Goal: Task Accomplishment & Management: Complete application form

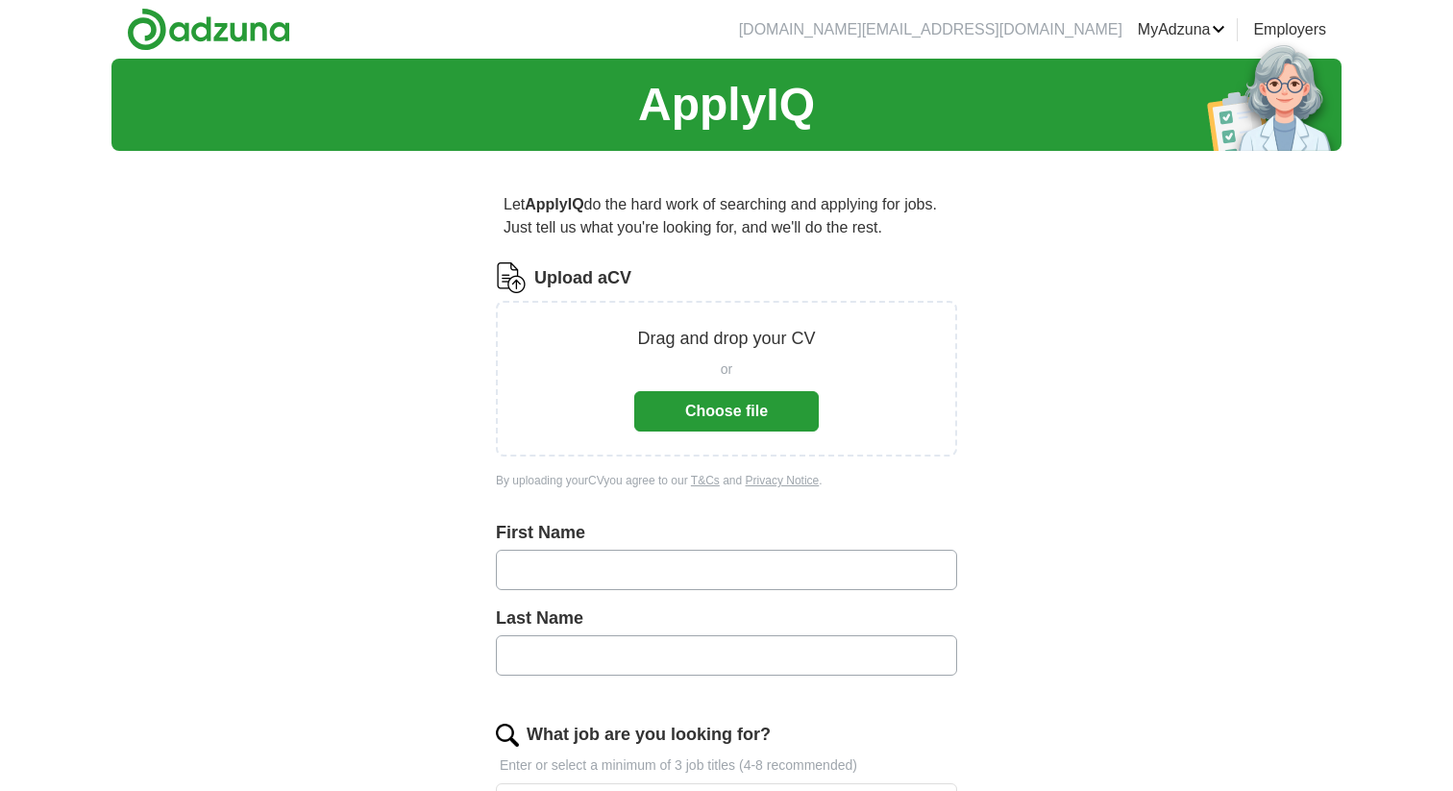
click at [798, 404] on button "Choose file" at bounding box center [726, 411] width 184 height 40
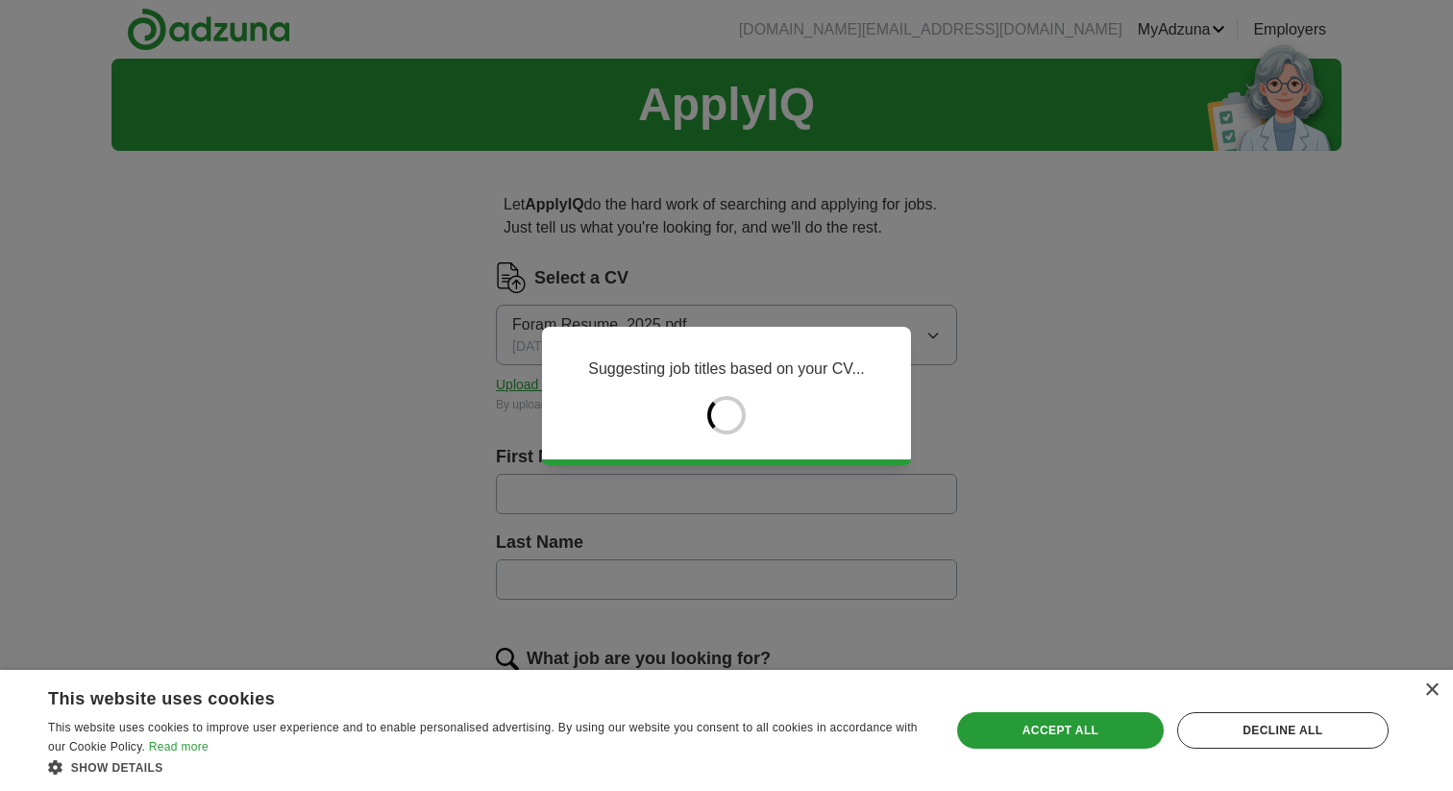
type input "*****"
type input "****"
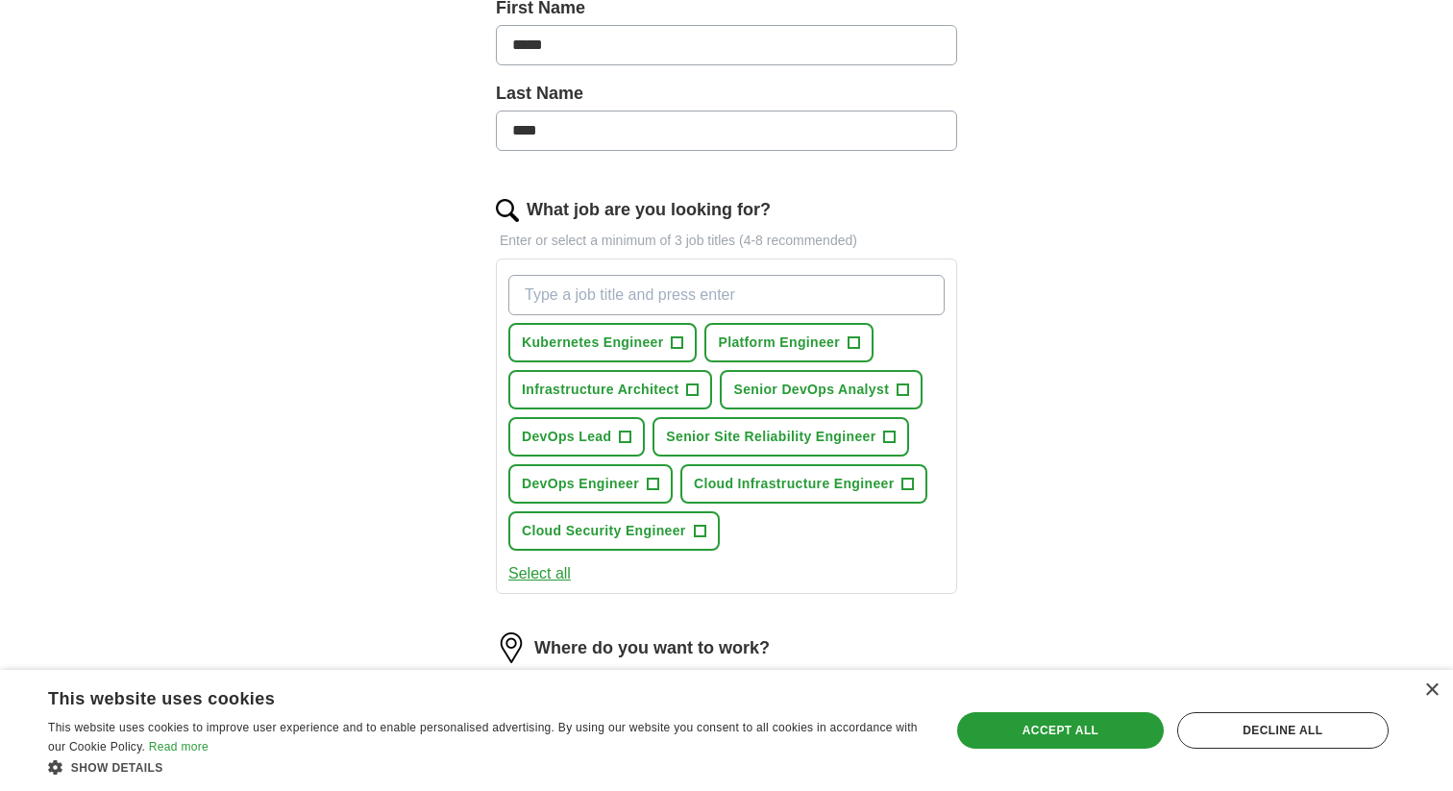
scroll to position [450, 0]
click at [857, 346] on span "+" at bounding box center [853, 341] width 12 height 15
click at [899, 387] on span "+" at bounding box center [903, 388] width 12 height 15
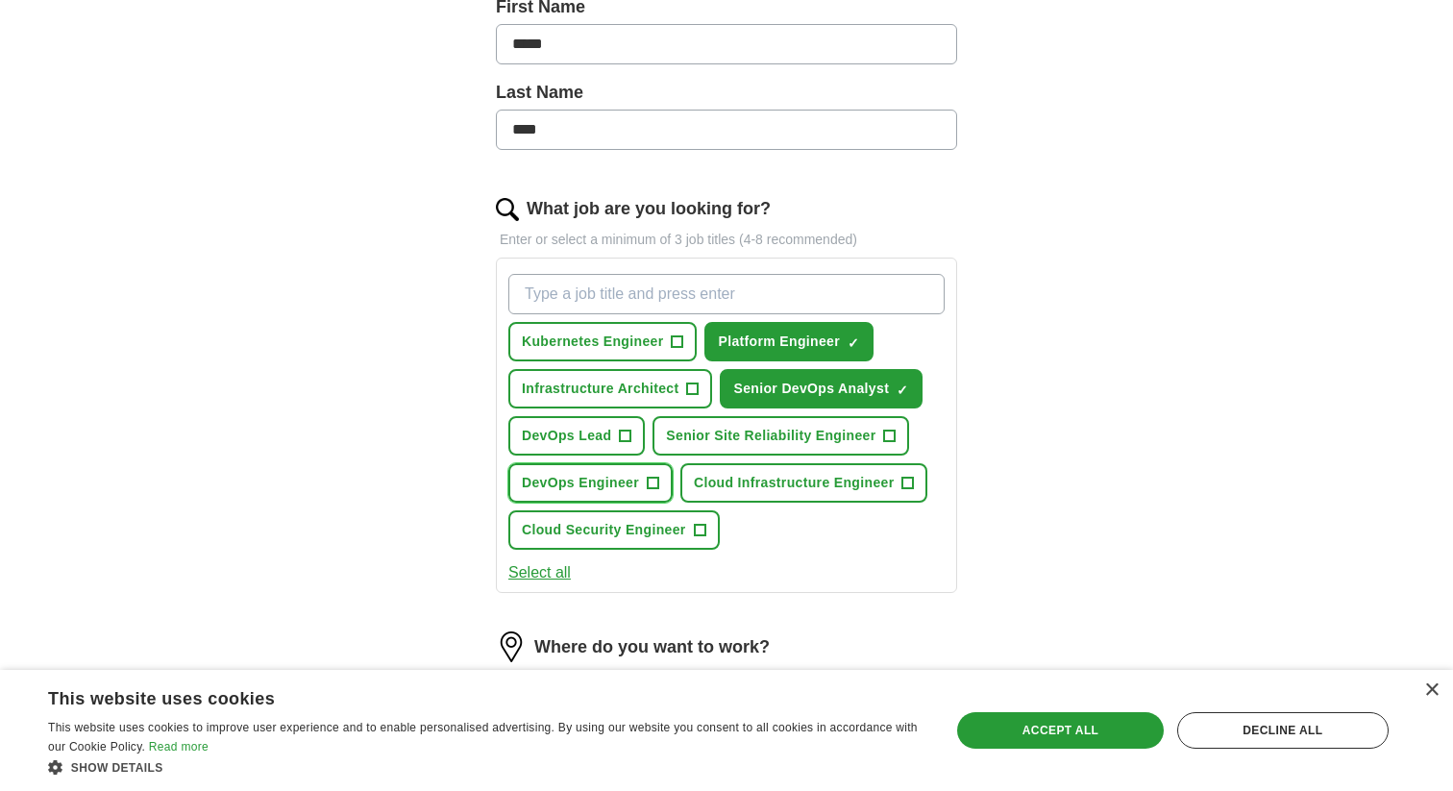
click at [649, 480] on span "+" at bounding box center [653, 483] width 12 height 15
click at [876, 435] on button "Senior Site Reliability Engineer +" at bounding box center [780, 435] width 257 height 39
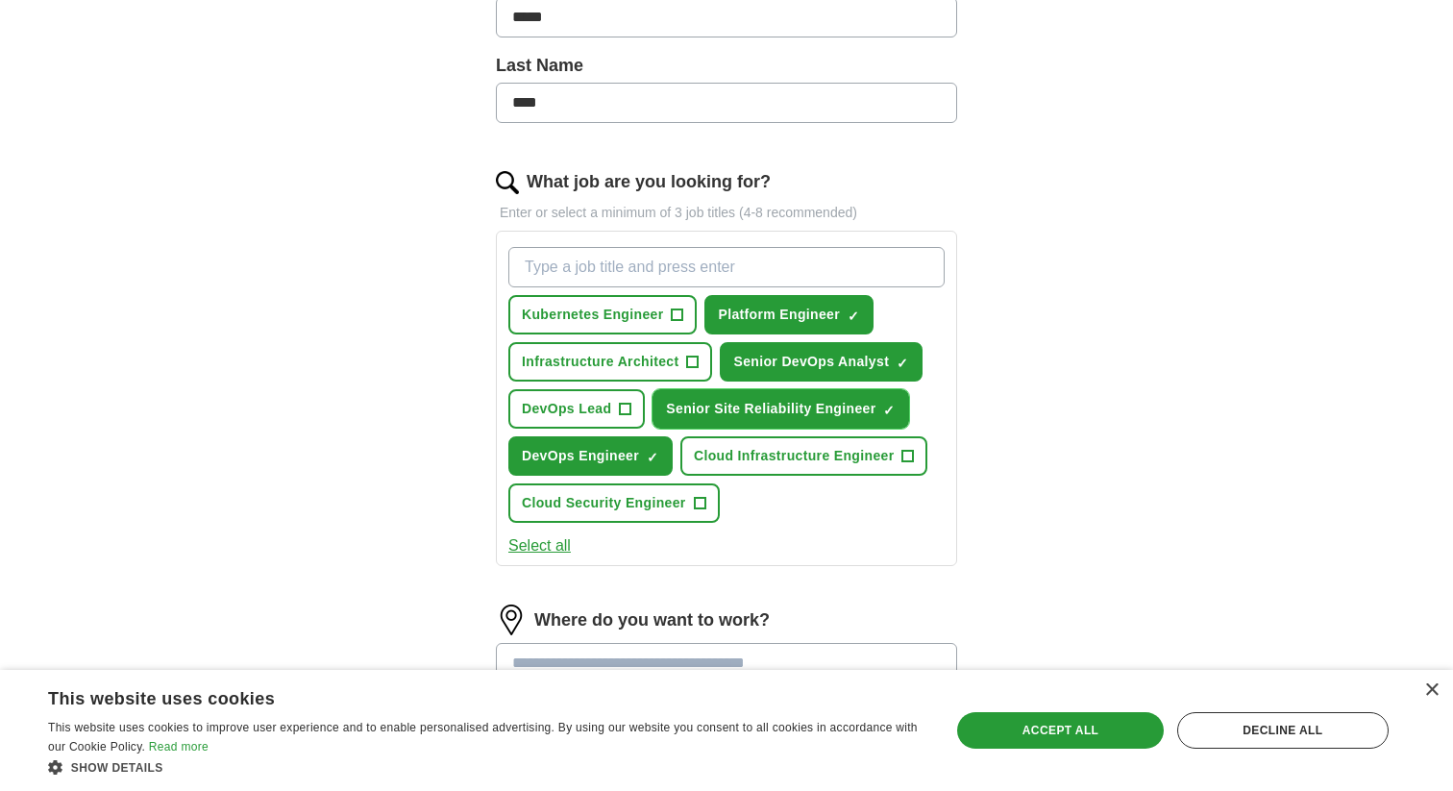
scroll to position [478, 0]
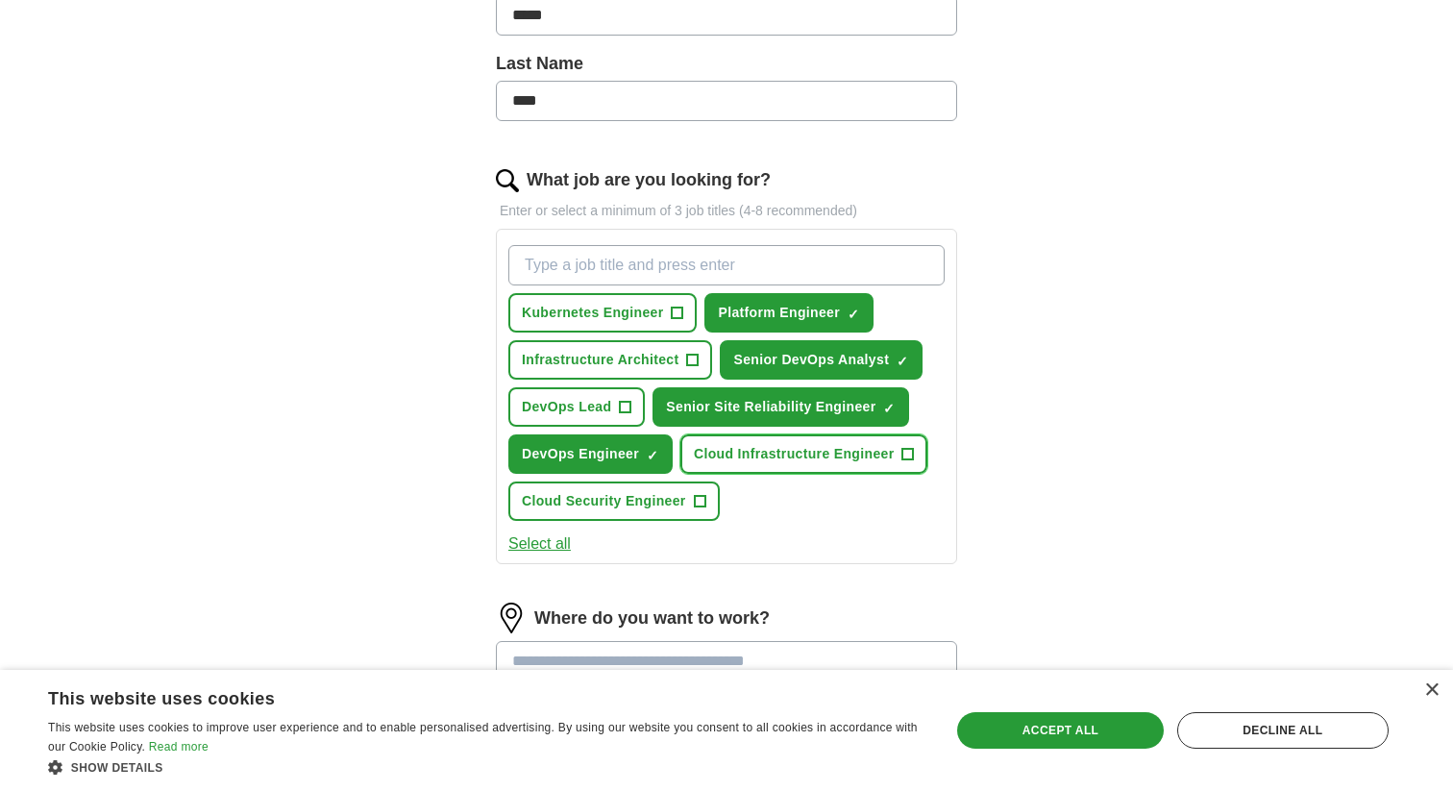
click at [902, 454] on span "+" at bounding box center [908, 454] width 12 height 15
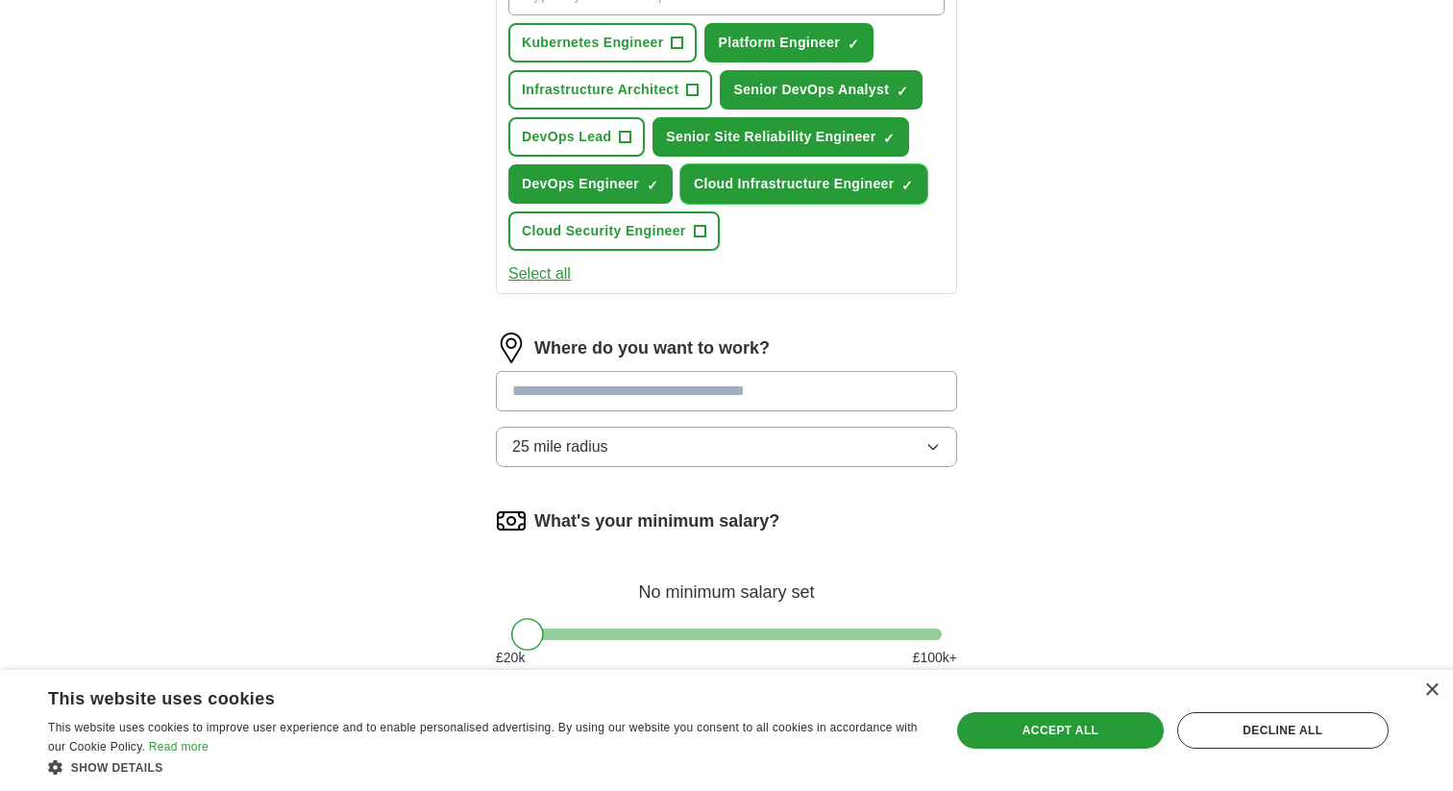
scroll to position [774, 0]
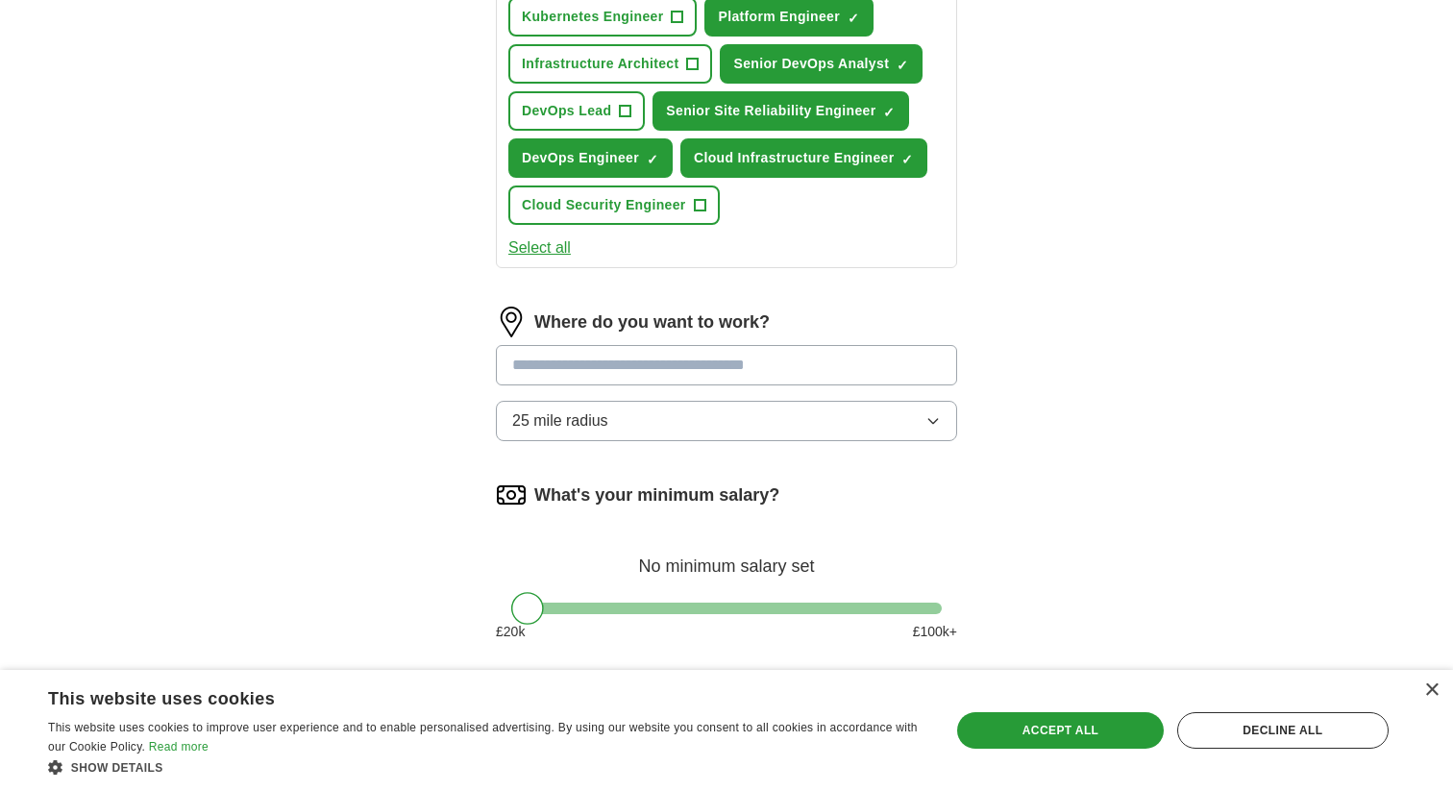
click at [682, 369] on input at bounding box center [726, 365] width 461 height 40
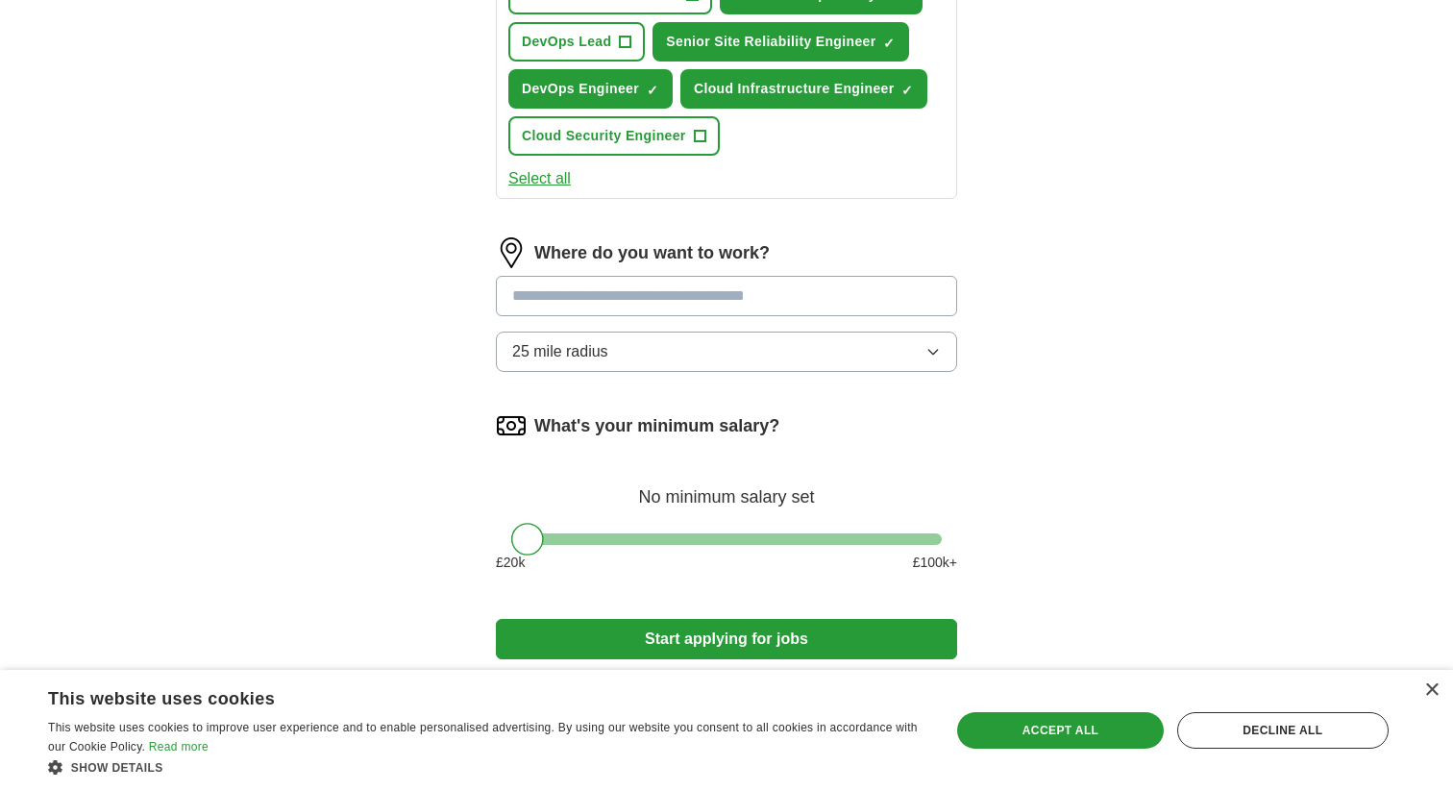
scroll to position [845, 0]
click at [571, 535] on div "What's your minimum salary? No minimum salary set £ 20 k £ 100 k+" at bounding box center [726, 498] width 461 height 178
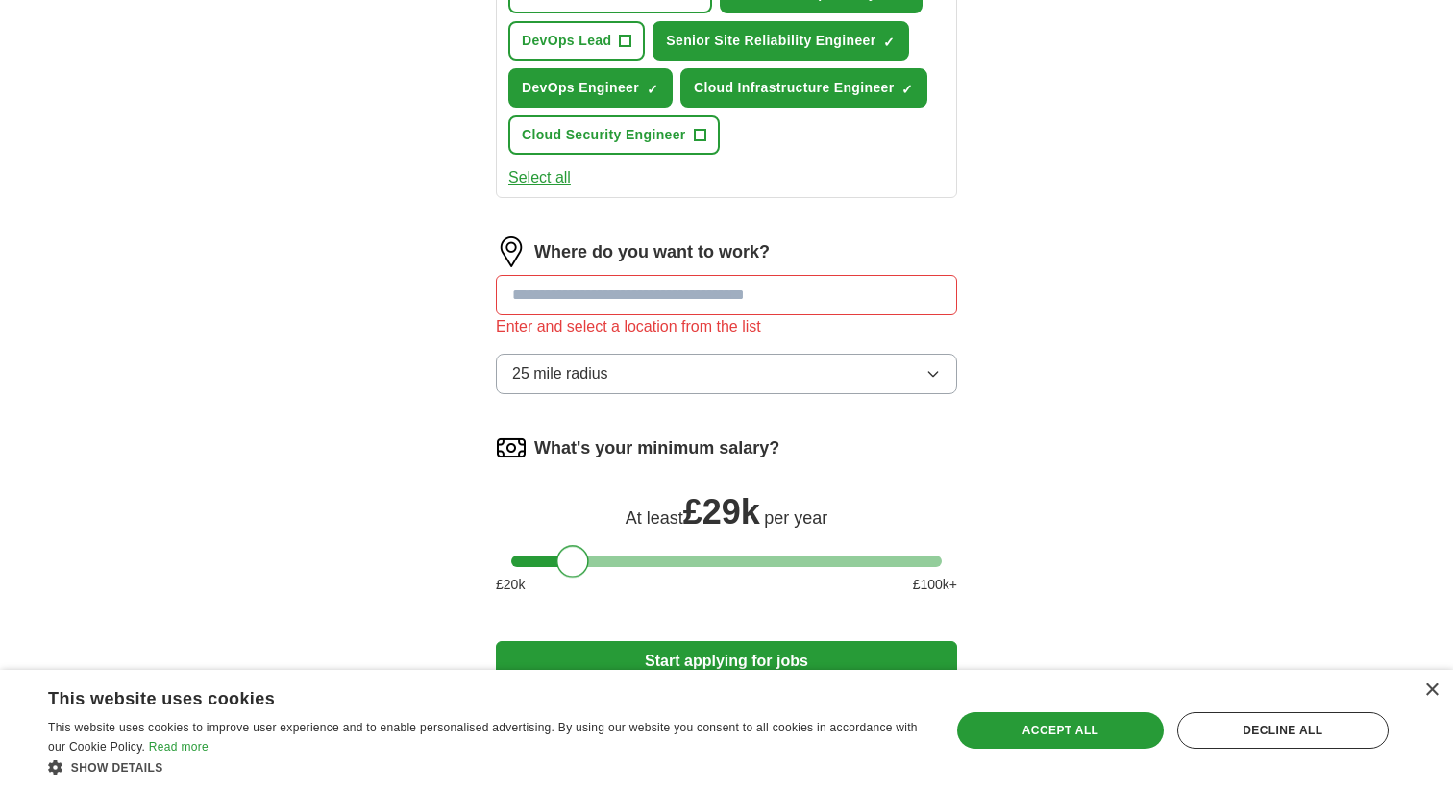
click at [617, 564] on div at bounding box center [726, 561] width 430 height 12
click at [670, 559] on div at bounding box center [726, 561] width 430 height 12
click at [699, 560] on div at bounding box center [726, 561] width 430 height 12
click at [721, 559] on div at bounding box center [726, 561] width 430 height 12
click at [676, 300] on input at bounding box center [726, 295] width 461 height 40
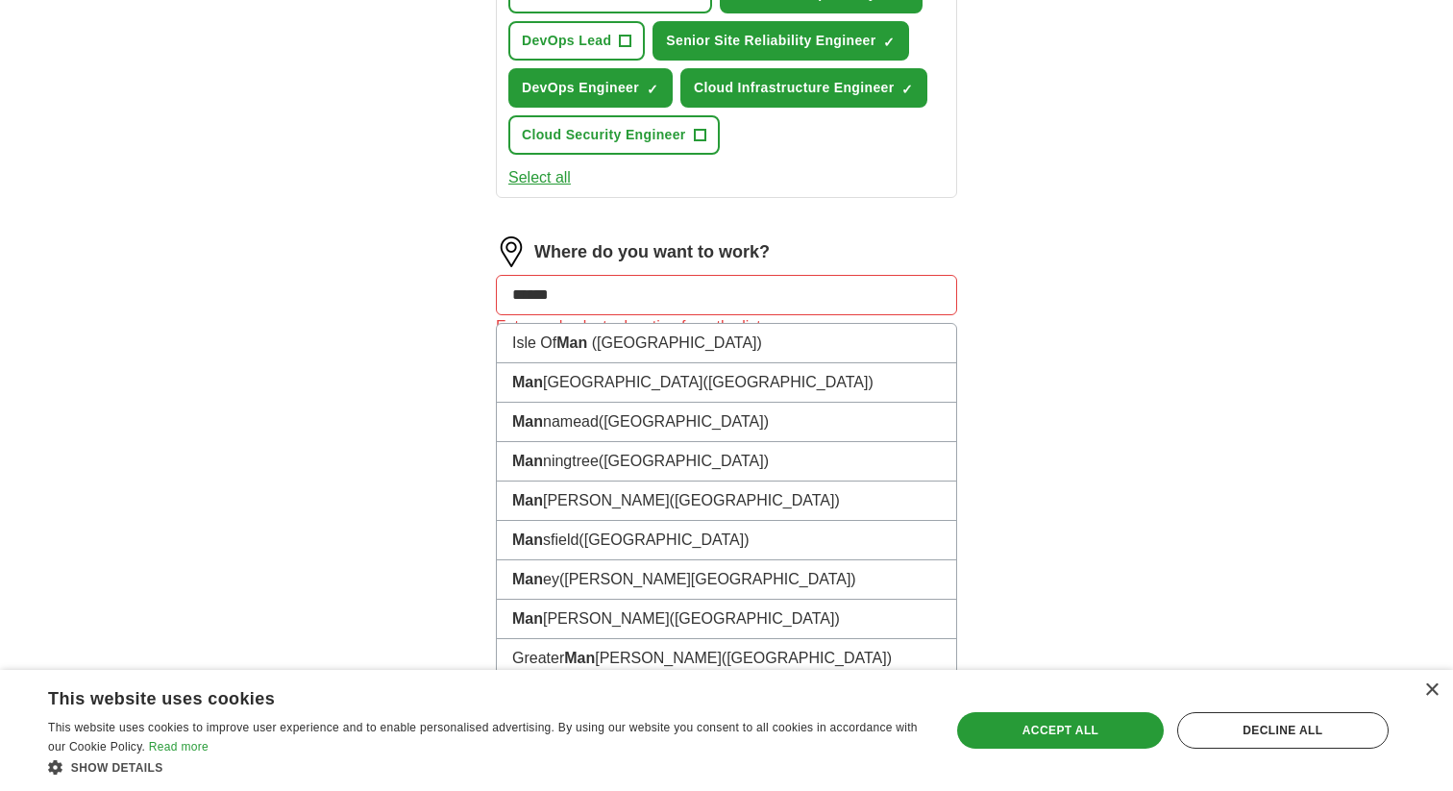
type input "*******"
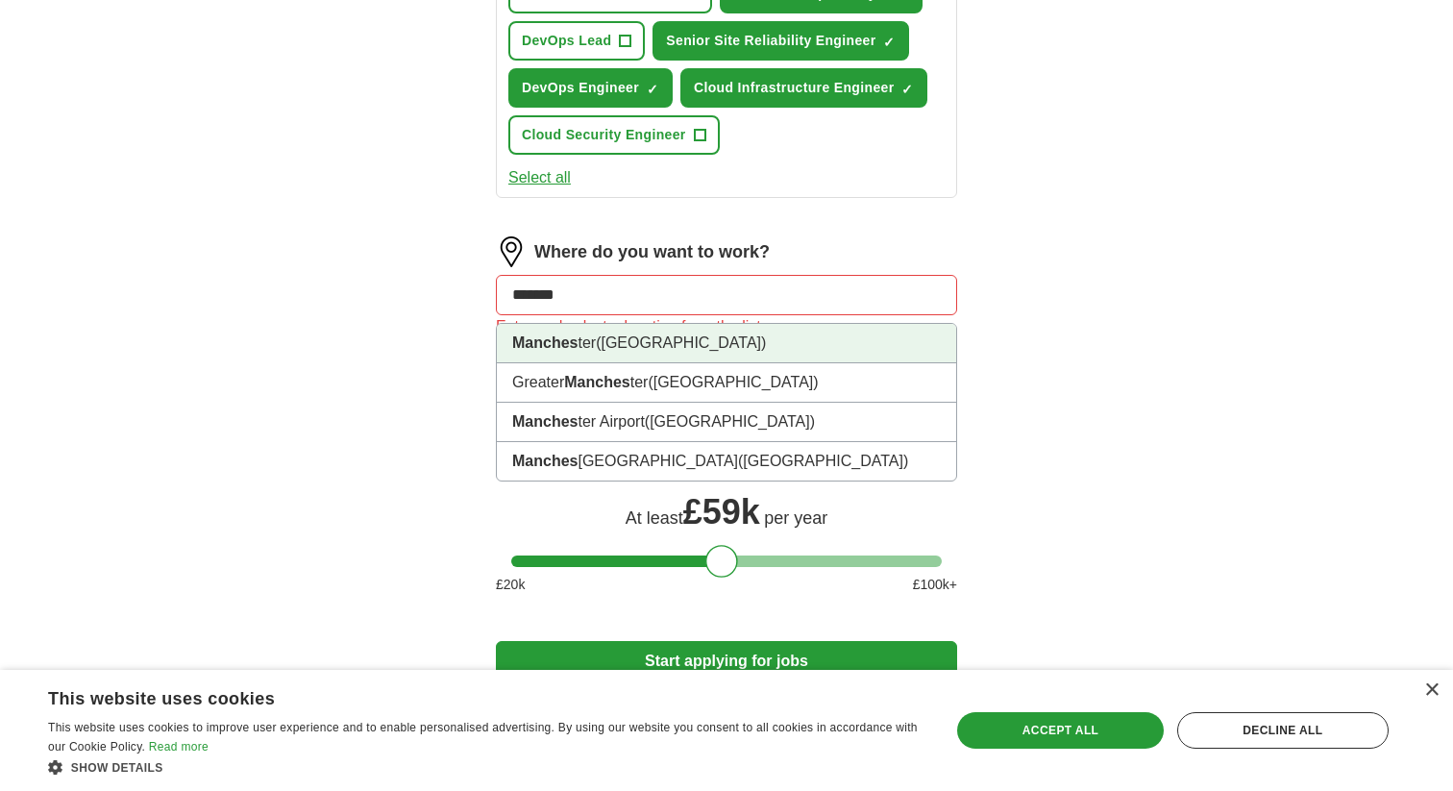
click at [656, 341] on span "([GEOGRAPHIC_DATA])" at bounding box center [681, 342] width 170 height 16
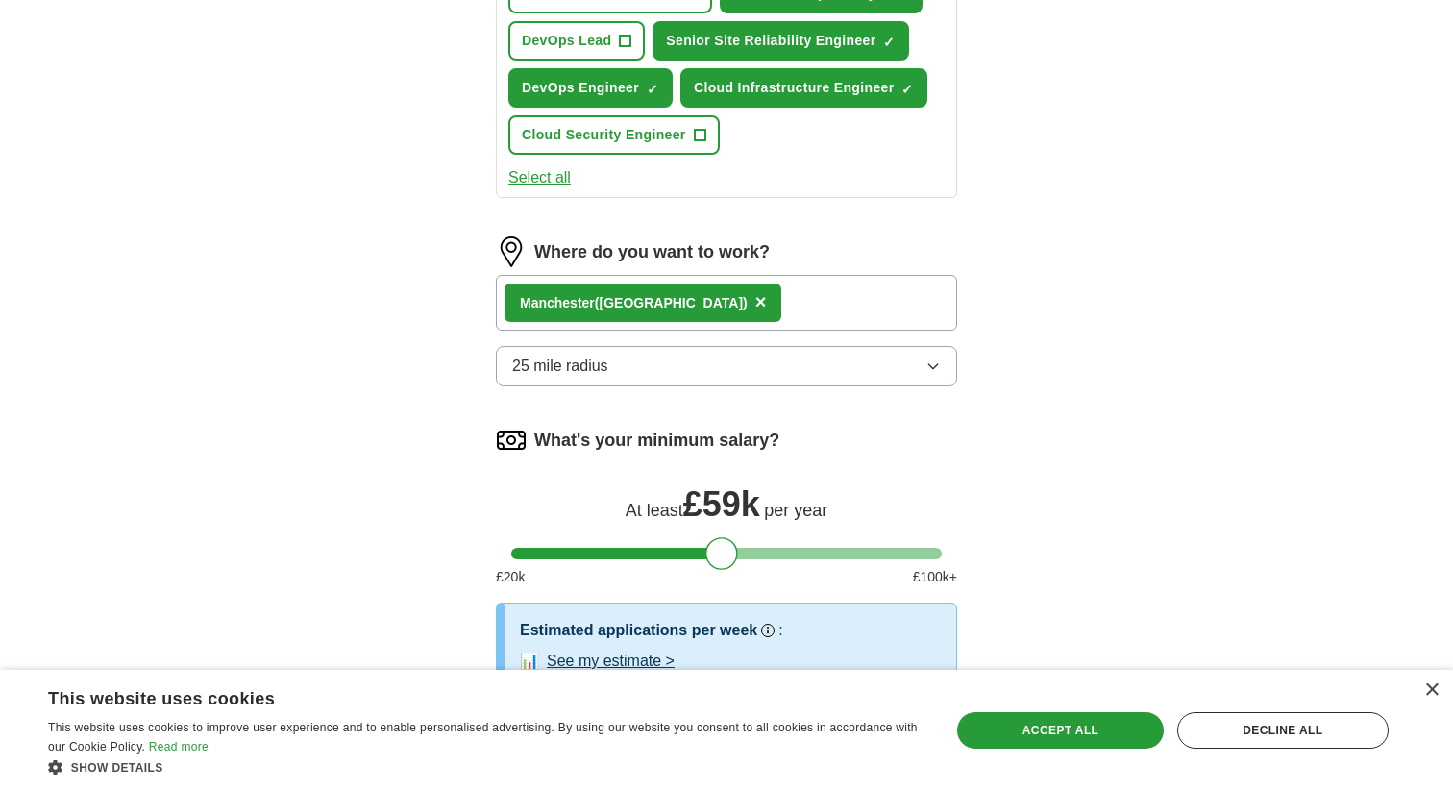
click at [644, 373] on button "25 mile radius" at bounding box center [726, 366] width 461 height 40
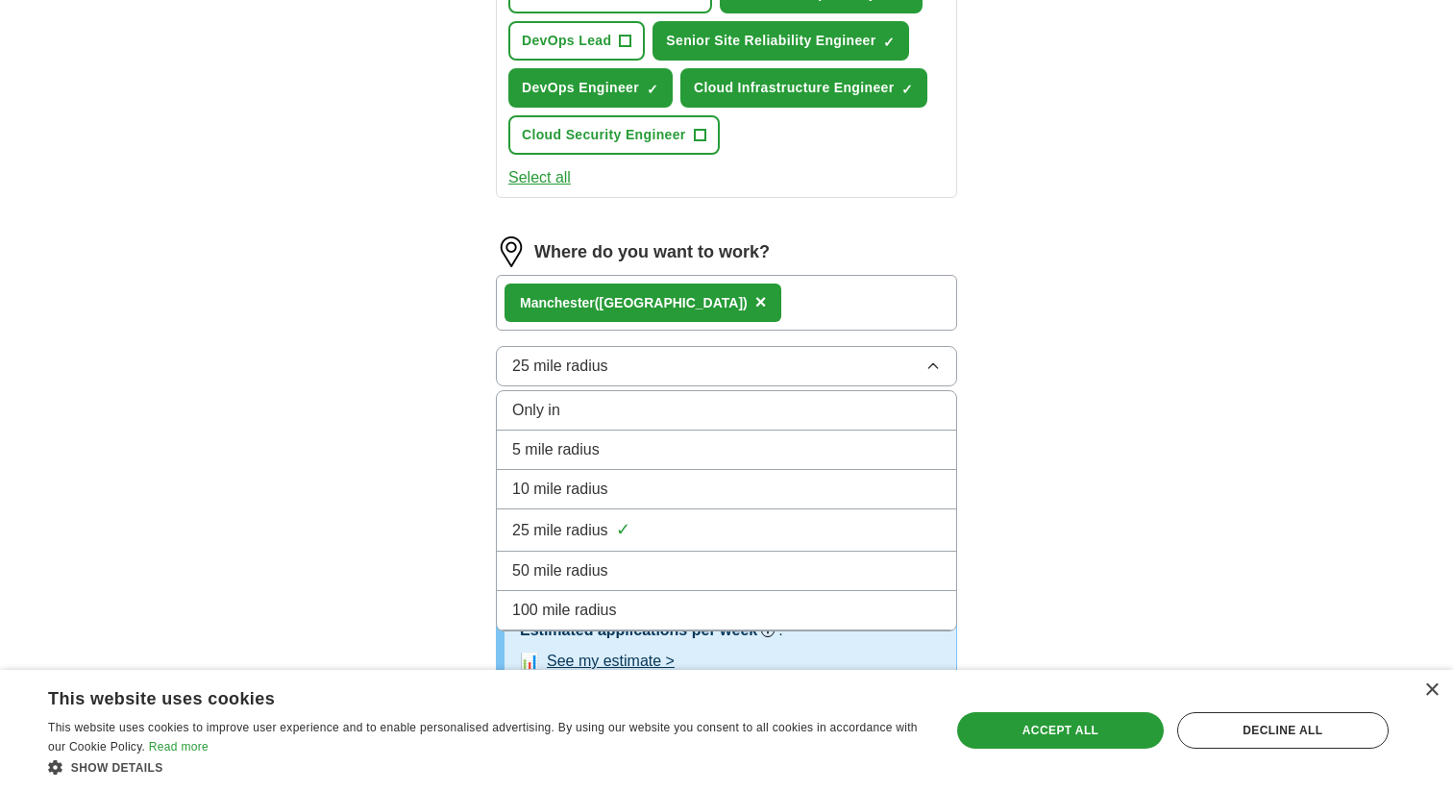
click at [644, 373] on button "25 mile radius" at bounding box center [726, 366] width 461 height 40
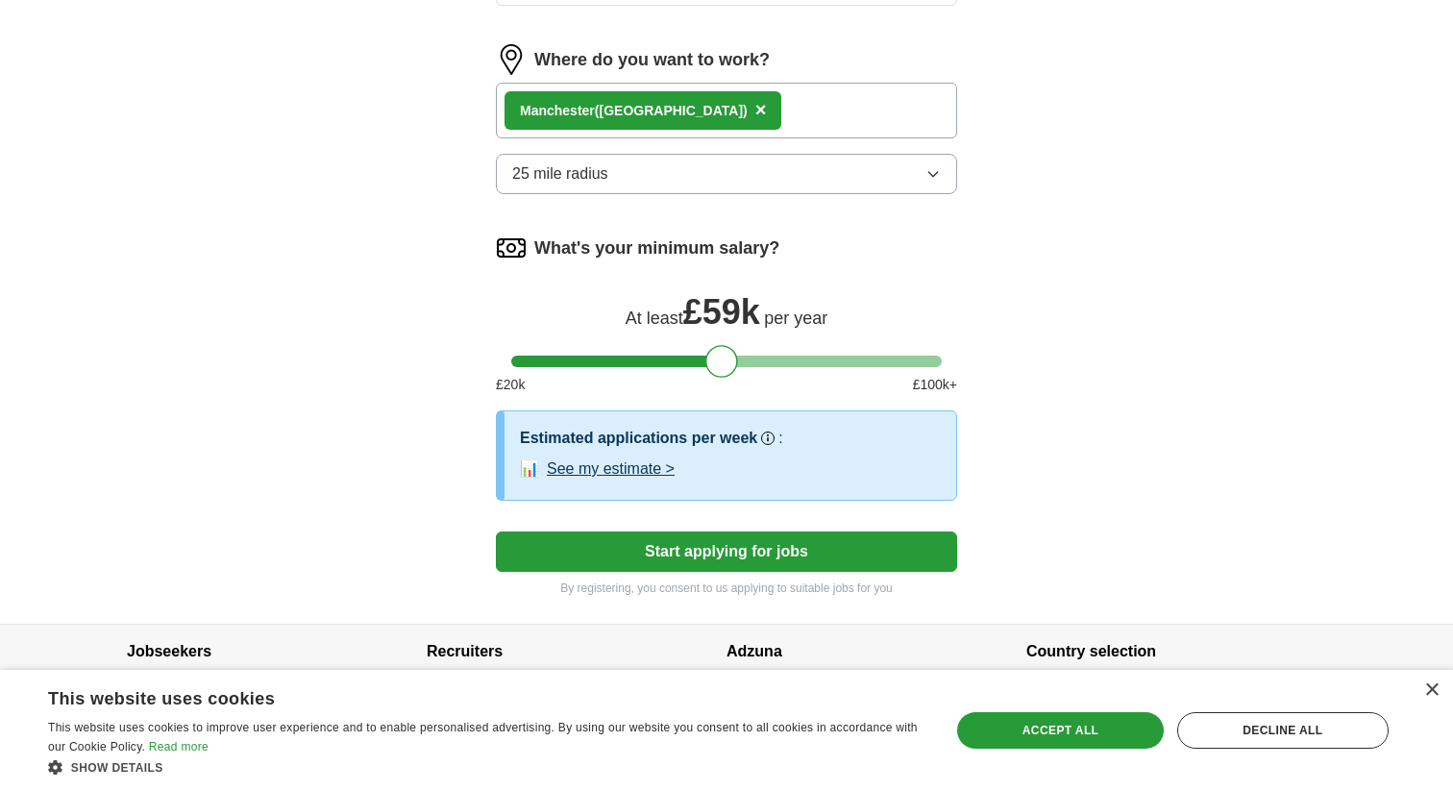
scroll to position [1038, 0]
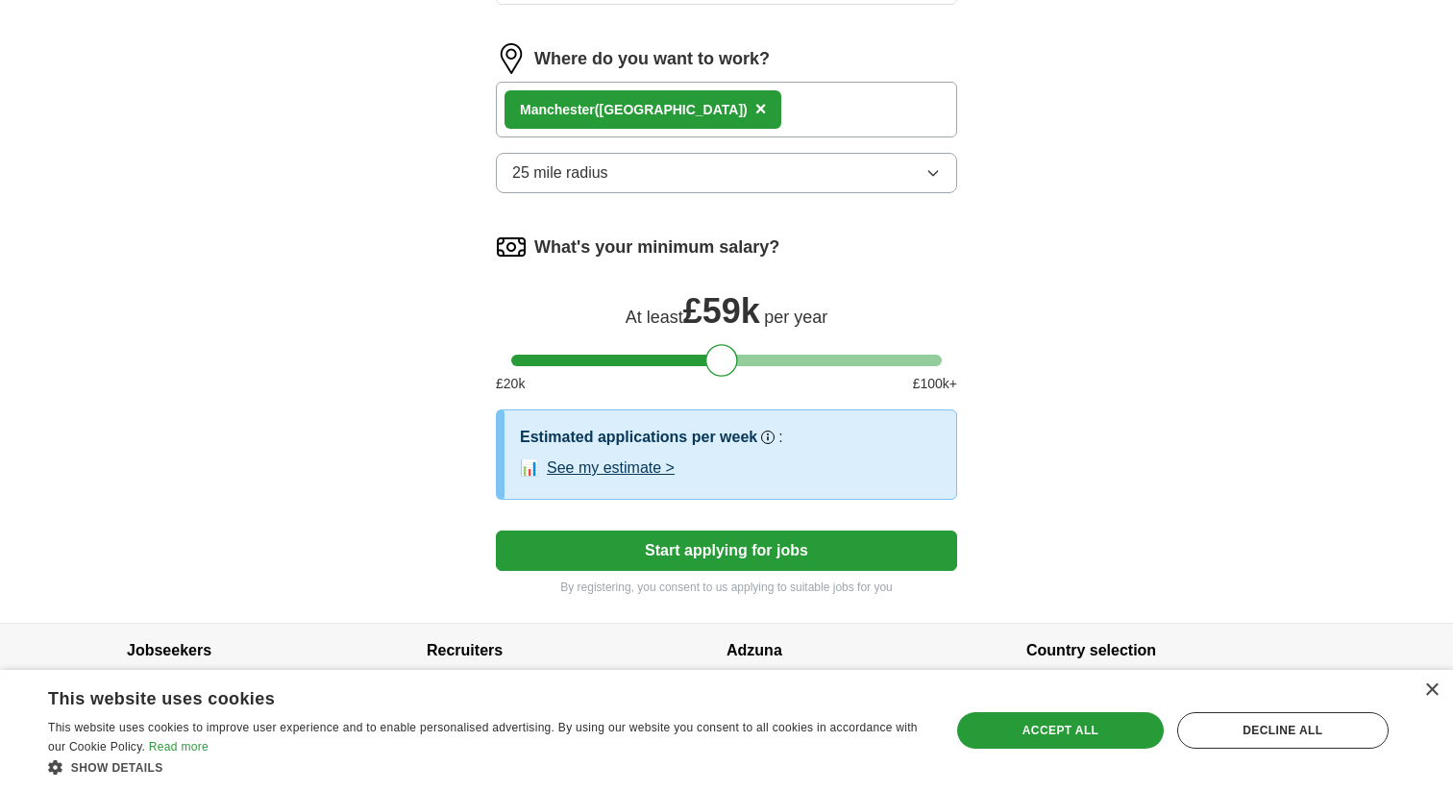
click at [655, 468] on button "See my estimate >" at bounding box center [611, 467] width 128 height 23
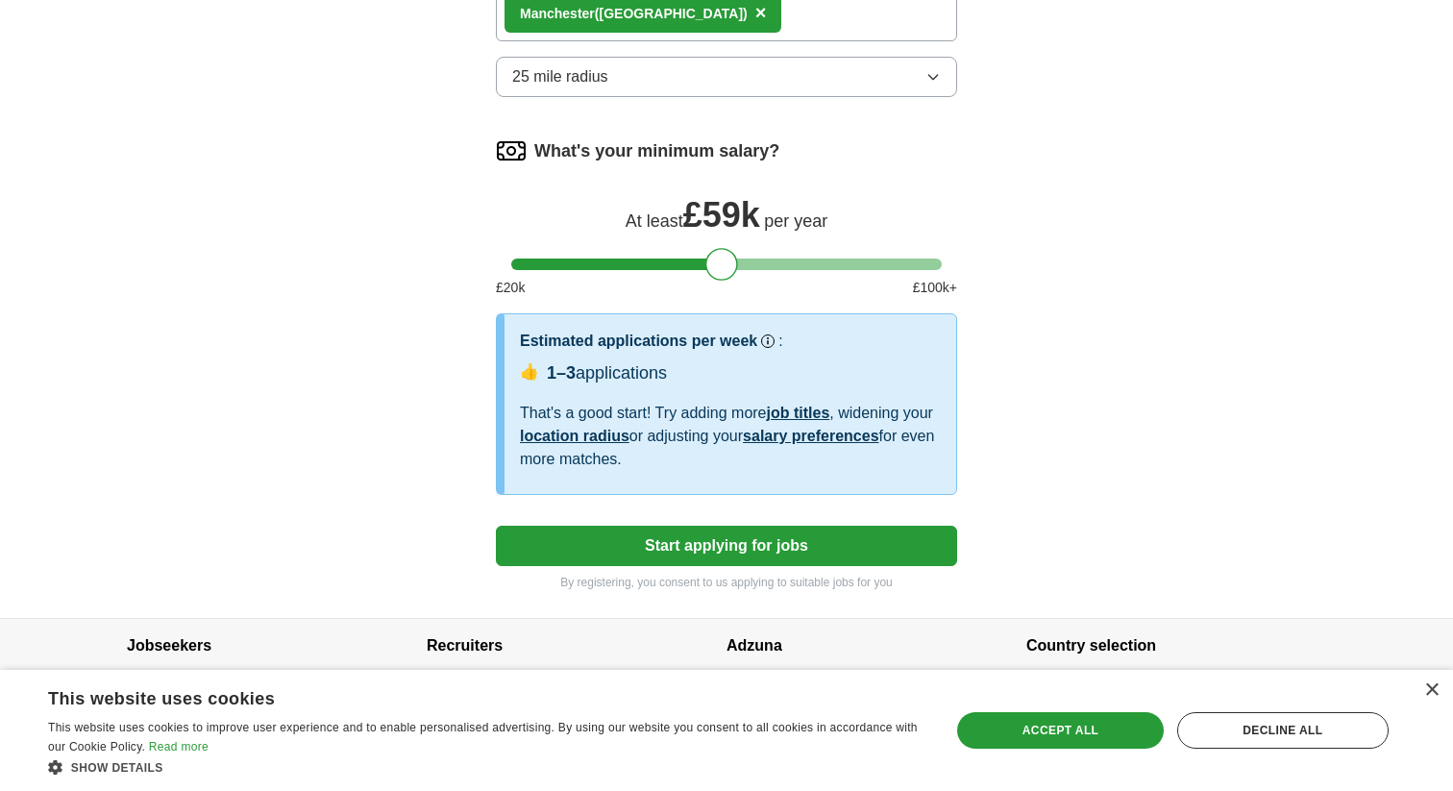
scroll to position [1128, 0]
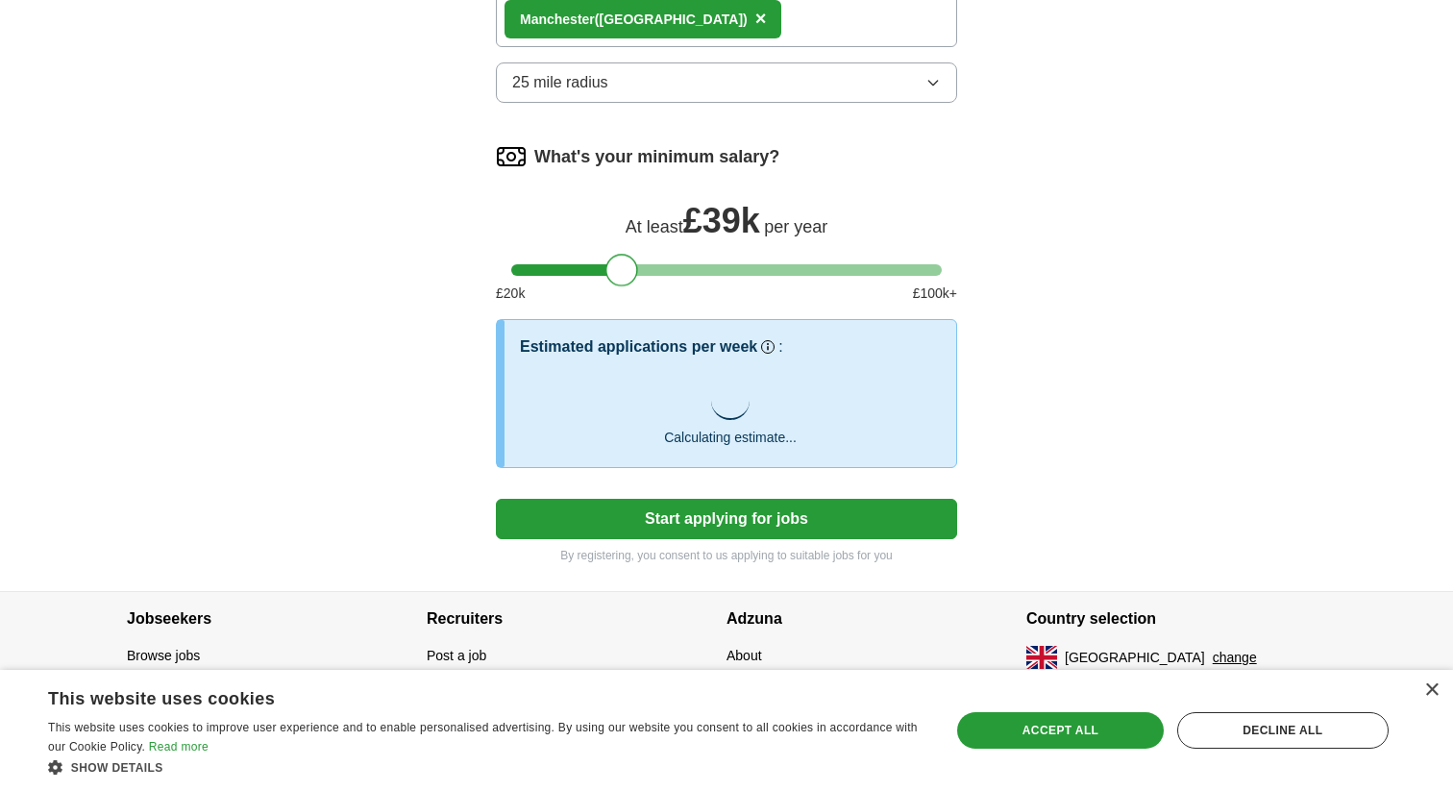
drag, startPoint x: 728, startPoint y: 266, endPoint x: 626, endPoint y: 269, distance: 101.9
click at [626, 269] on div at bounding box center [621, 270] width 33 height 33
drag, startPoint x: 626, startPoint y: 269, endPoint x: 732, endPoint y: 271, distance: 105.7
click at [732, 271] on div at bounding box center [726, 270] width 33 height 33
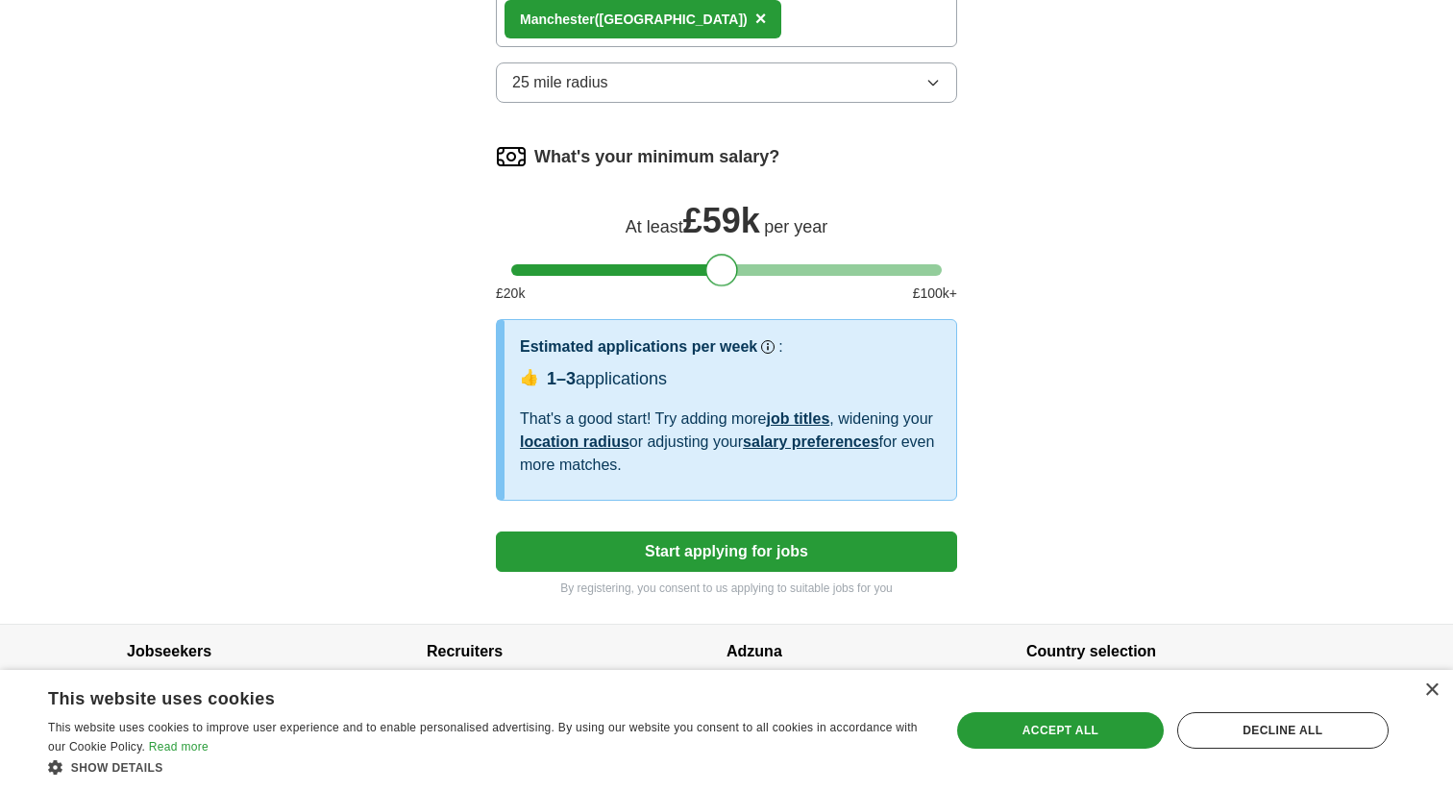
click at [728, 271] on div at bounding box center [721, 270] width 33 height 33
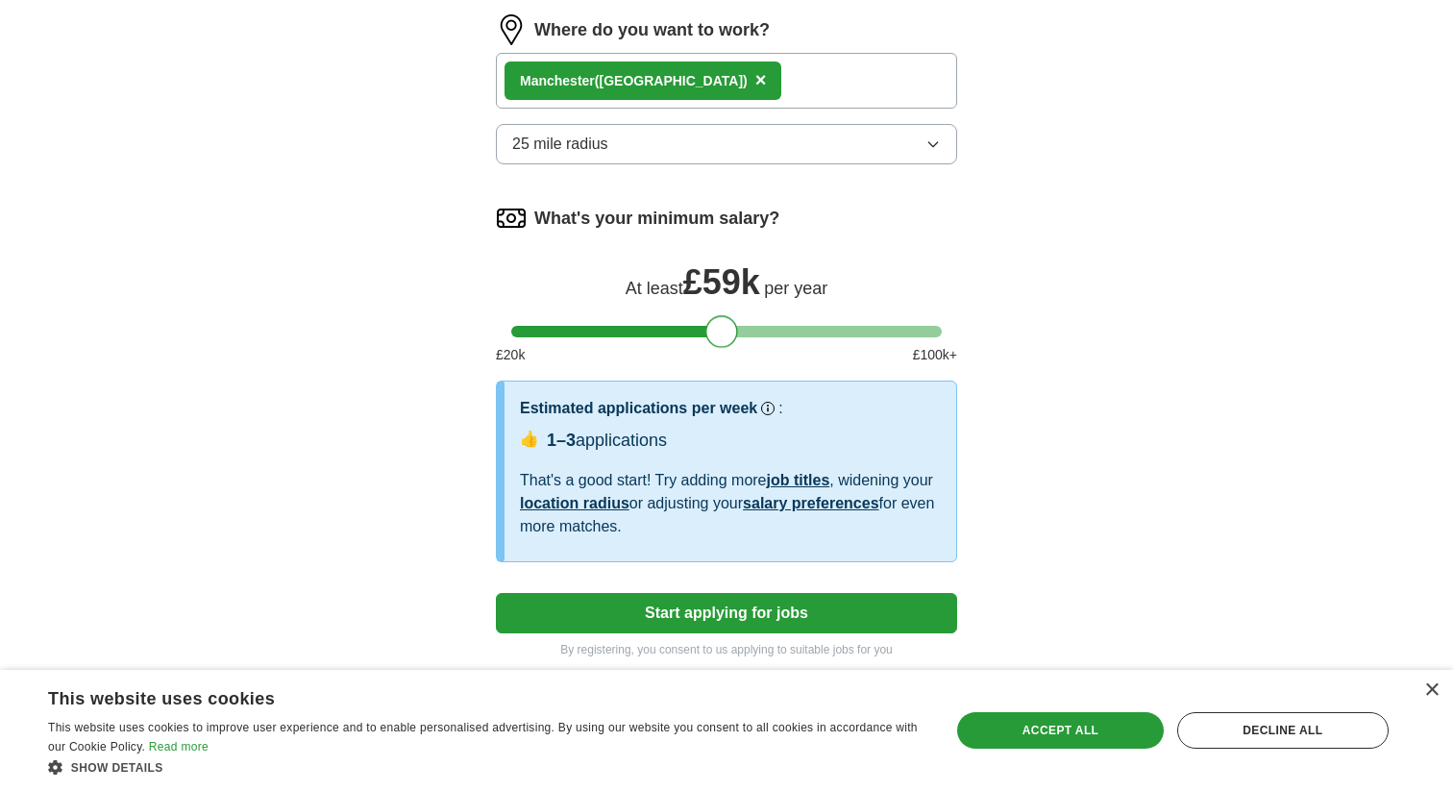
scroll to position [1053, 0]
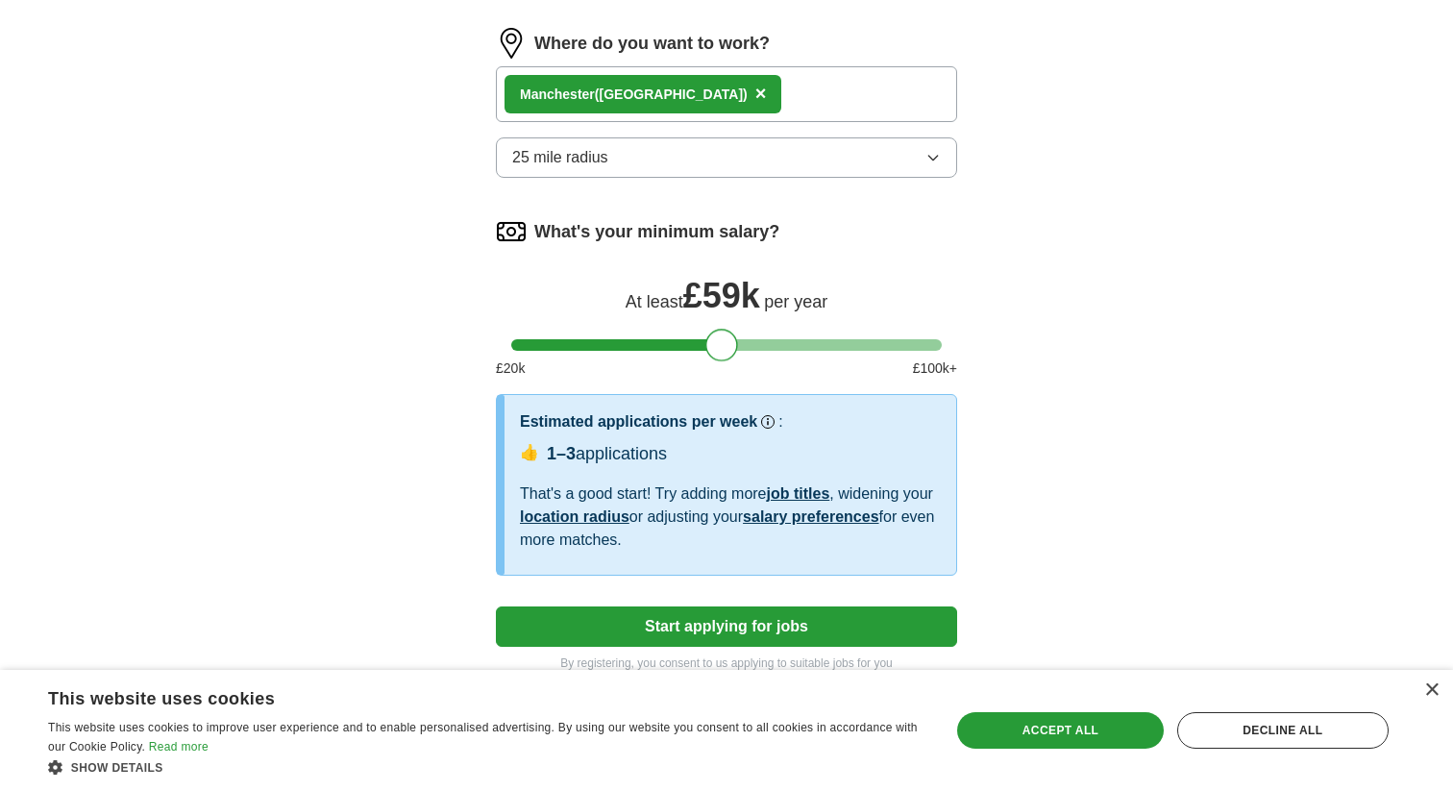
click at [655, 152] on button "25 mile radius" at bounding box center [726, 157] width 461 height 40
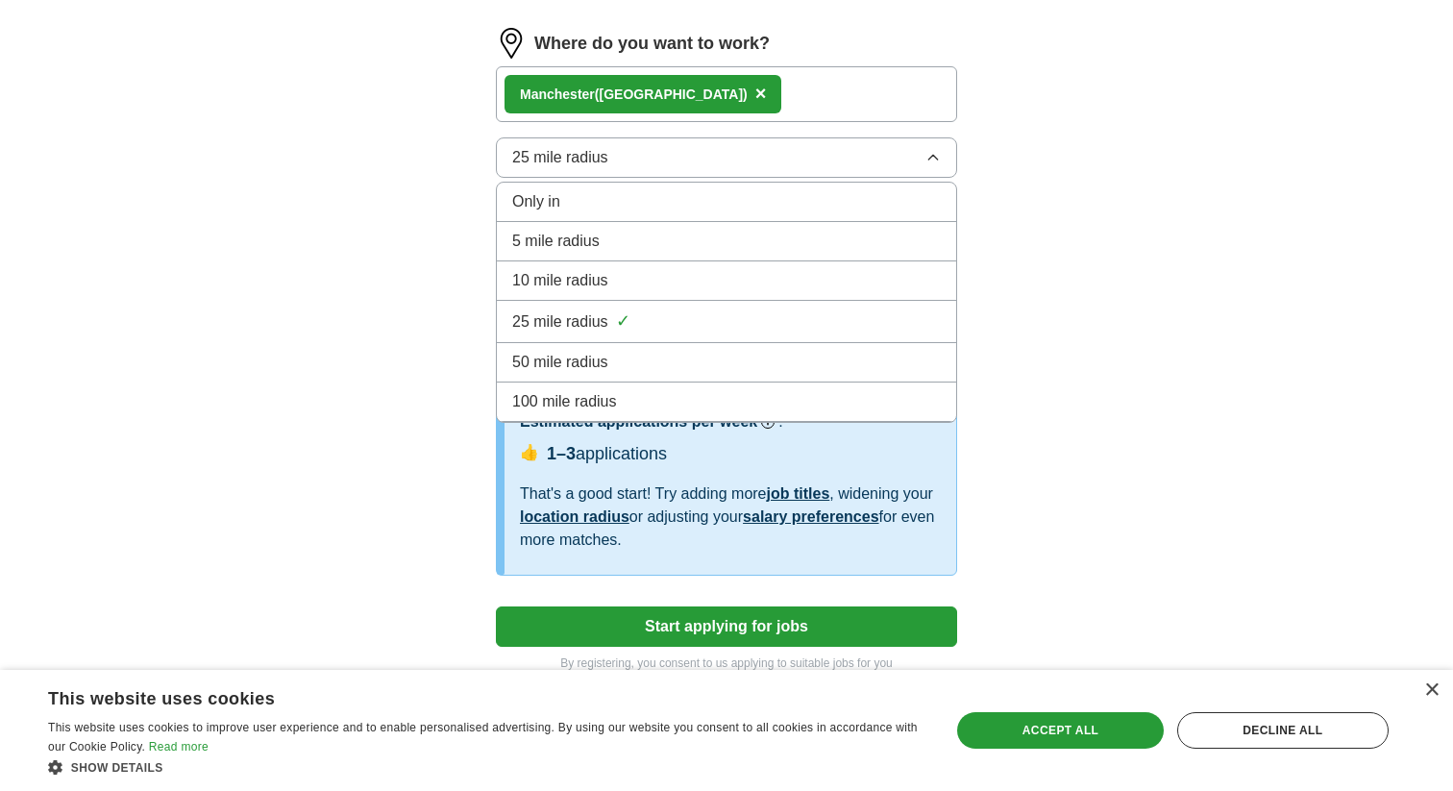
click at [592, 355] on span "50 mile radius" at bounding box center [560, 362] width 96 height 23
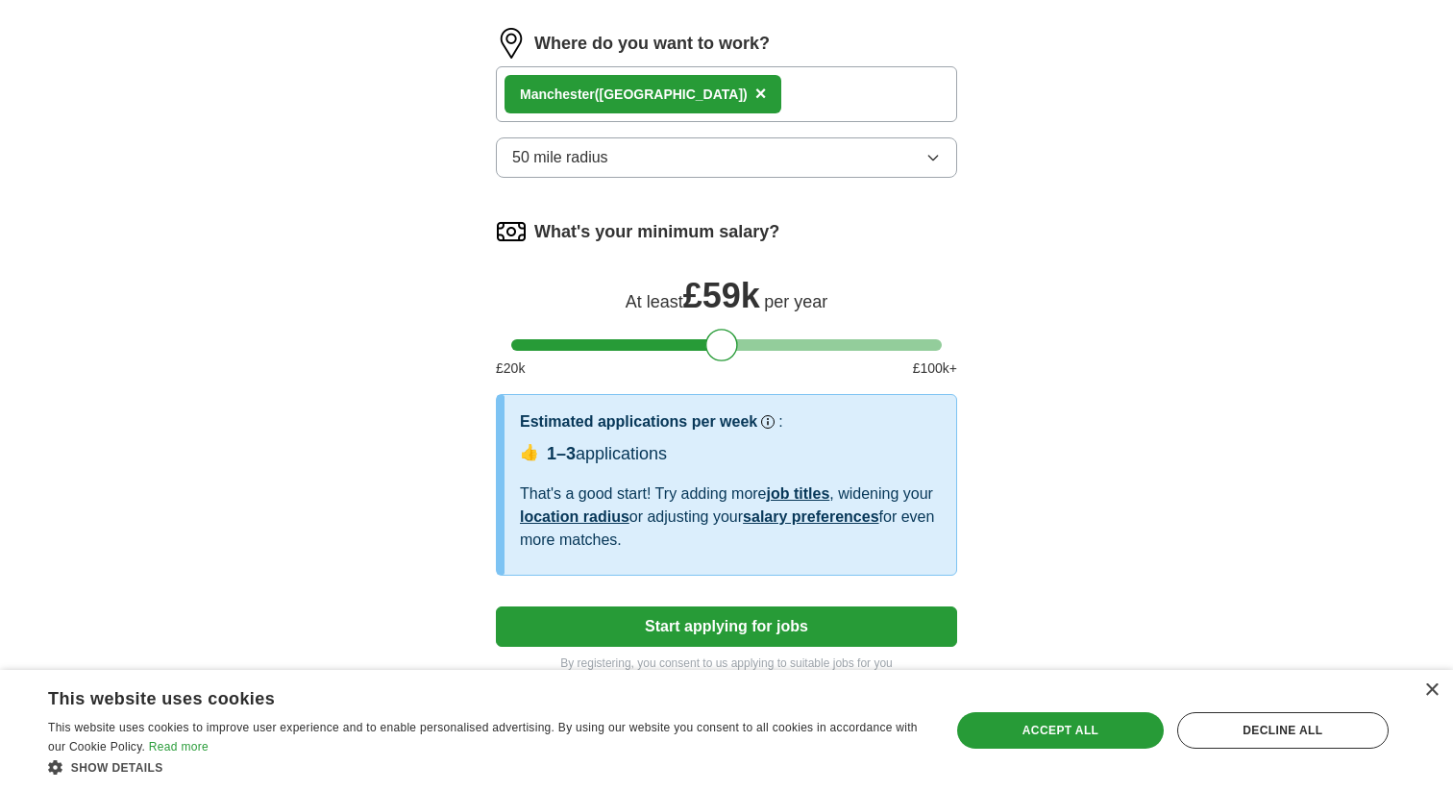
click at [591, 165] on span "50 mile radius" at bounding box center [560, 157] width 96 height 23
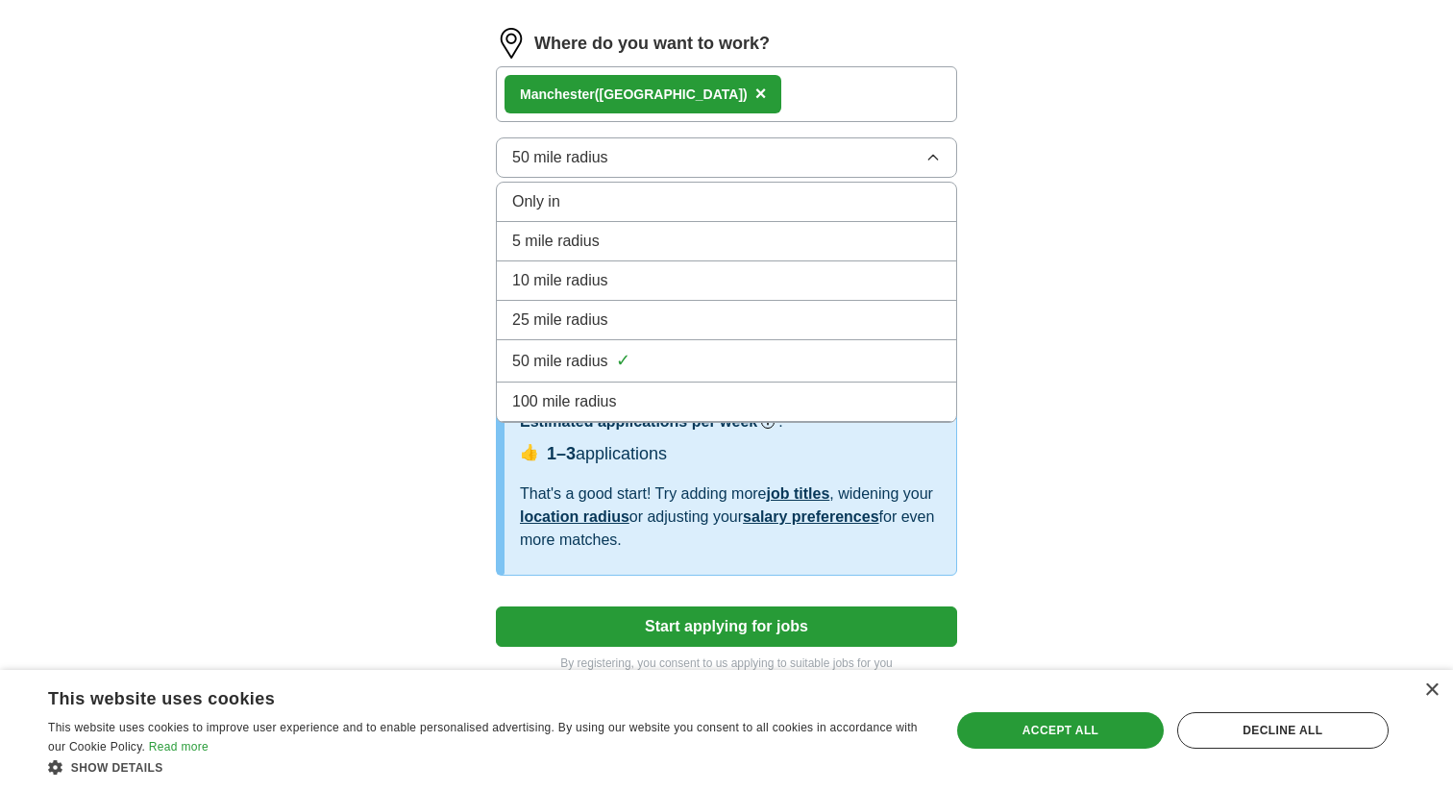
click at [559, 321] on span "25 mile radius" at bounding box center [560, 319] width 96 height 23
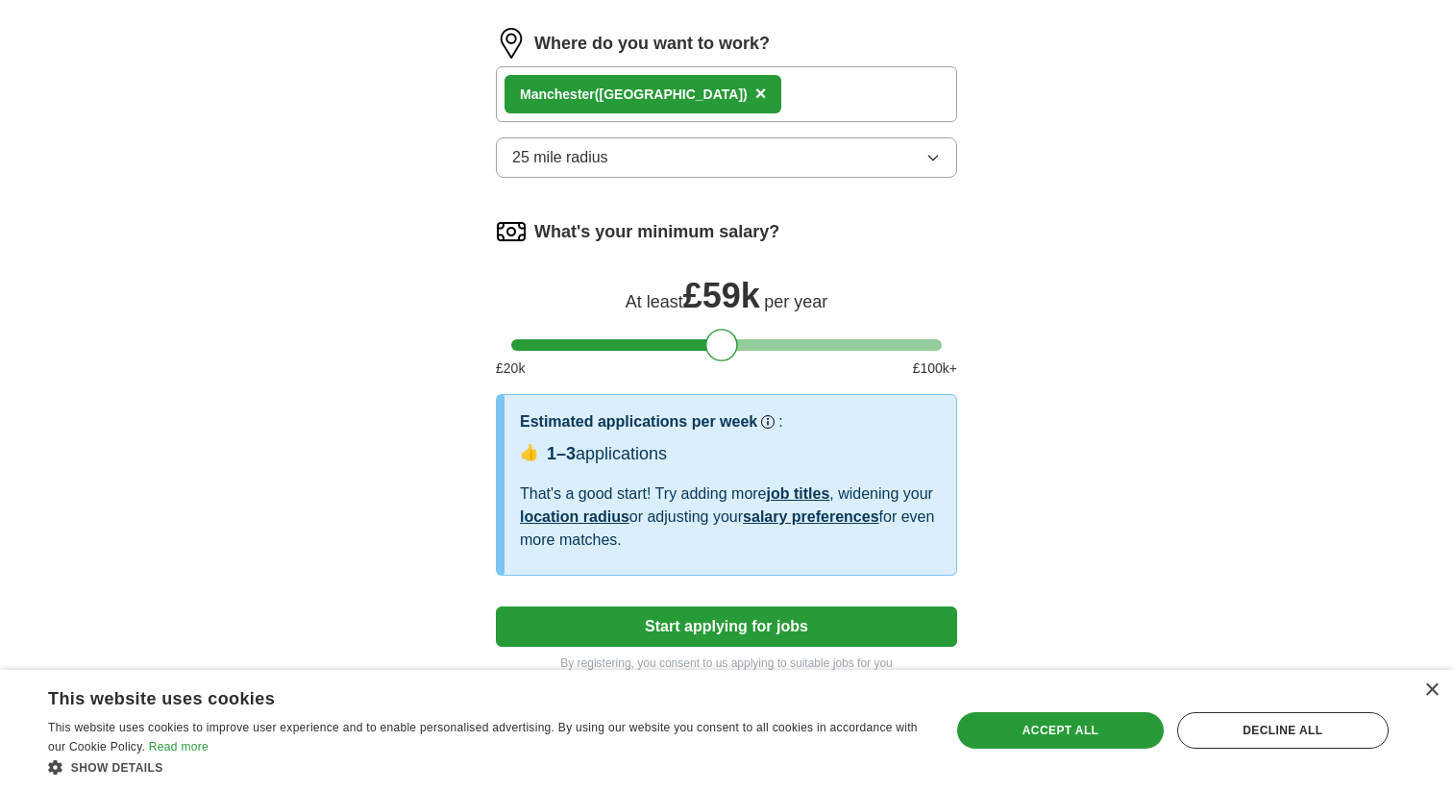
click at [641, 169] on button "25 mile radius" at bounding box center [726, 157] width 461 height 40
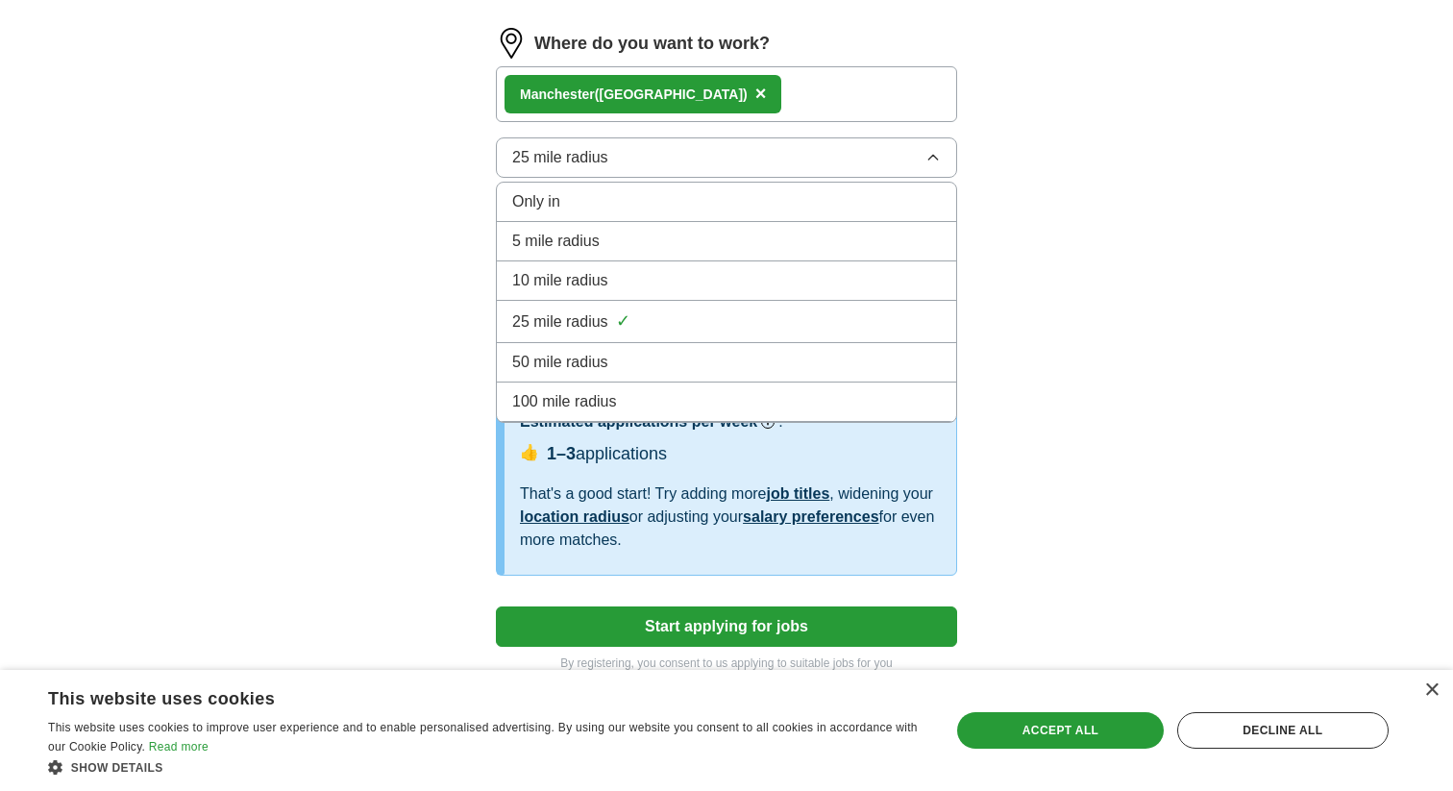
click at [588, 401] on span "100 mile radius" at bounding box center [564, 401] width 105 height 23
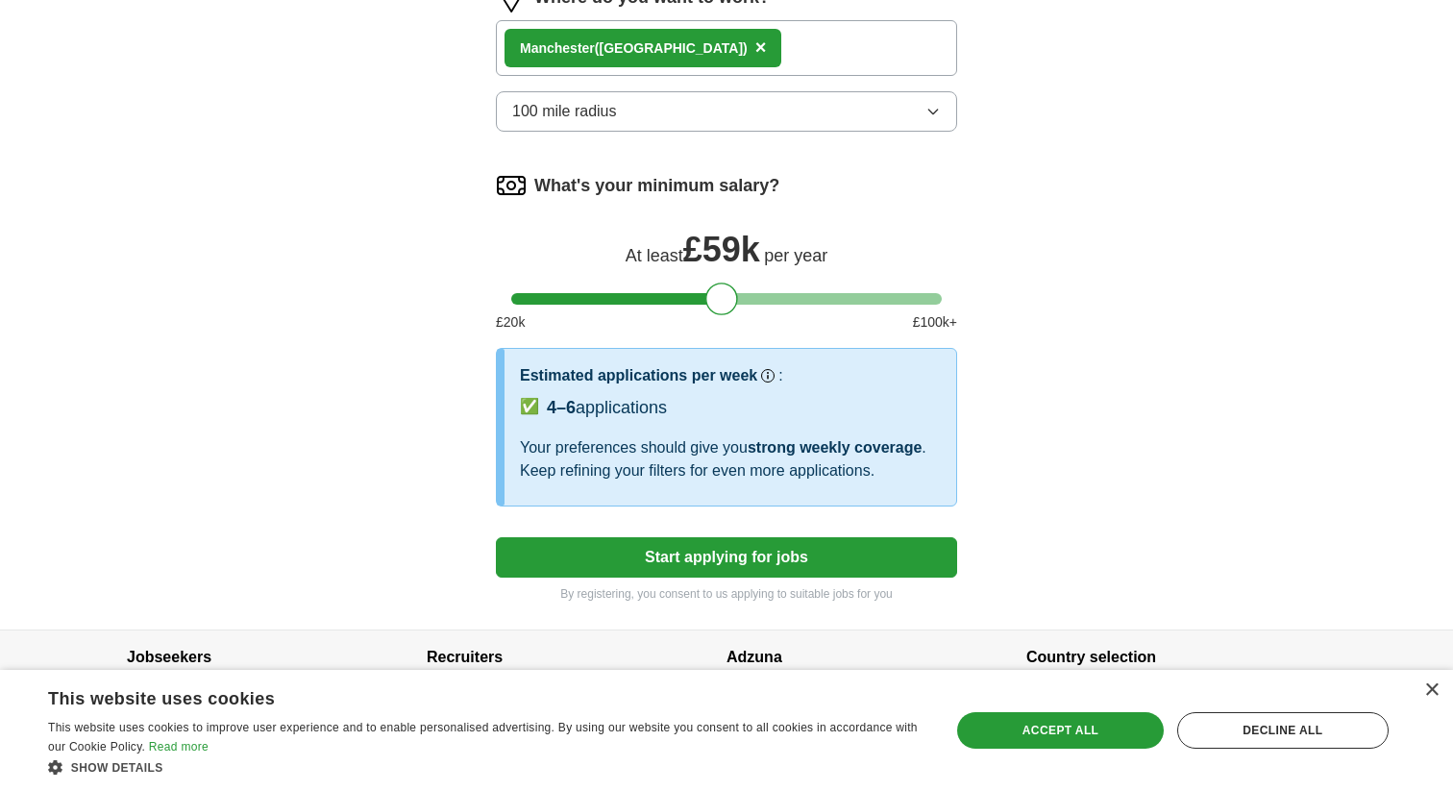
scroll to position [1153, 0]
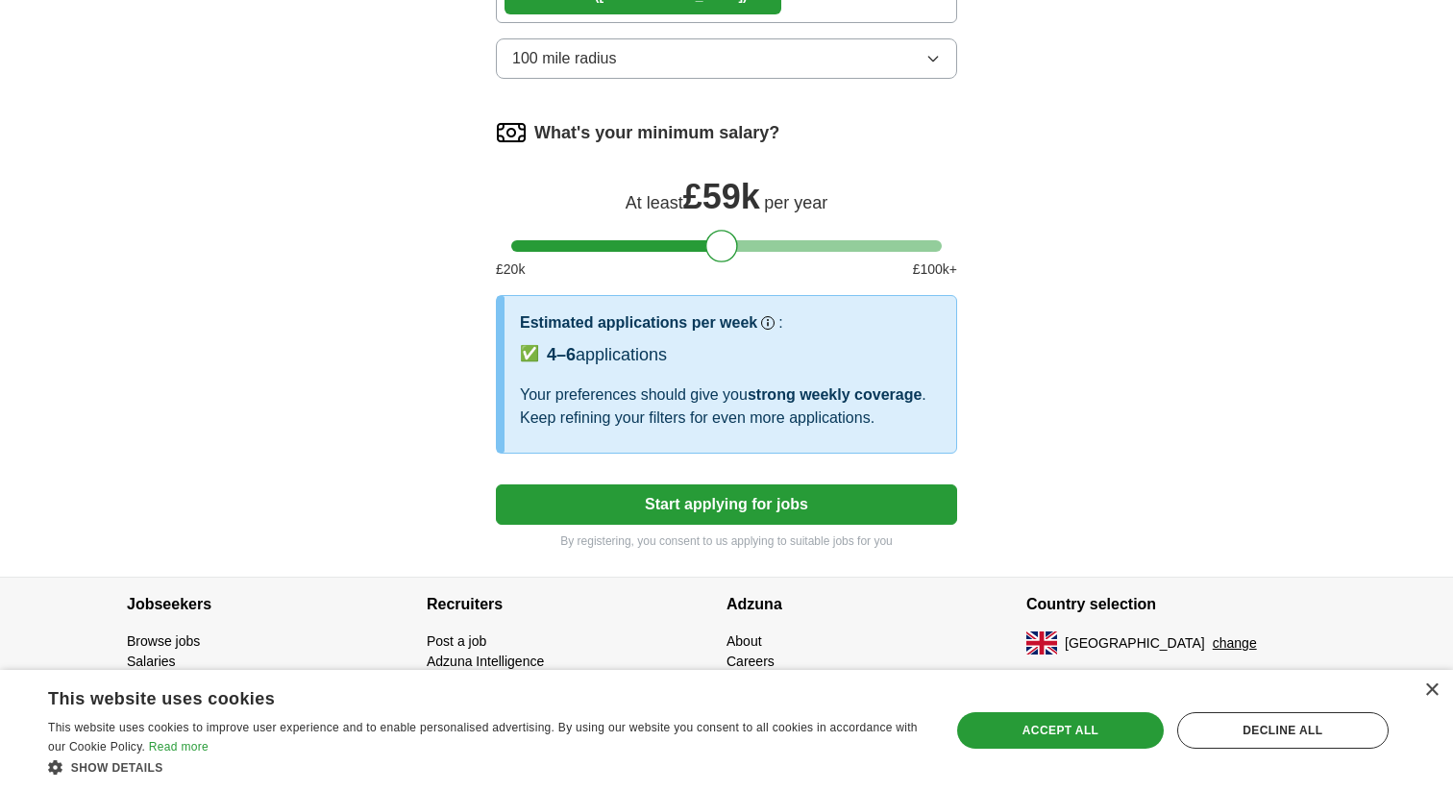
click at [640, 514] on button "Start applying for jobs" at bounding box center [726, 504] width 461 height 40
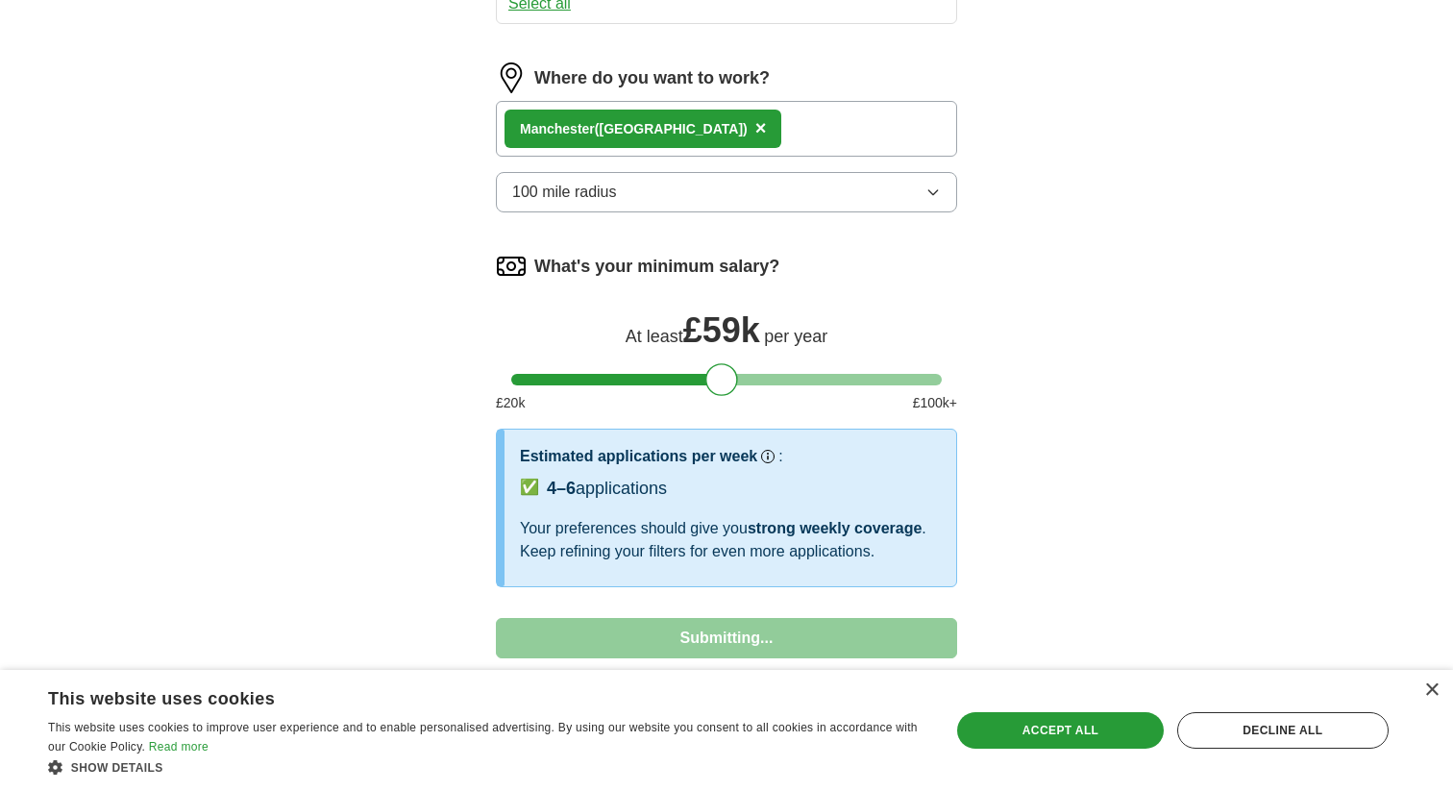
select select "**"
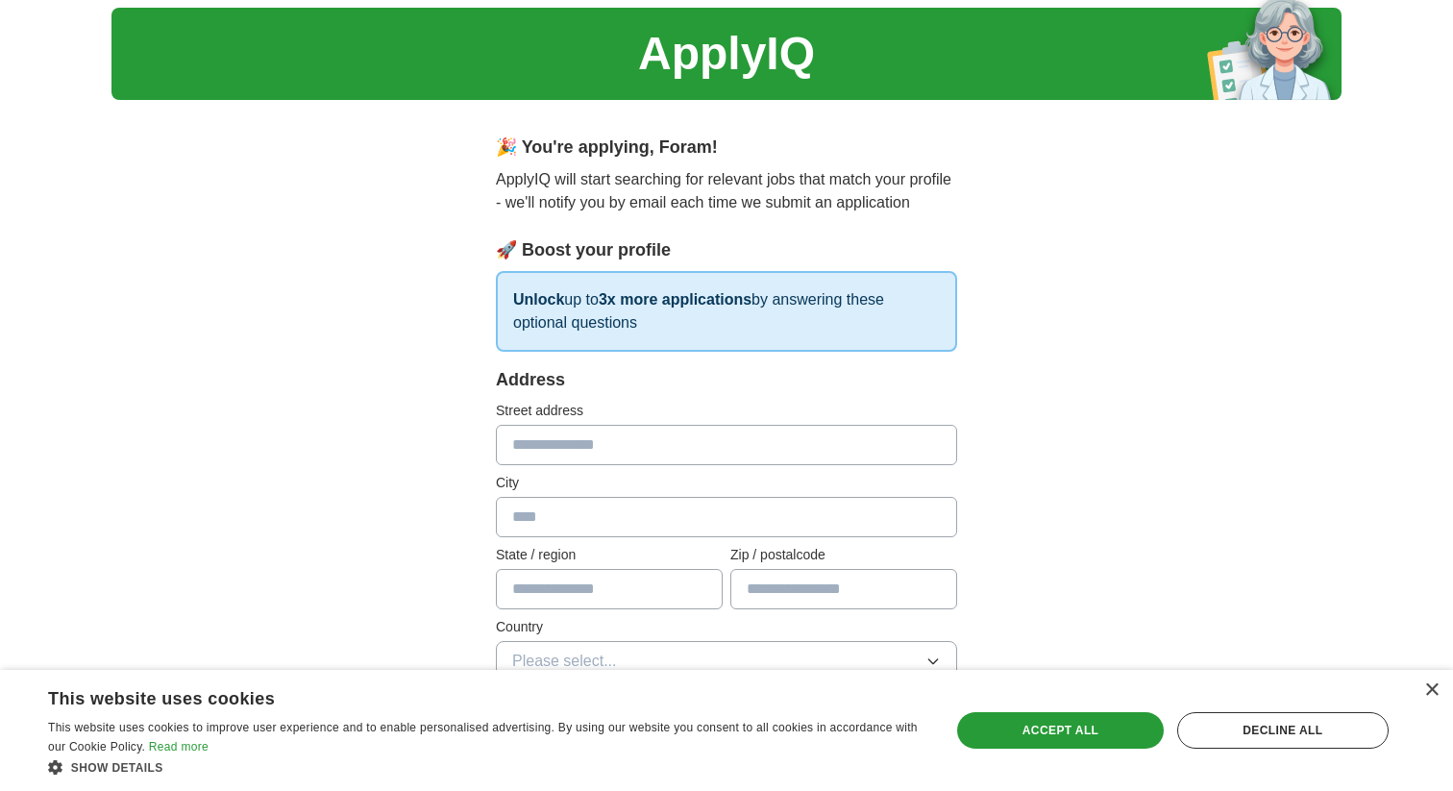
scroll to position [76, 0]
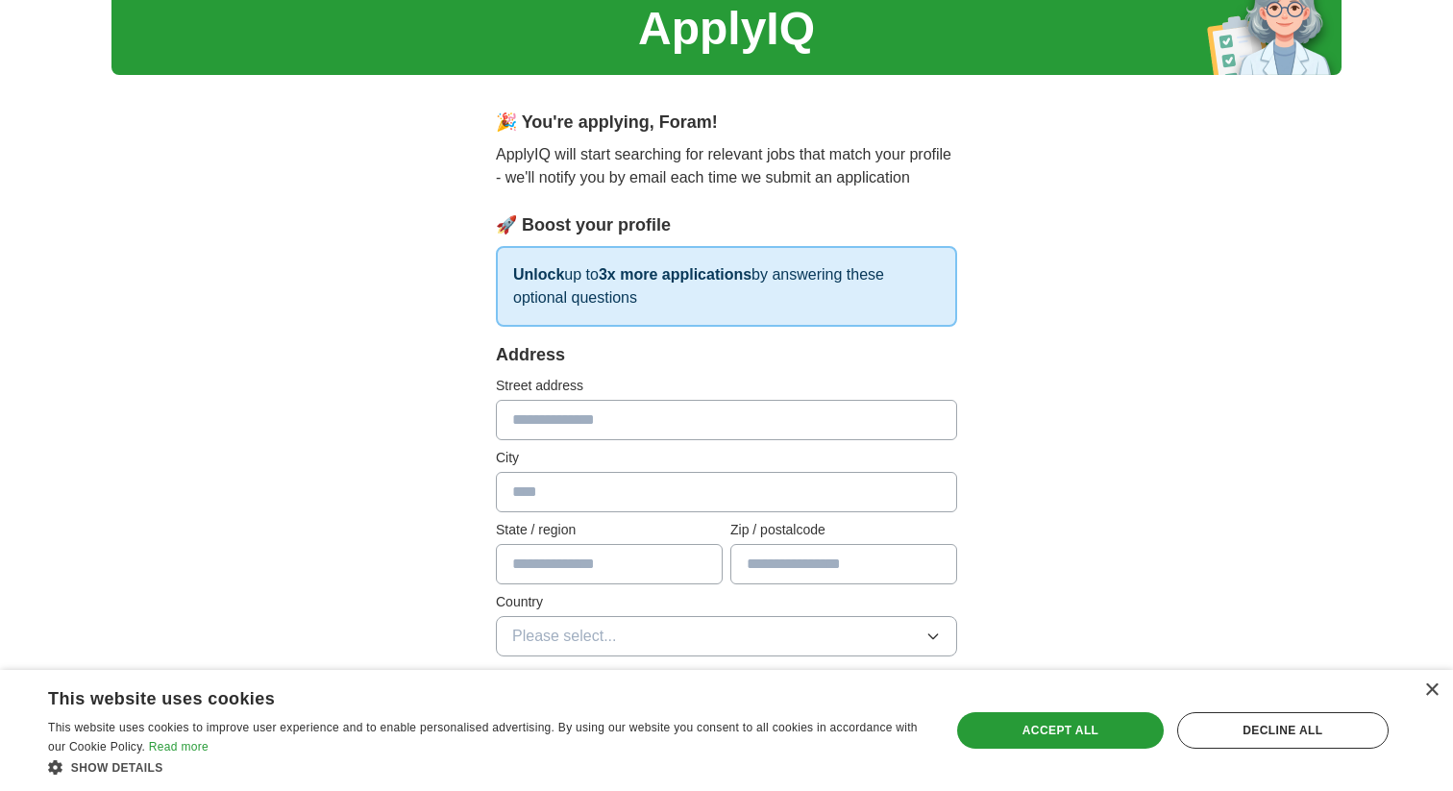
click at [606, 422] on input "text" at bounding box center [726, 420] width 461 height 40
type input "**********"
type input "*********"
type input "*******"
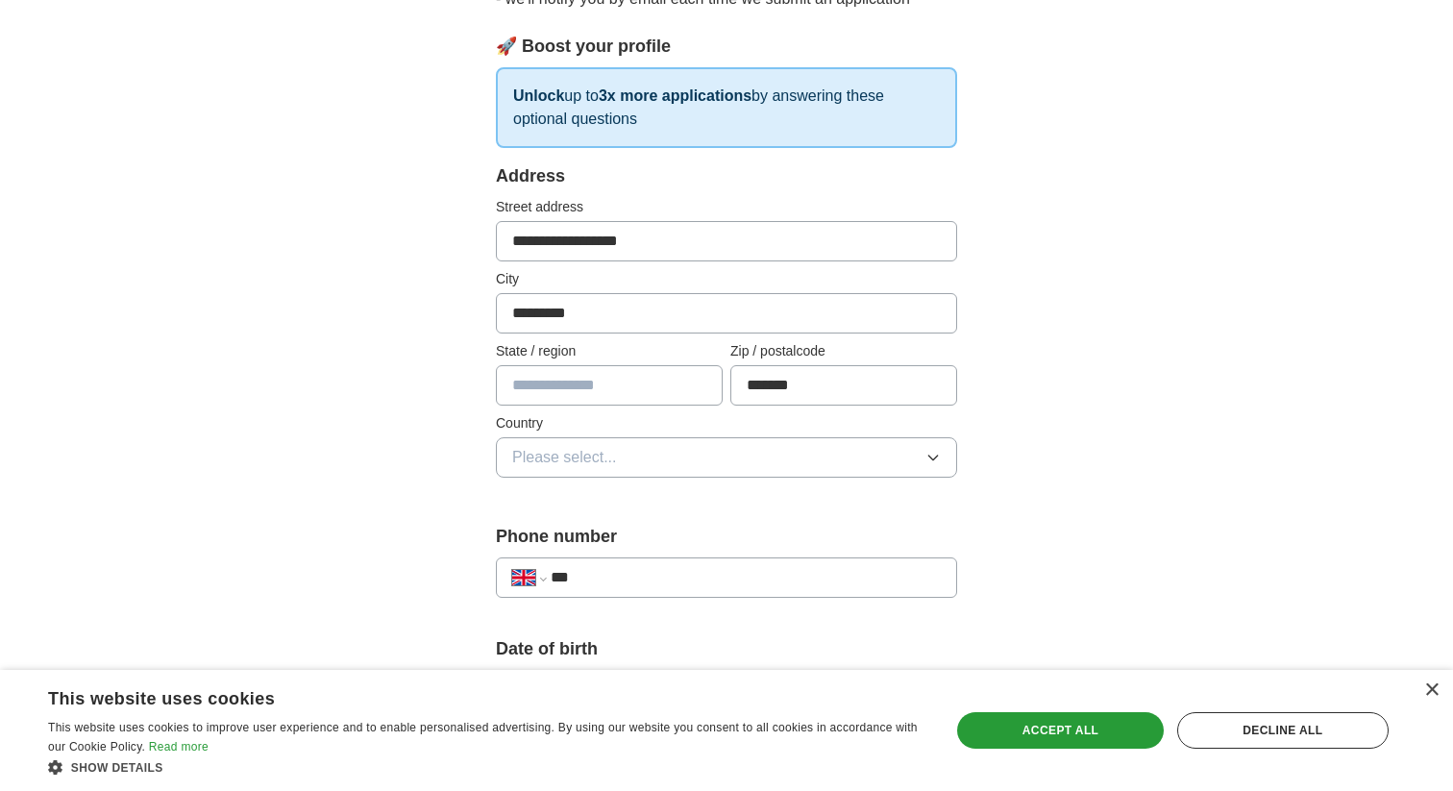
scroll to position [257, 0]
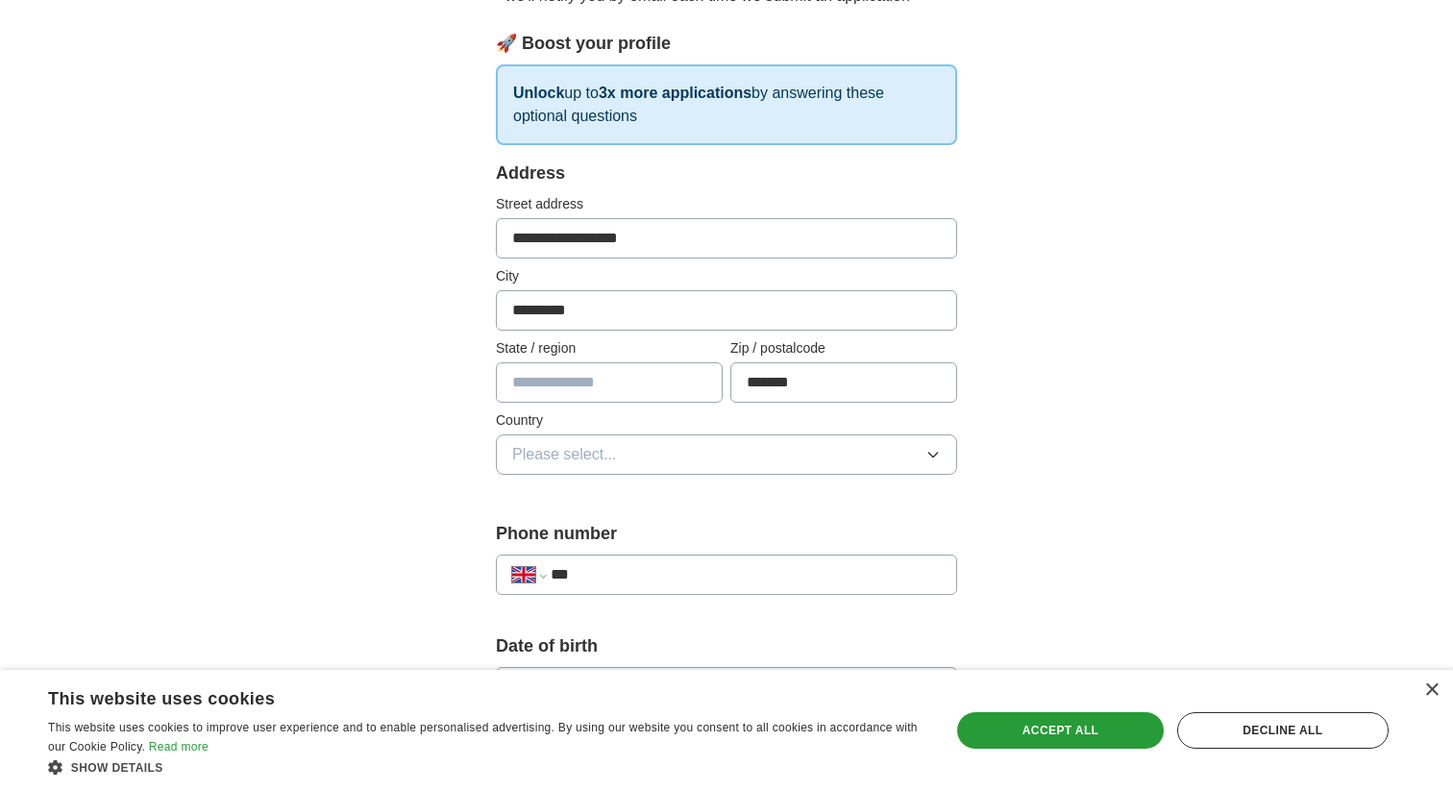
click at [628, 389] on input "text" at bounding box center [609, 382] width 227 height 40
click at [607, 456] on span "Please select..." at bounding box center [564, 454] width 105 height 23
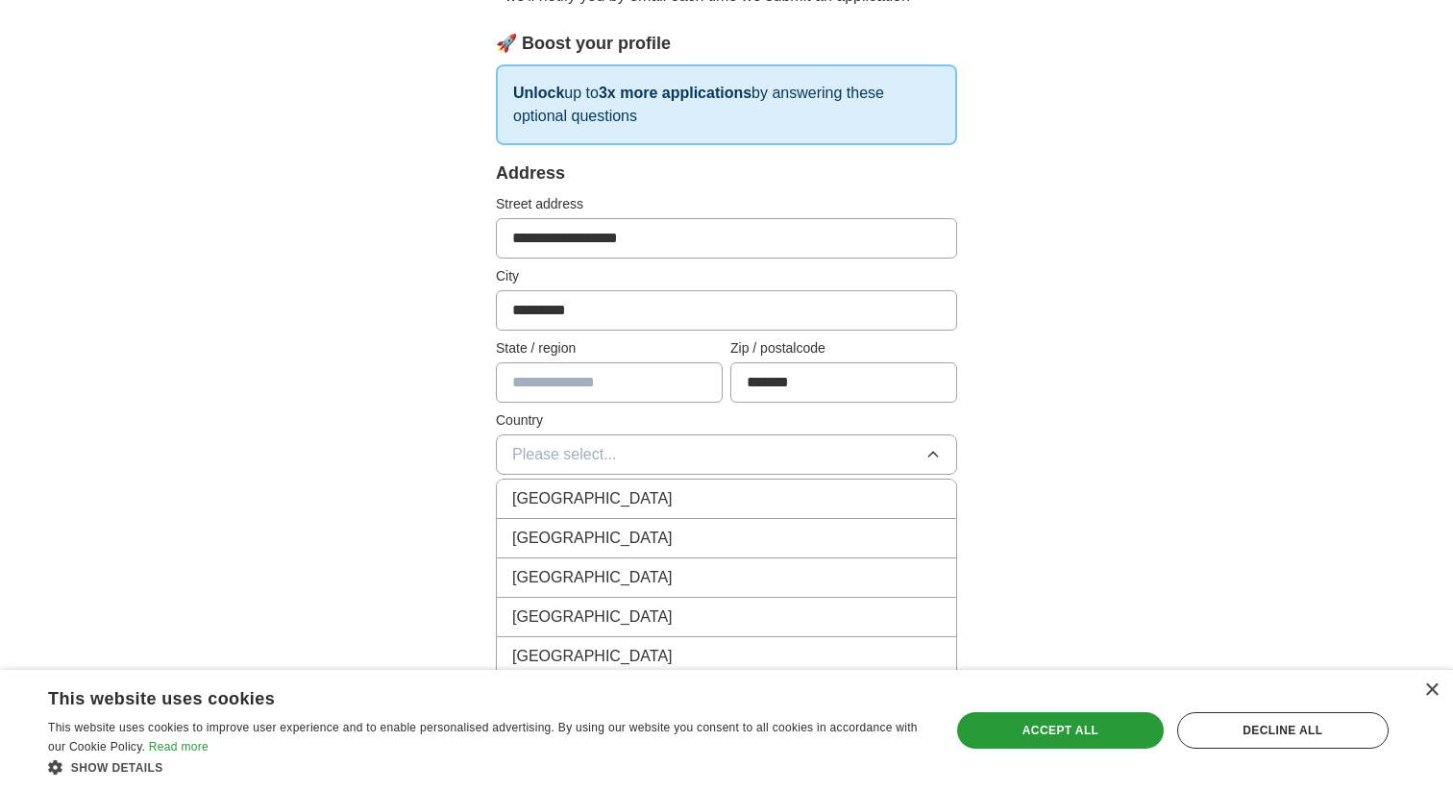
click at [596, 498] on span "[GEOGRAPHIC_DATA]" at bounding box center [592, 498] width 160 height 23
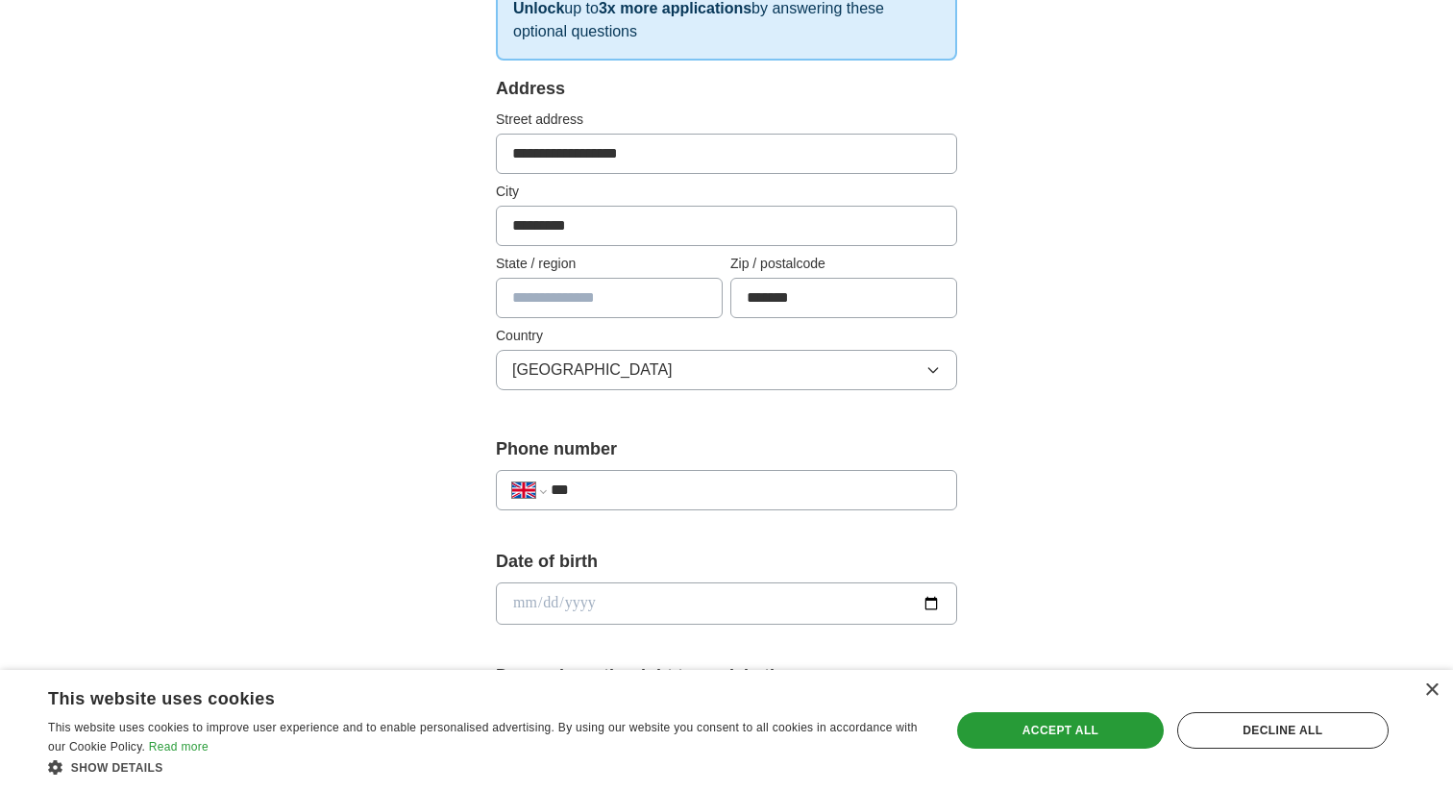
scroll to position [355, 0]
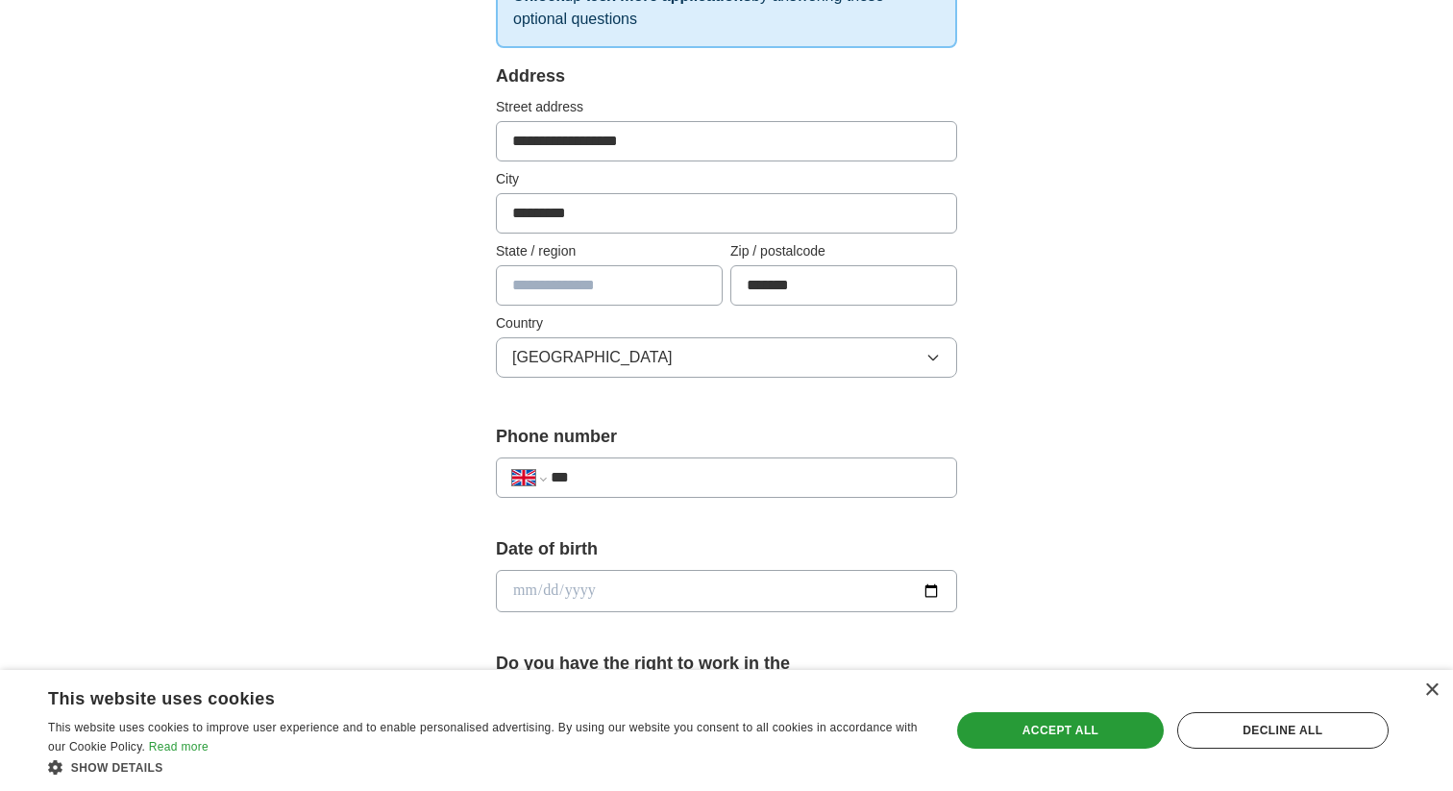
click at [597, 478] on input "***" at bounding box center [746, 477] width 390 height 23
type input "**********"
click at [699, 437] on label "Phone number" at bounding box center [726, 437] width 461 height 26
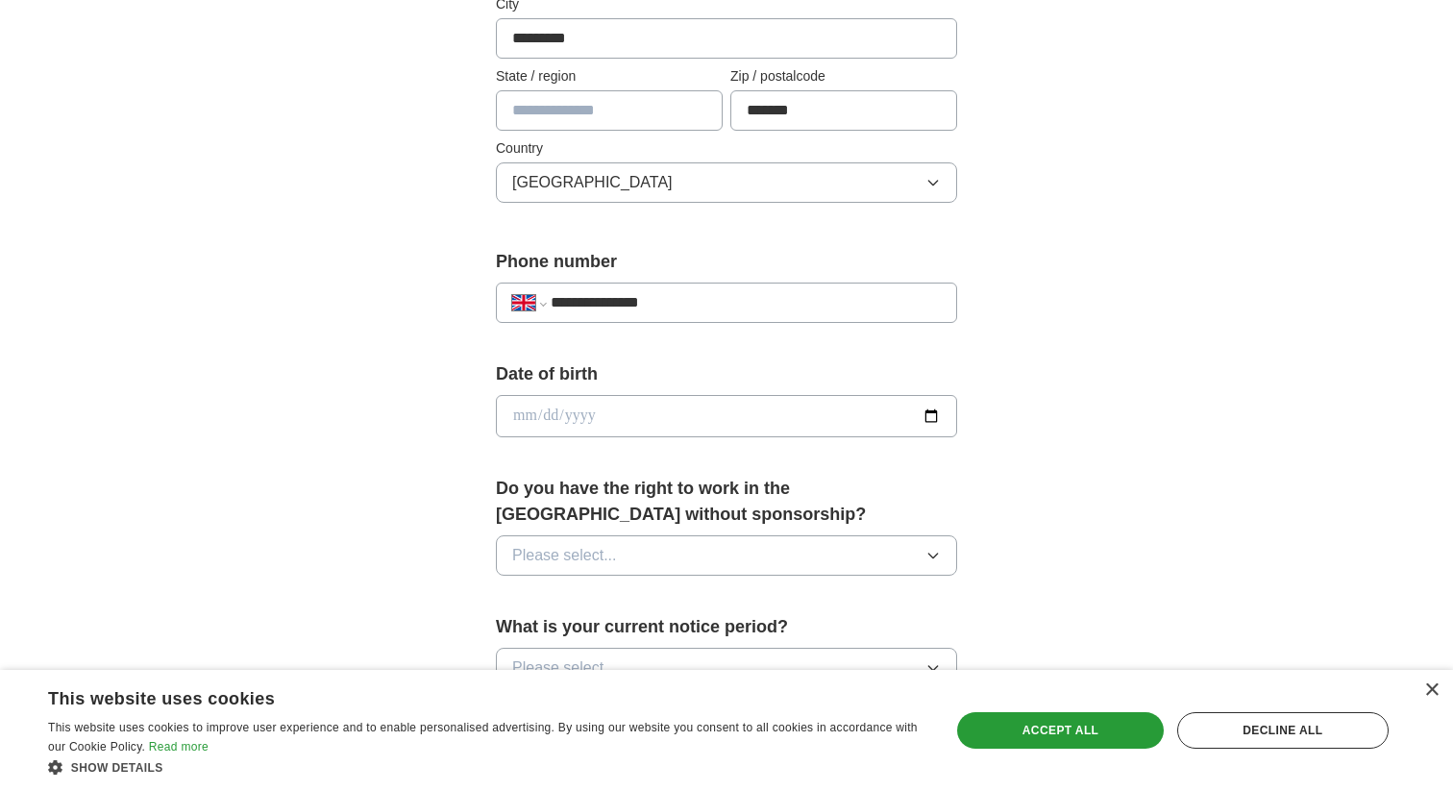
scroll to position [560, 0]
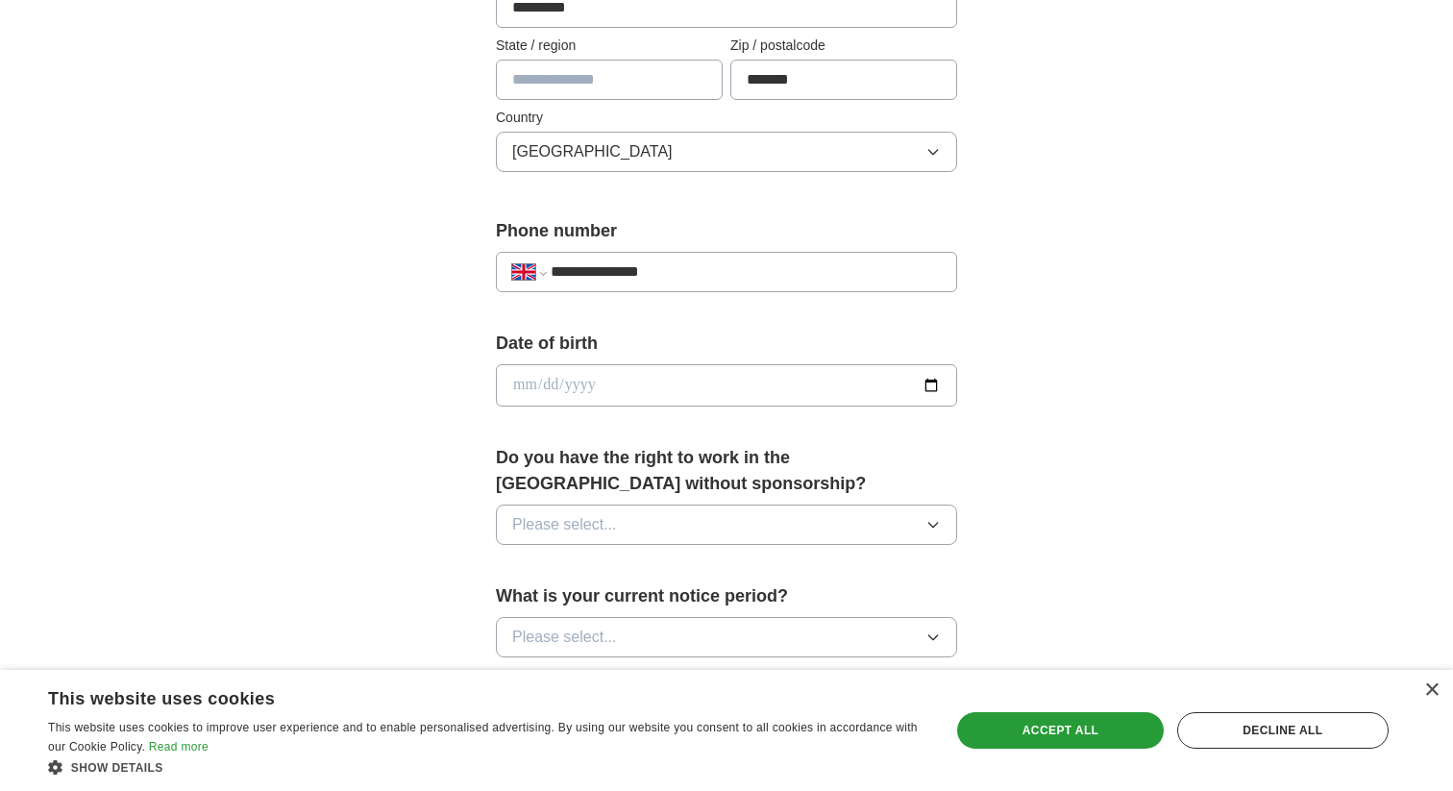
click at [645, 384] on input "date" at bounding box center [726, 385] width 461 height 42
type input "**********"
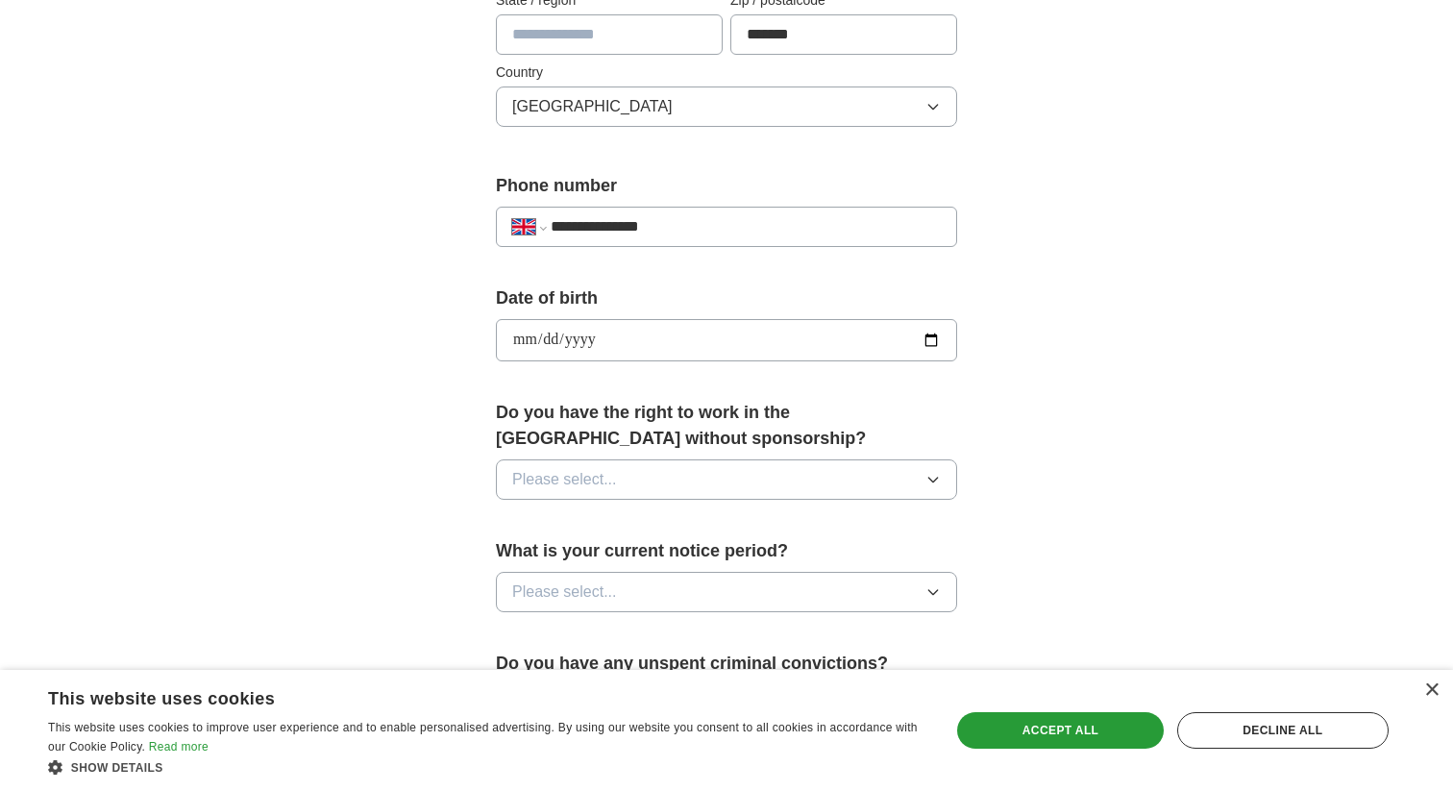
scroll to position [614, 0]
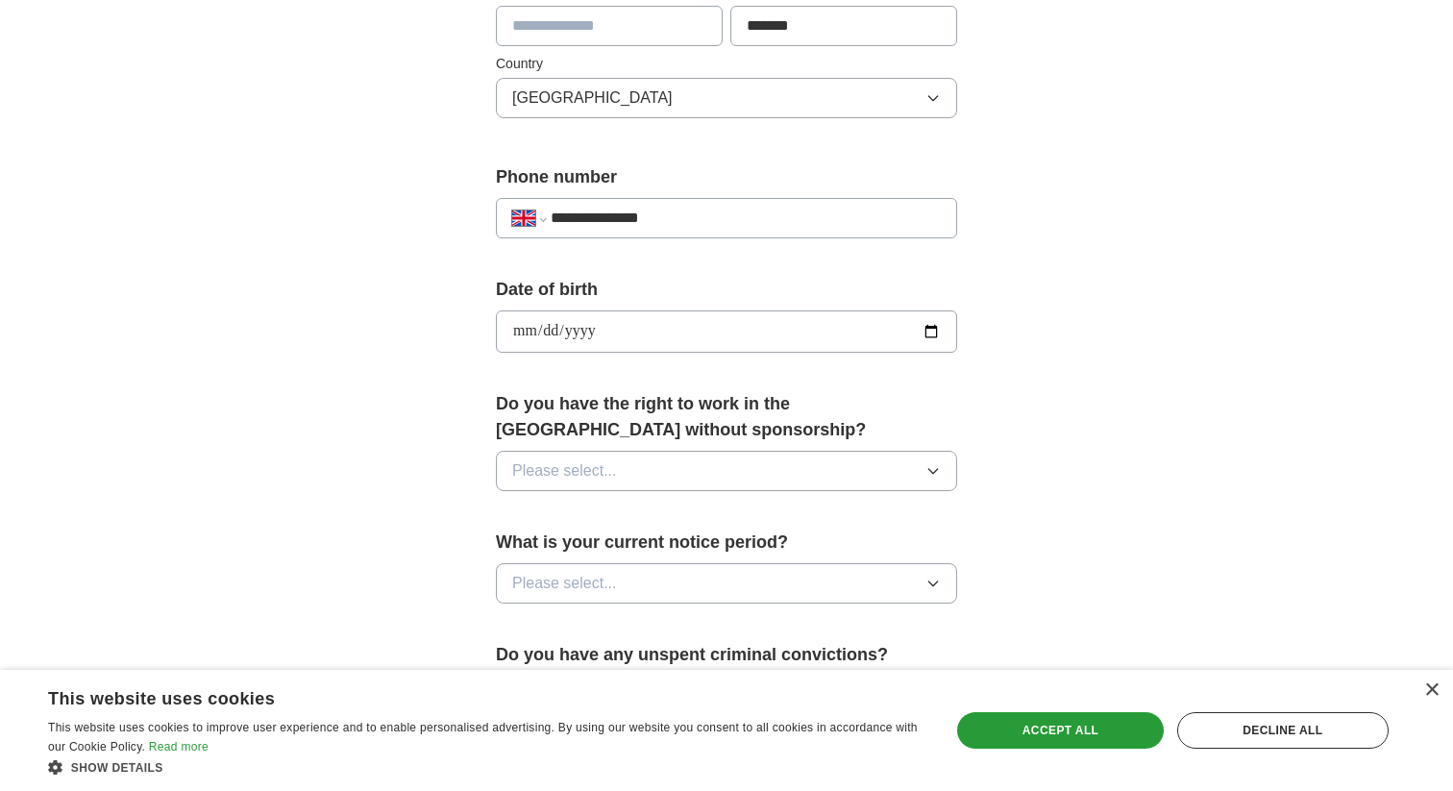
click at [629, 484] on button "Please select..." at bounding box center [726, 471] width 461 height 40
click at [613, 512] on div "Yes" at bounding box center [726, 514] width 429 height 23
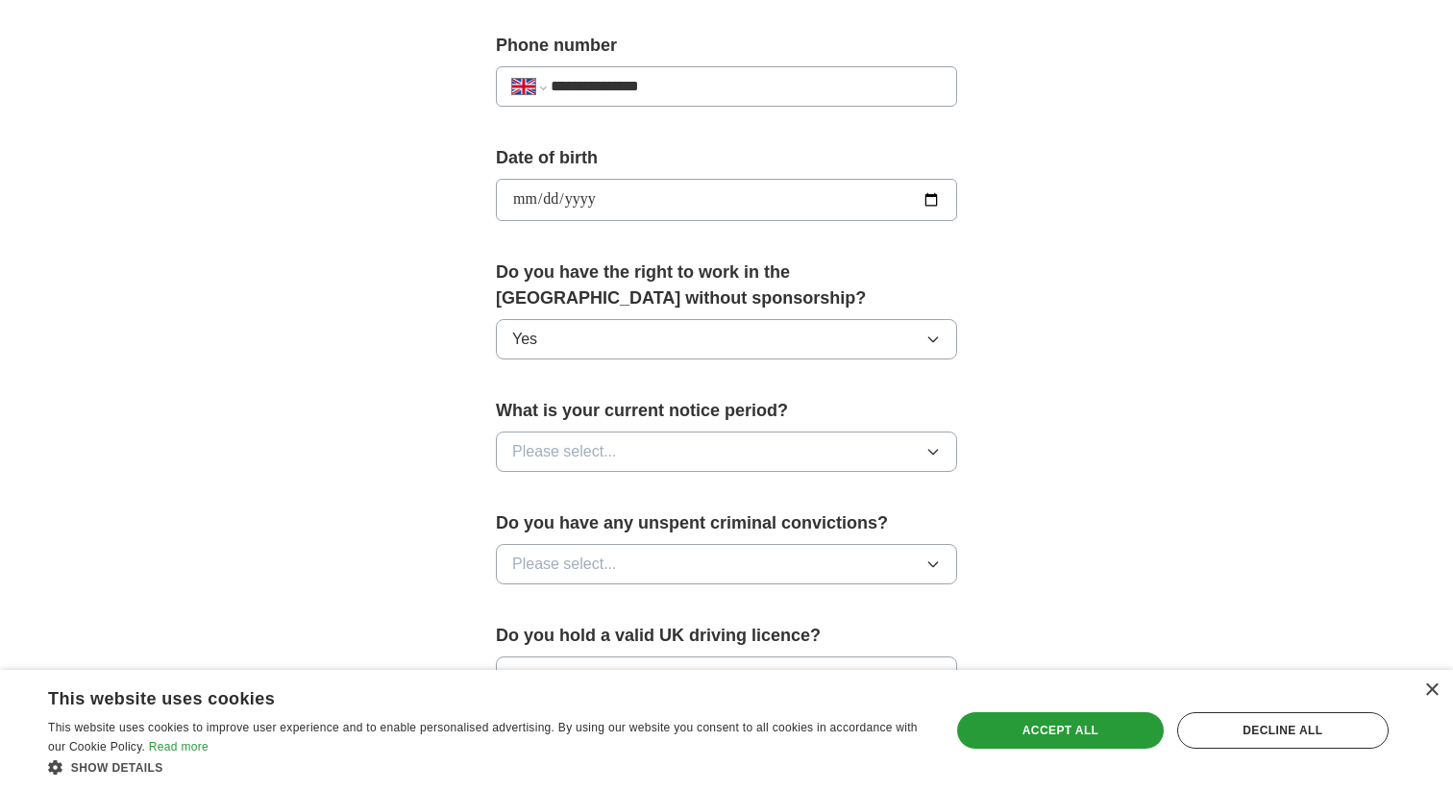
scroll to position [770, 0]
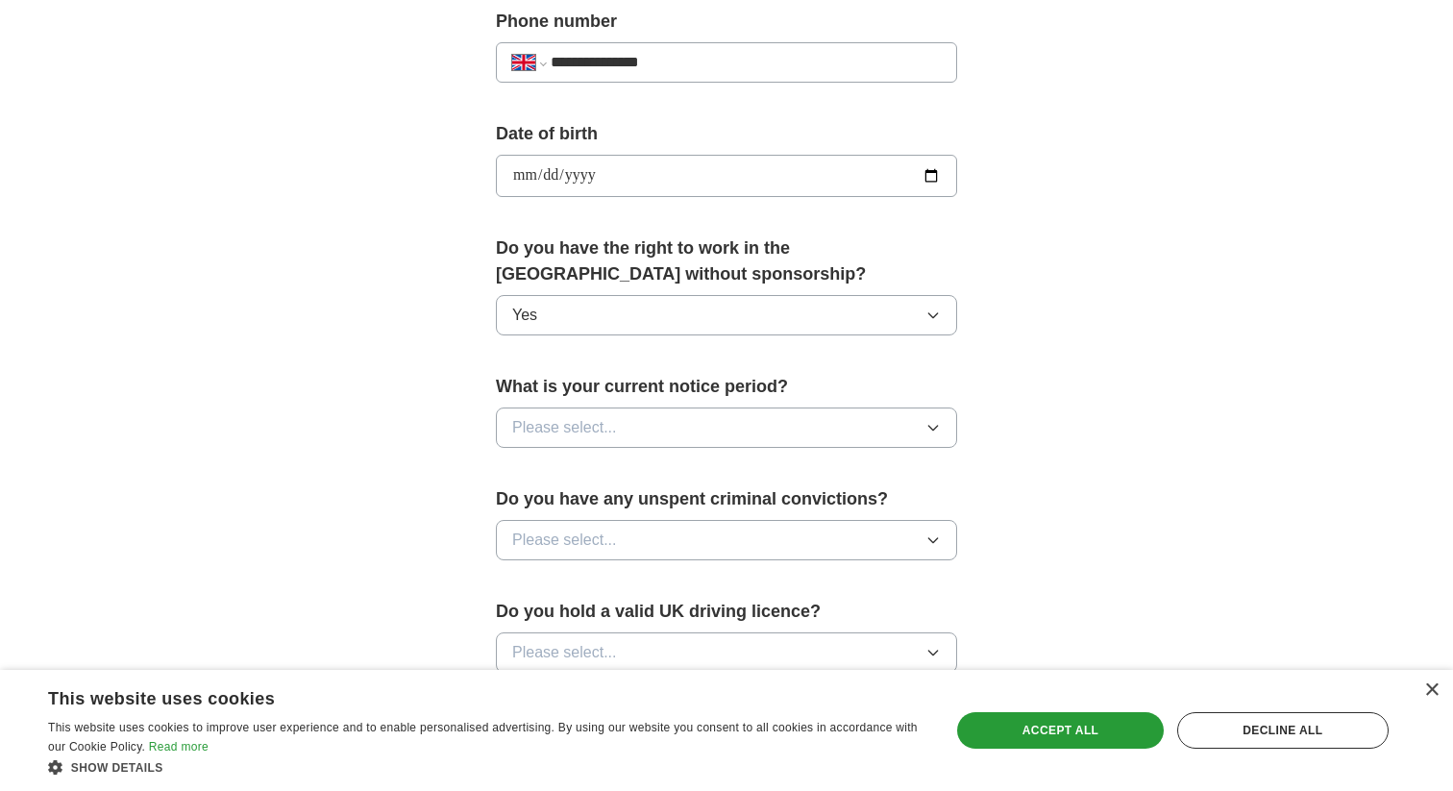
click at [602, 430] on span "Please select..." at bounding box center [564, 427] width 105 height 23
click at [657, 358] on form "**********" at bounding box center [726, 320] width 461 height 1345
click at [645, 422] on button "Please select..." at bounding box center [726, 427] width 461 height 40
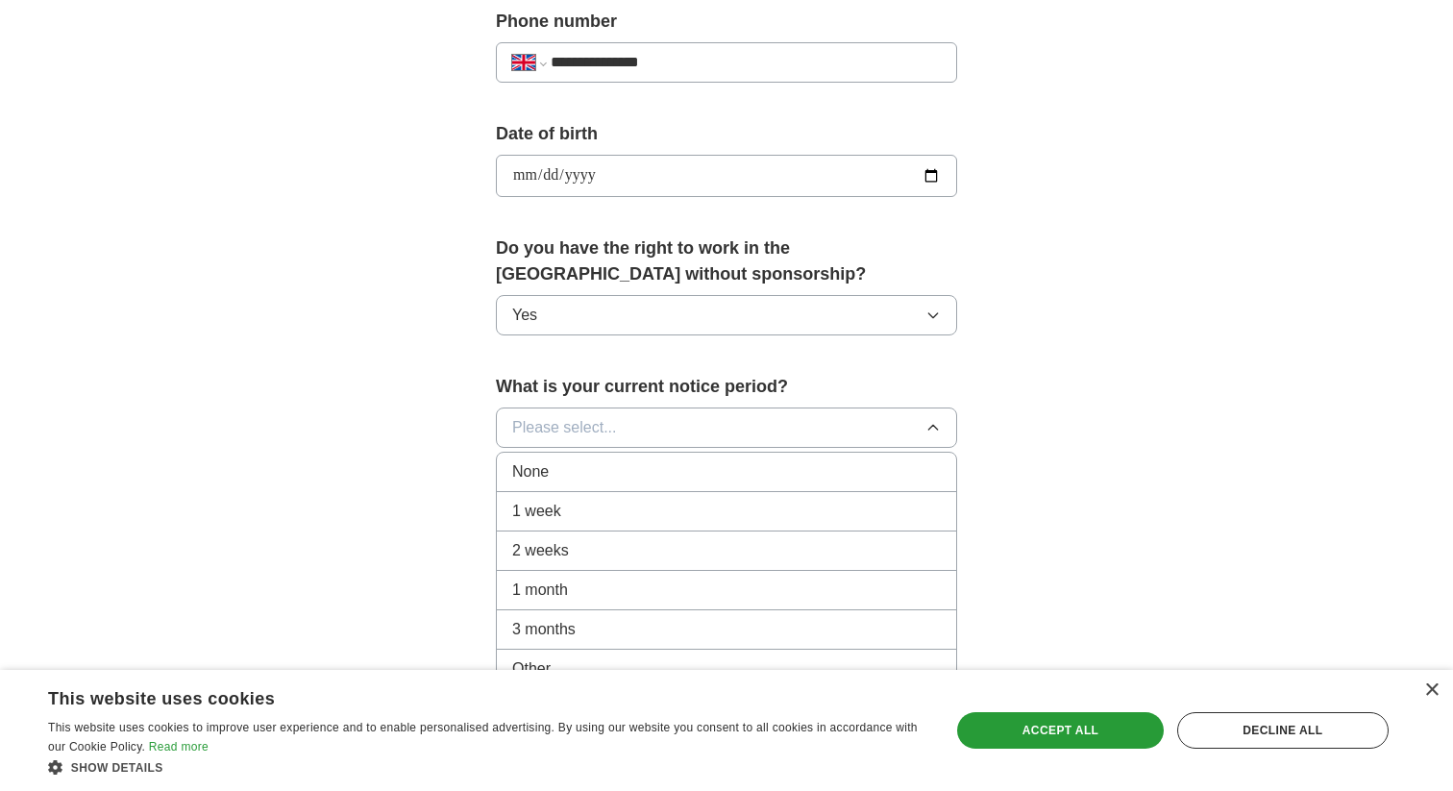
click at [598, 586] on div "1 month" at bounding box center [726, 589] width 429 height 23
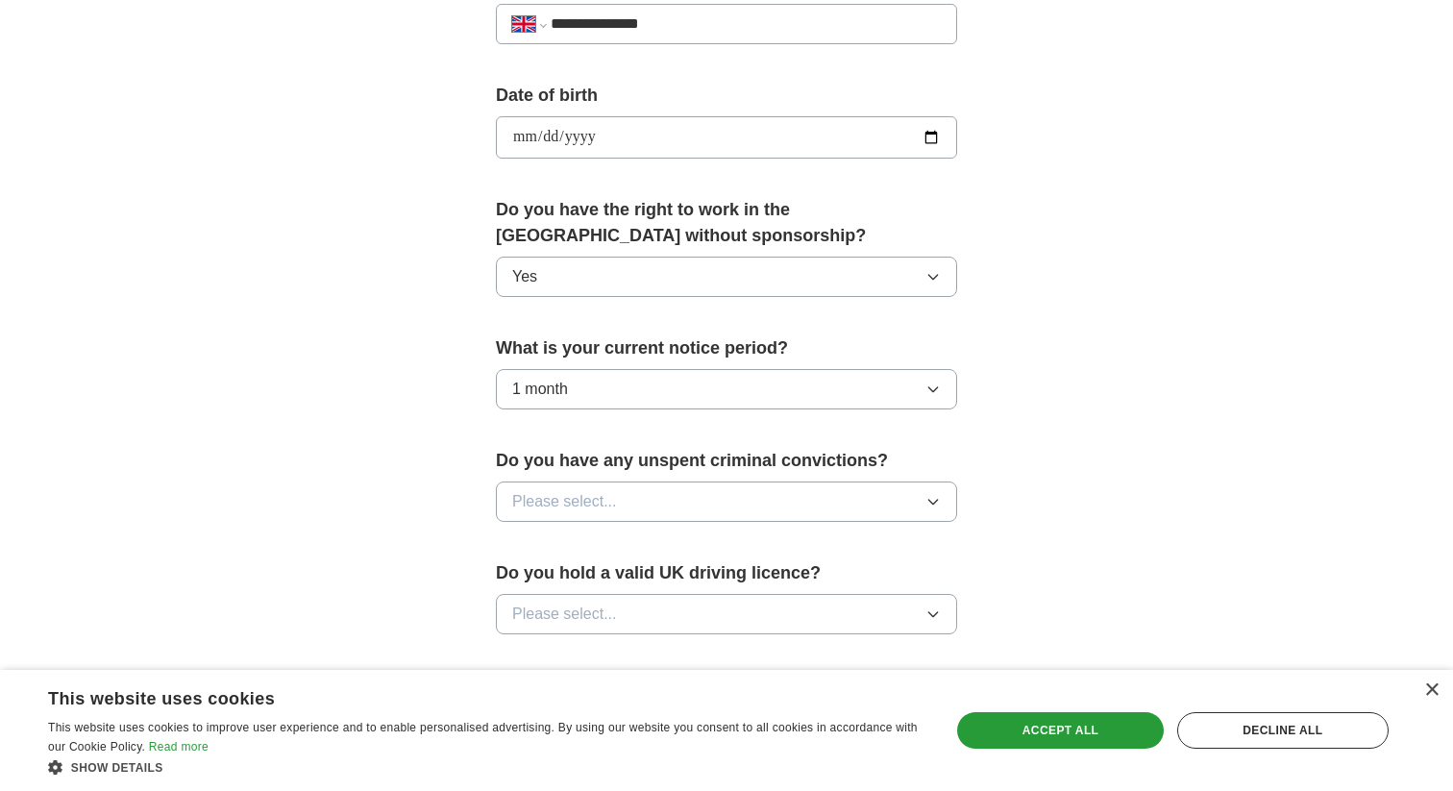
scroll to position [813, 0]
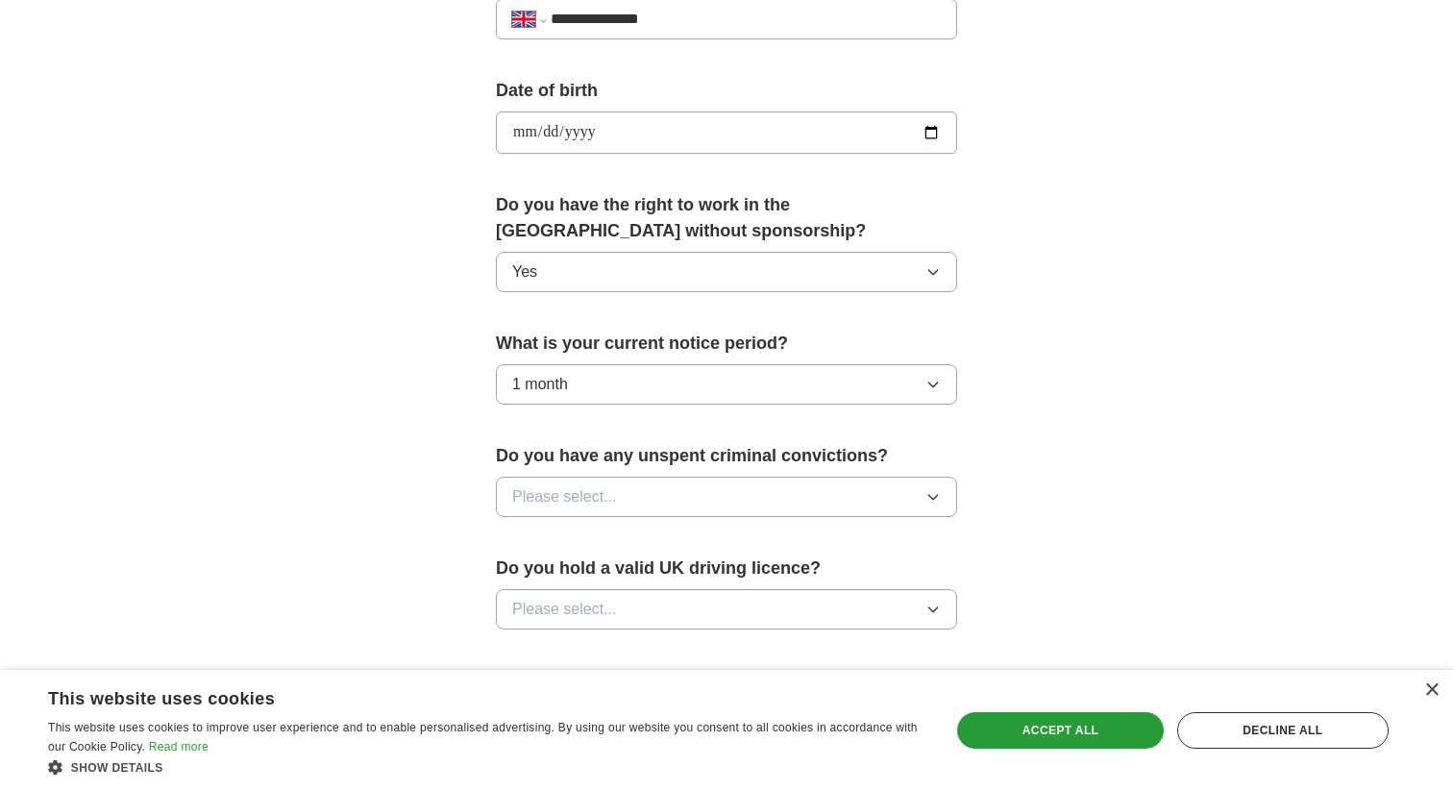
click at [585, 499] on span "Please select..." at bounding box center [564, 496] width 105 height 23
click at [557, 588] on div "No" at bounding box center [726, 580] width 429 height 23
click at [605, 463] on label "Do you have any unspent criminal convictions?" at bounding box center [726, 456] width 461 height 26
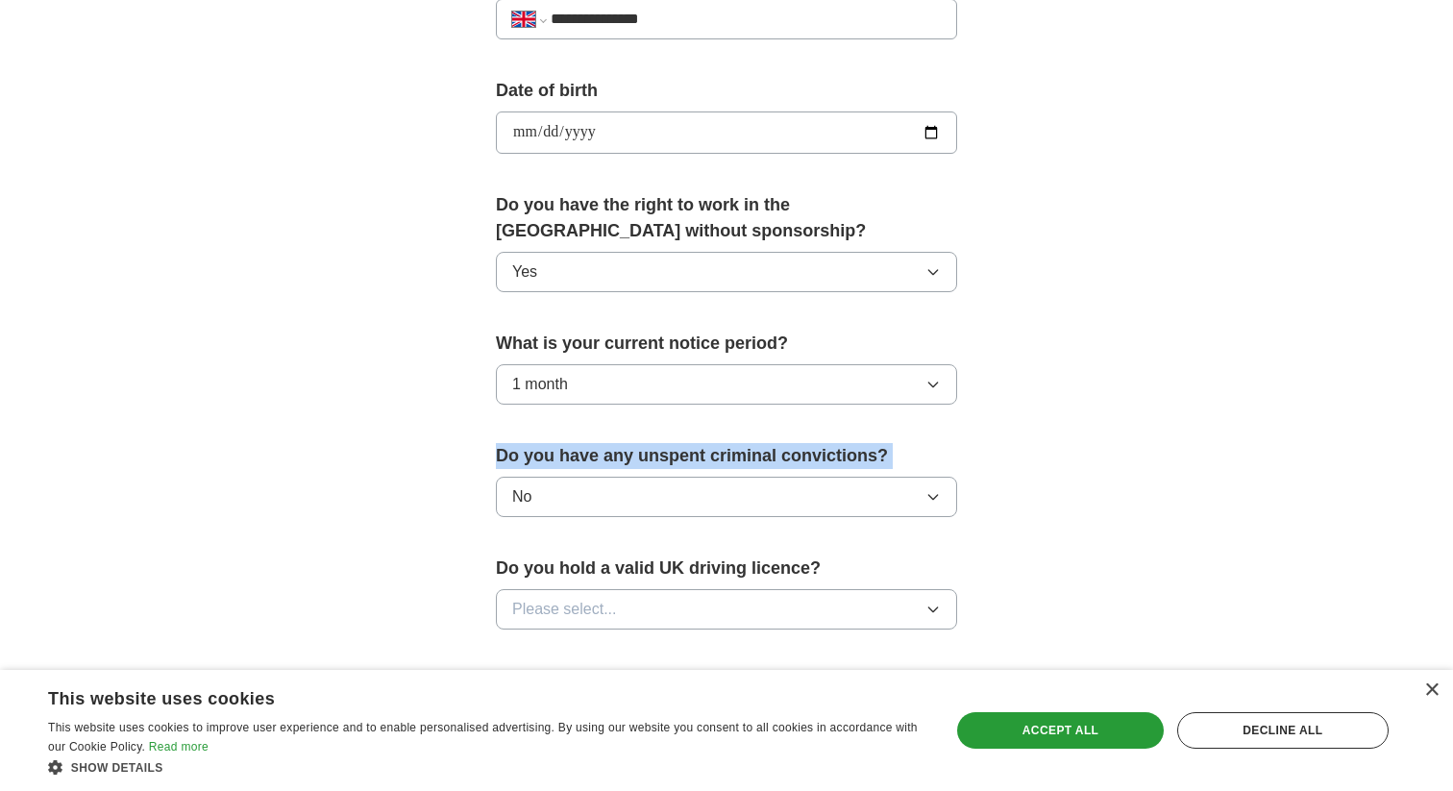
copy label "Do you have any unspent criminal convictions?"
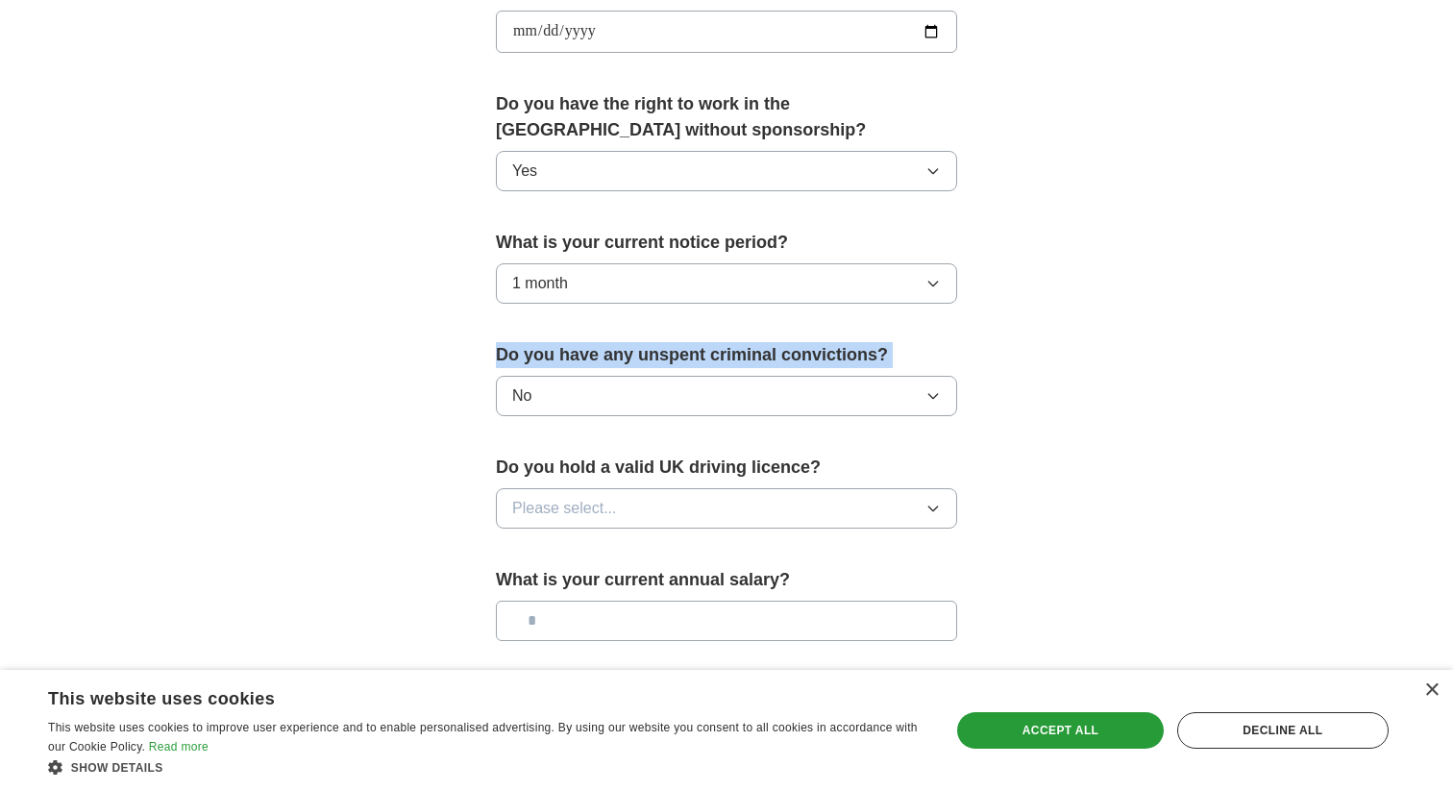
scroll to position [919, 0]
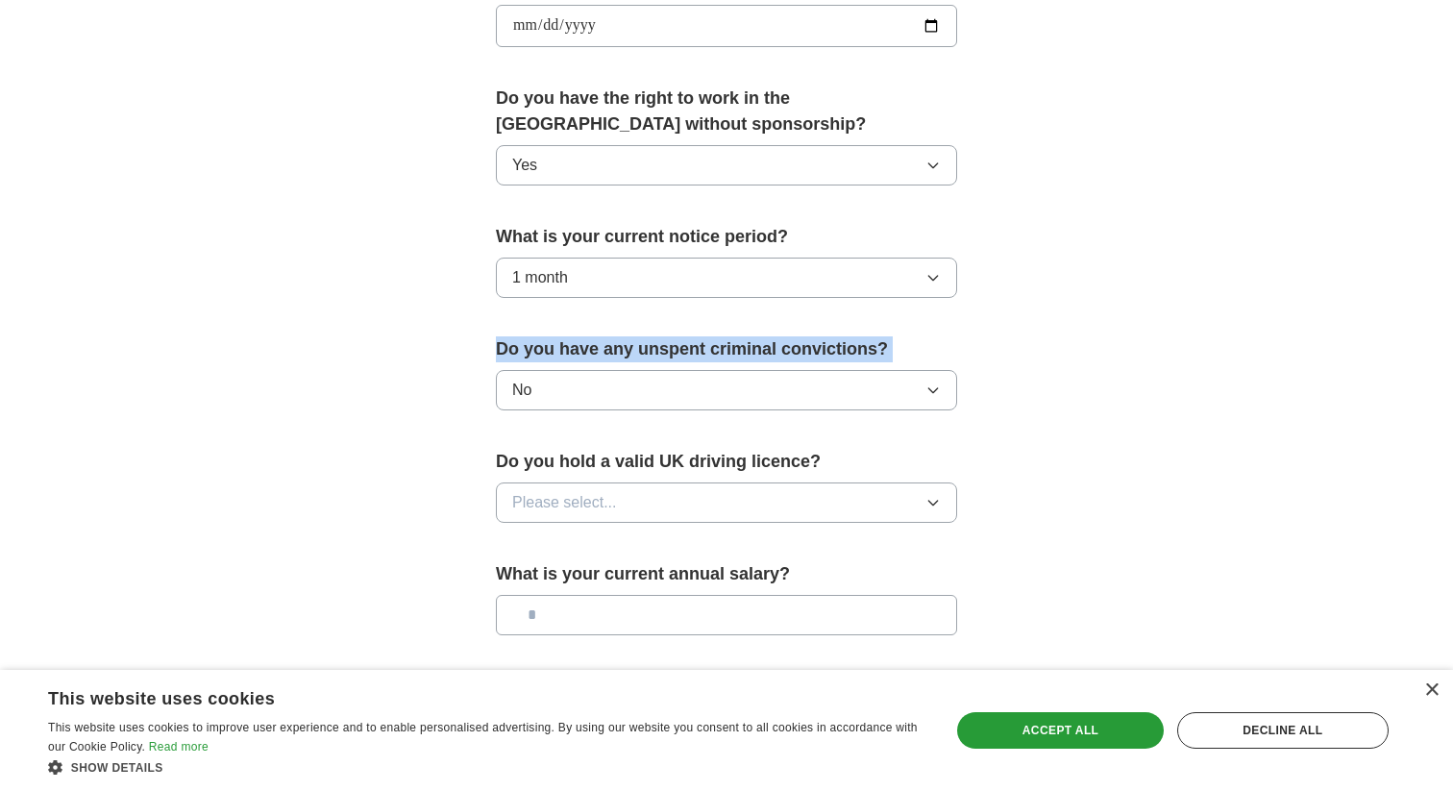
click at [617, 499] on button "Please select..." at bounding box center [726, 502] width 461 height 40
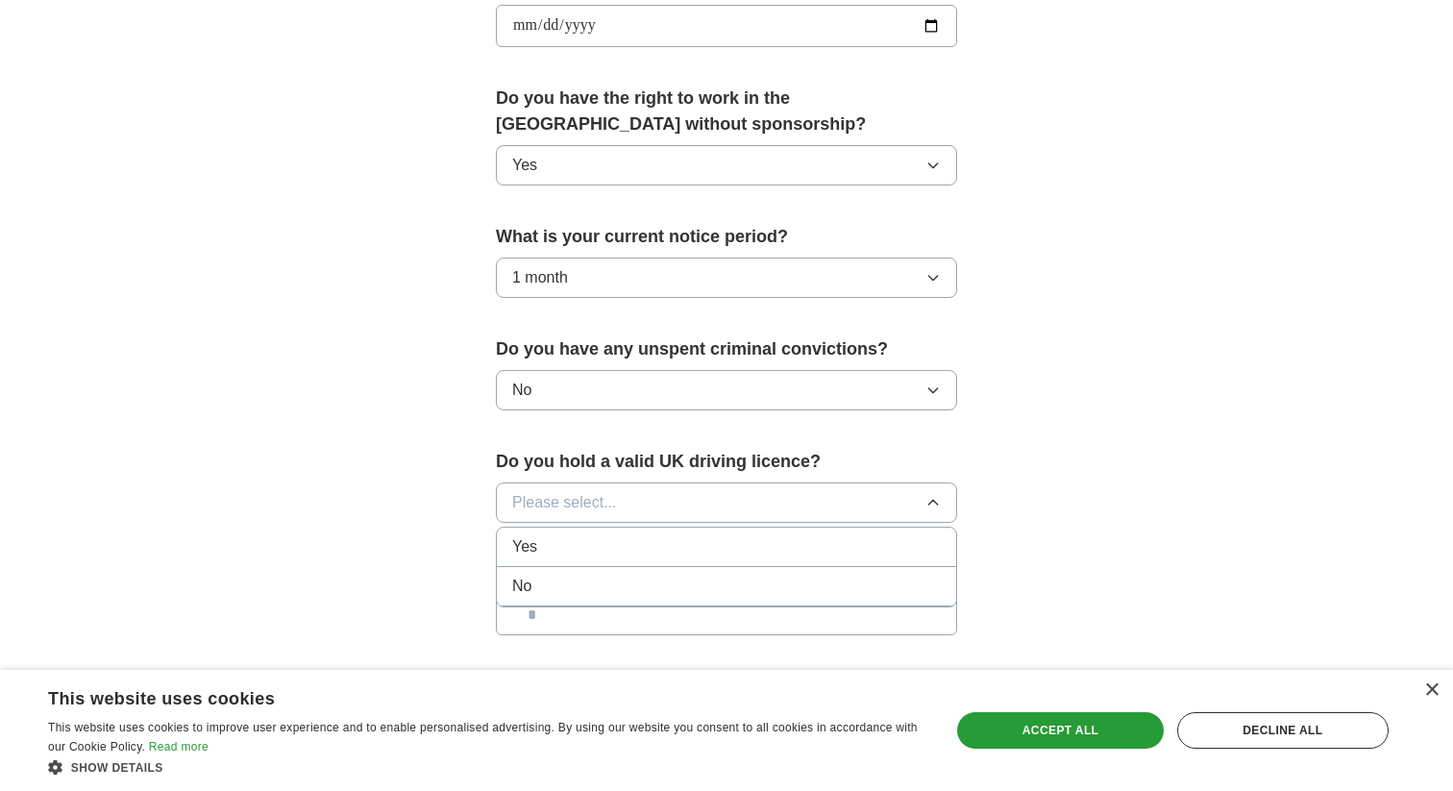
click at [576, 590] on div "No" at bounding box center [726, 586] width 429 height 23
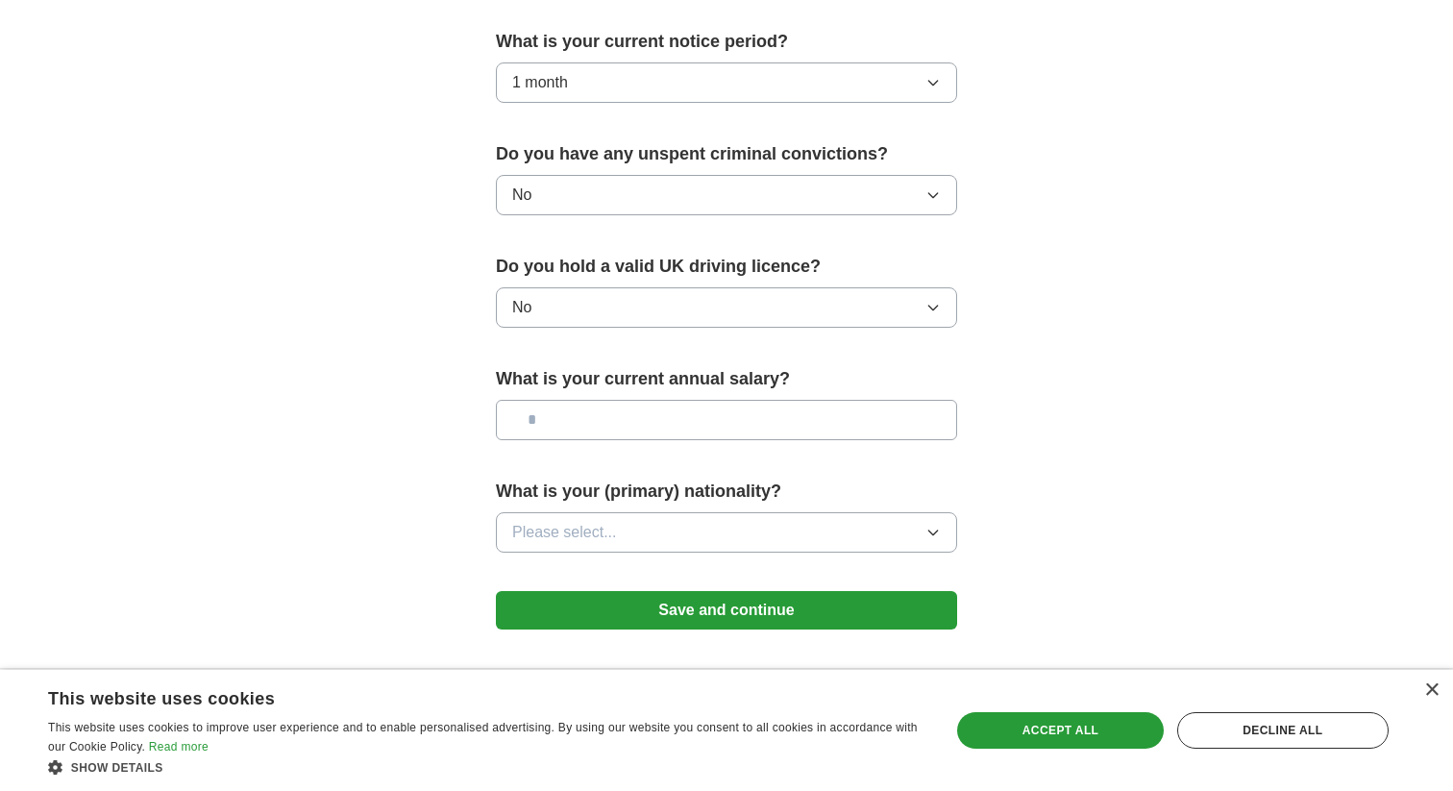
scroll to position [1115, 0]
click at [574, 428] on input "text" at bounding box center [726, 419] width 461 height 40
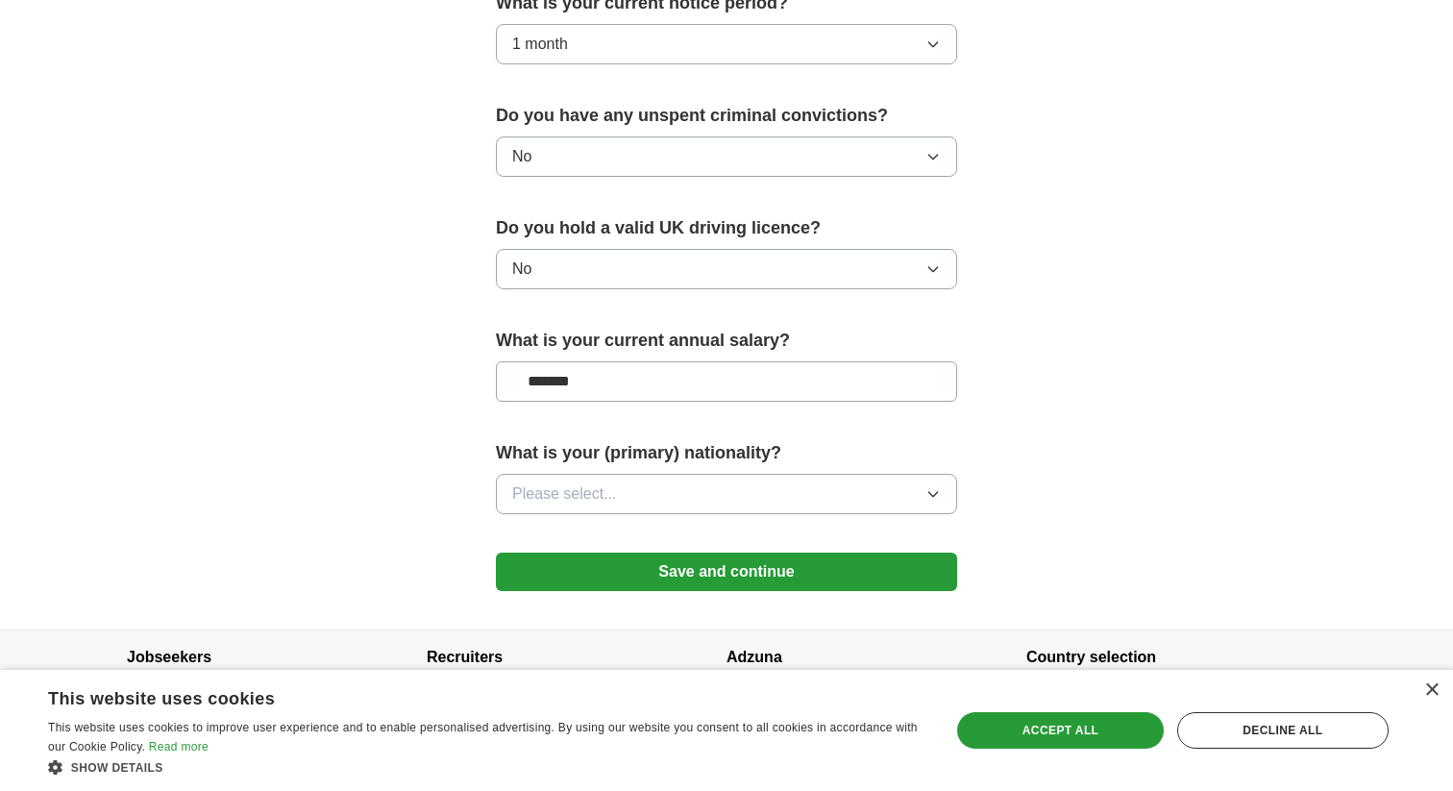
scroll to position [1163, 0]
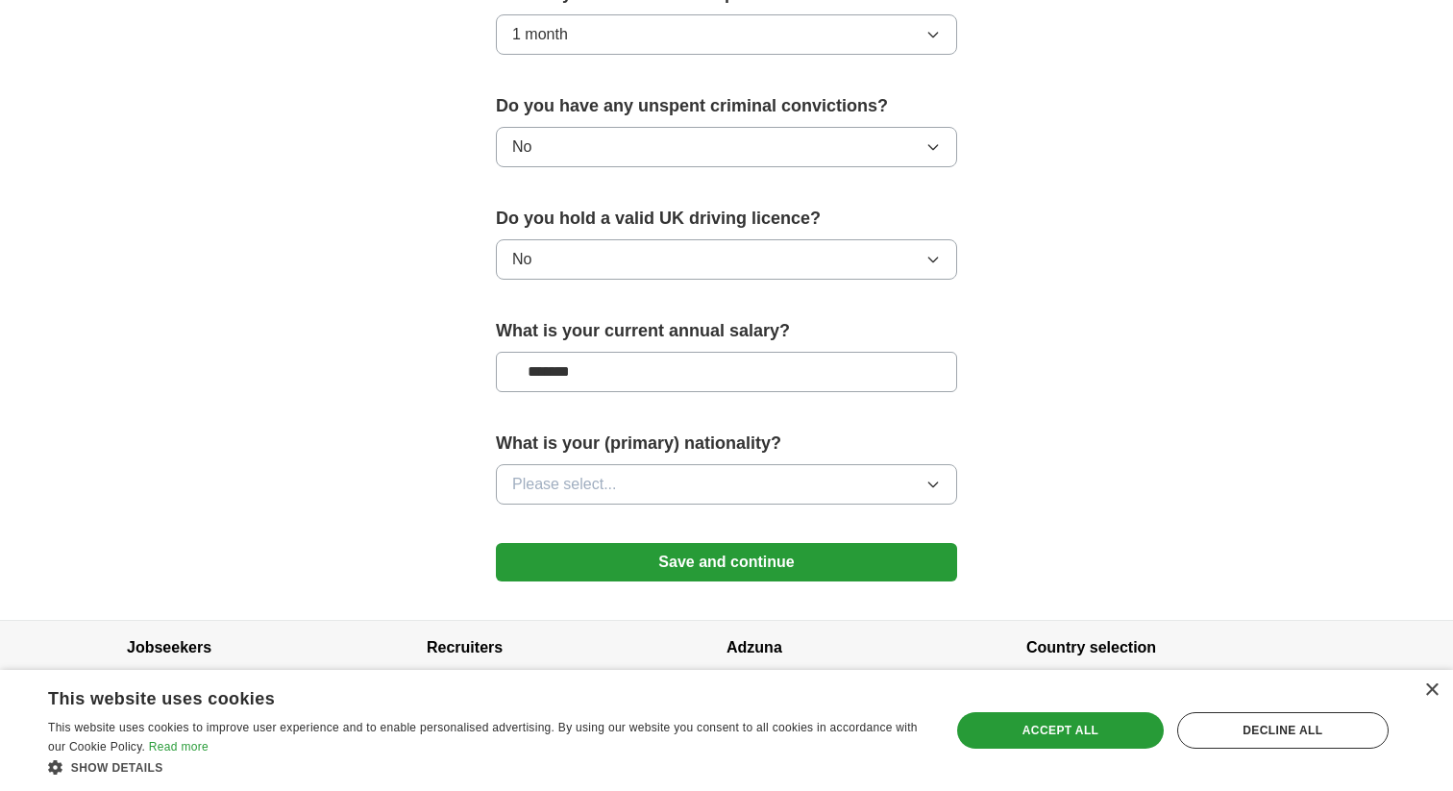
type input "*******"
click at [594, 483] on span "Please select..." at bounding box center [564, 484] width 105 height 23
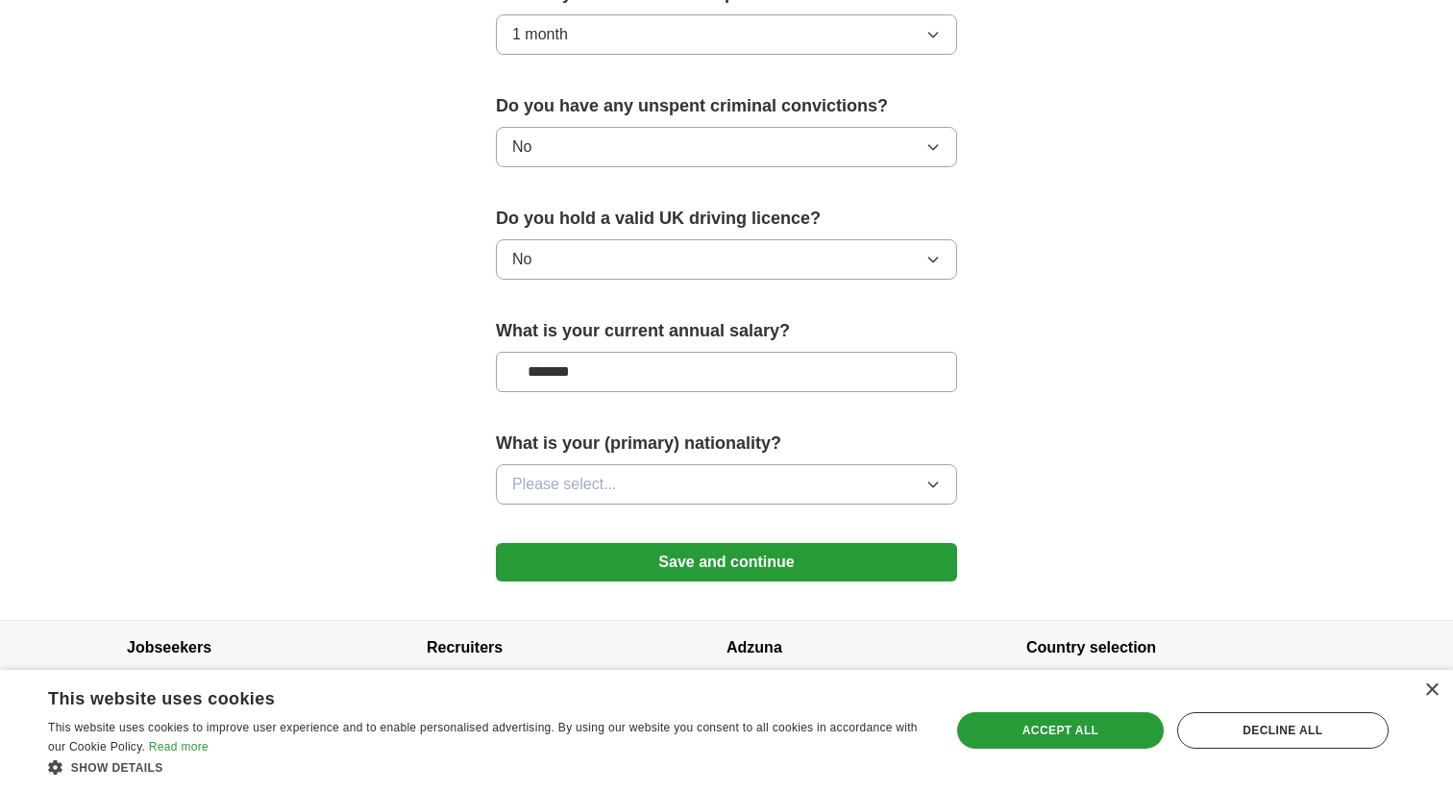
click at [576, 557] on button "Save and continue" at bounding box center [726, 562] width 461 height 38
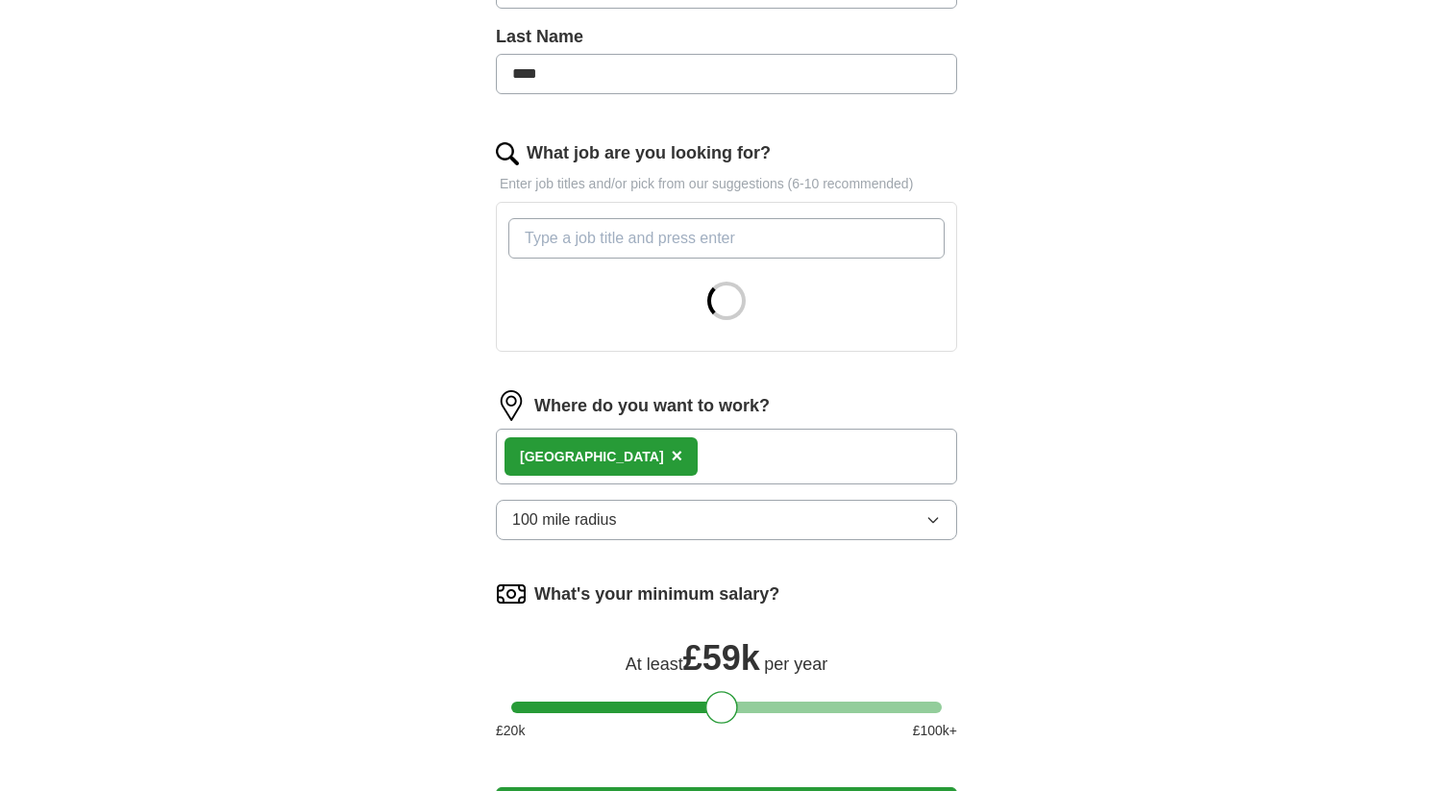
scroll to position [490, 0]
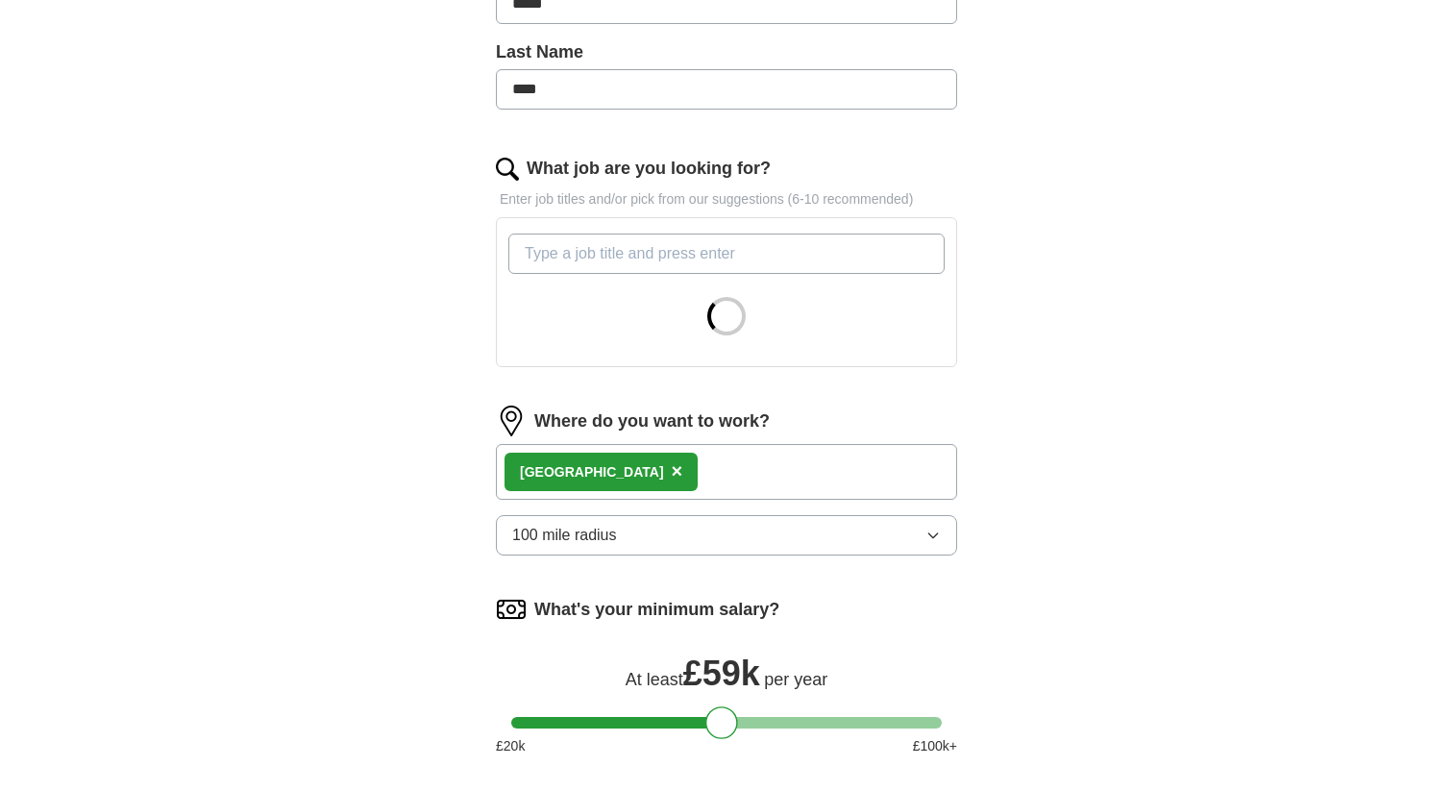
click at [612, 263] on input "What job are you looking for?" at bounding box center [726, 253] width 436 height 40
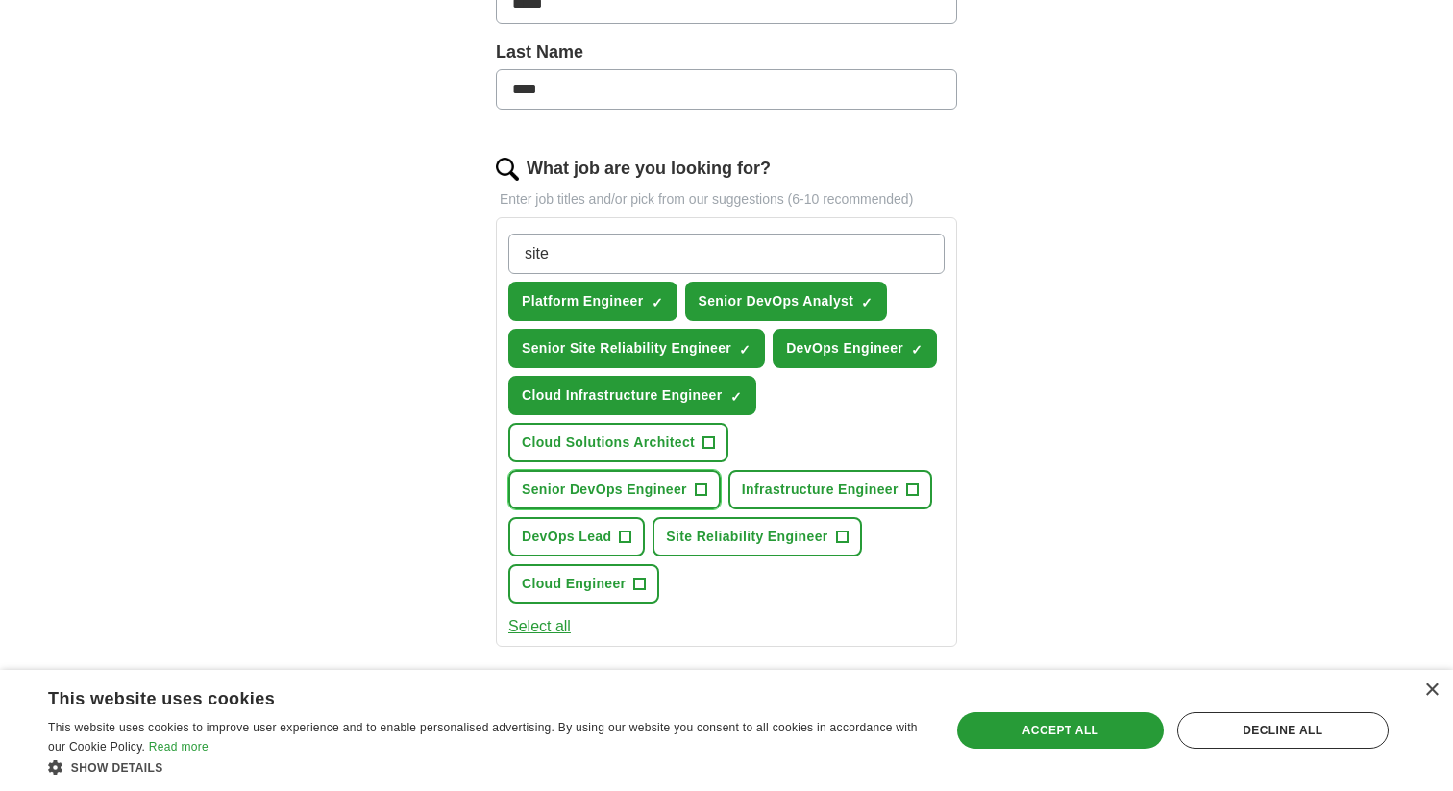
click at [699, 490] on span "+" at bounding box center [701, 489] width 12 height 15
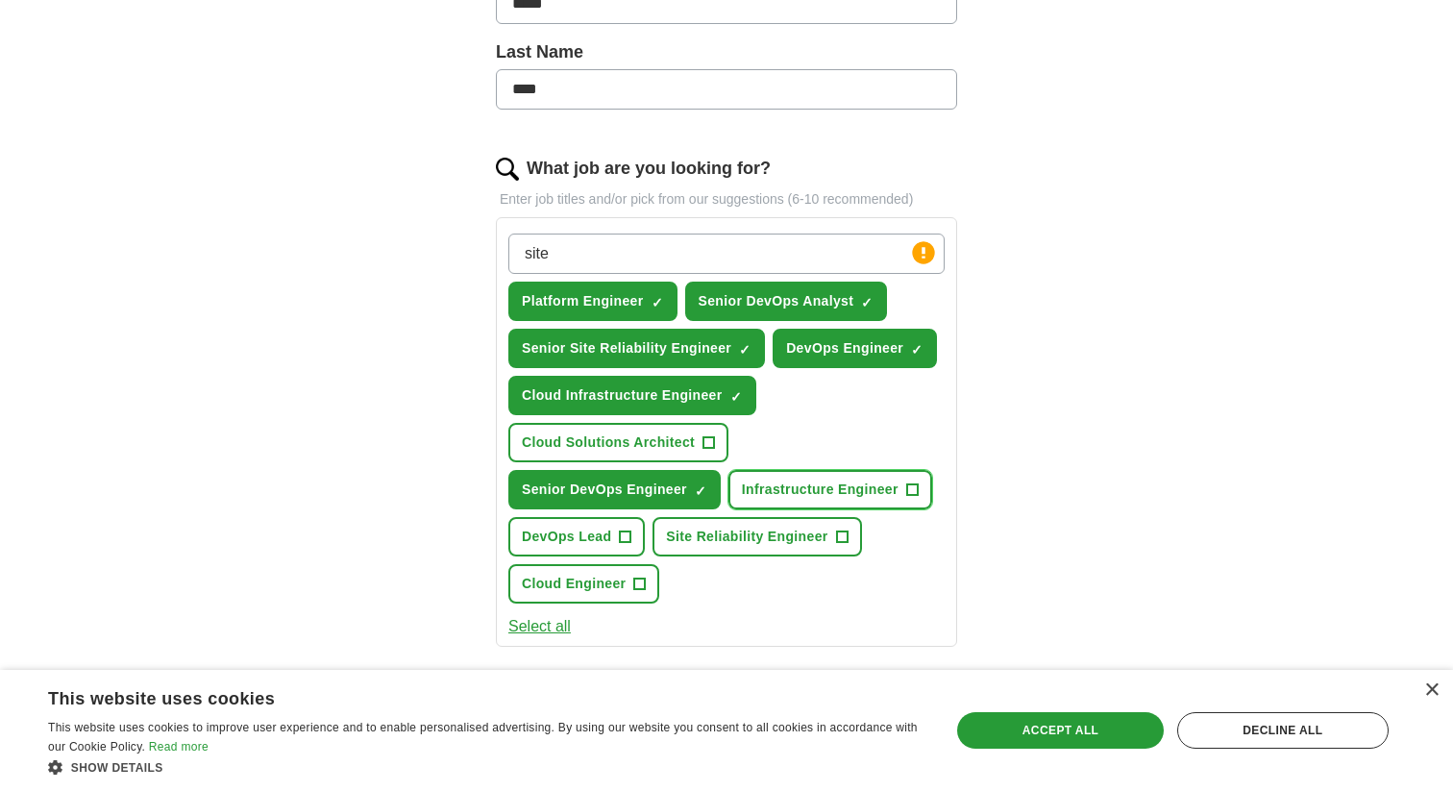
click at [906, 491] on span "+" at bounding box center [912, 489] width 12 height 15
click at [629, 586] on button "Cloud Engineer +" at bounding box center [583, 583] width 151 height 39
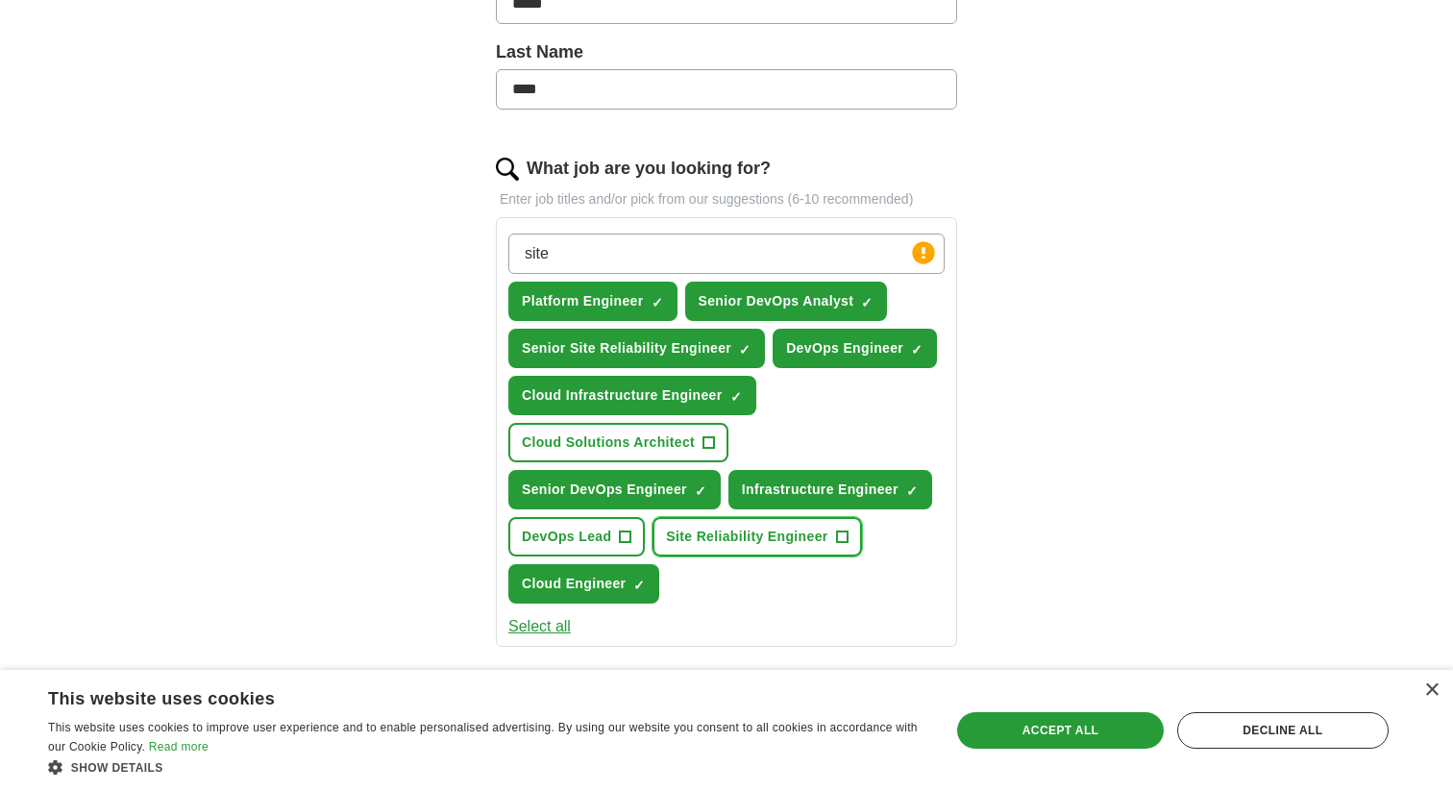
click at [710, 544] on span "Site Reliability Engineer" at bounding box center [746, 537] width 161 height 20
click at [588, 253] on input "site" at bounding box center [726, 253] width 436 height 40
type input "s"
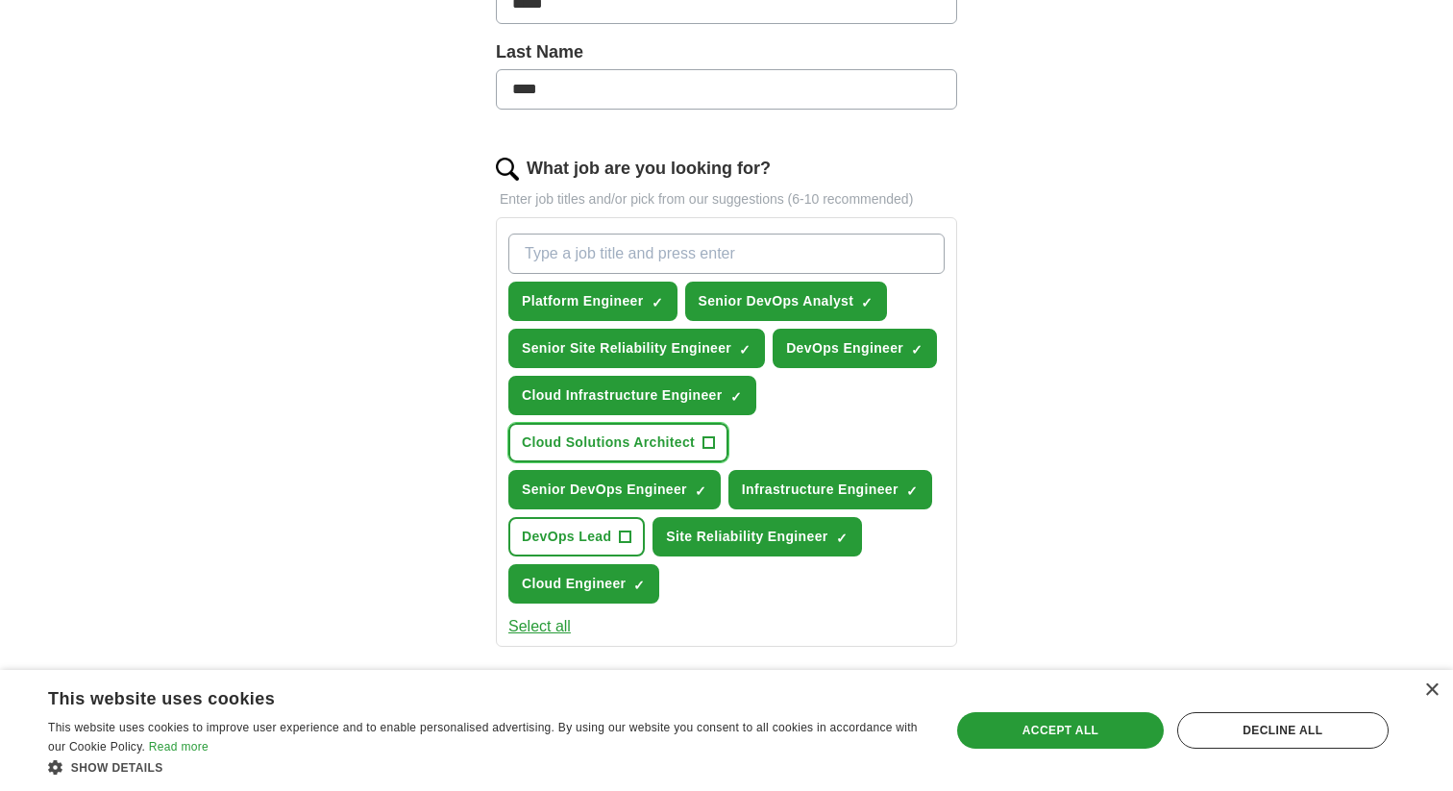
click at [551, 449] on span "Cloud Solutions Architect" at bounding box center [608, 442] width 173 height 20
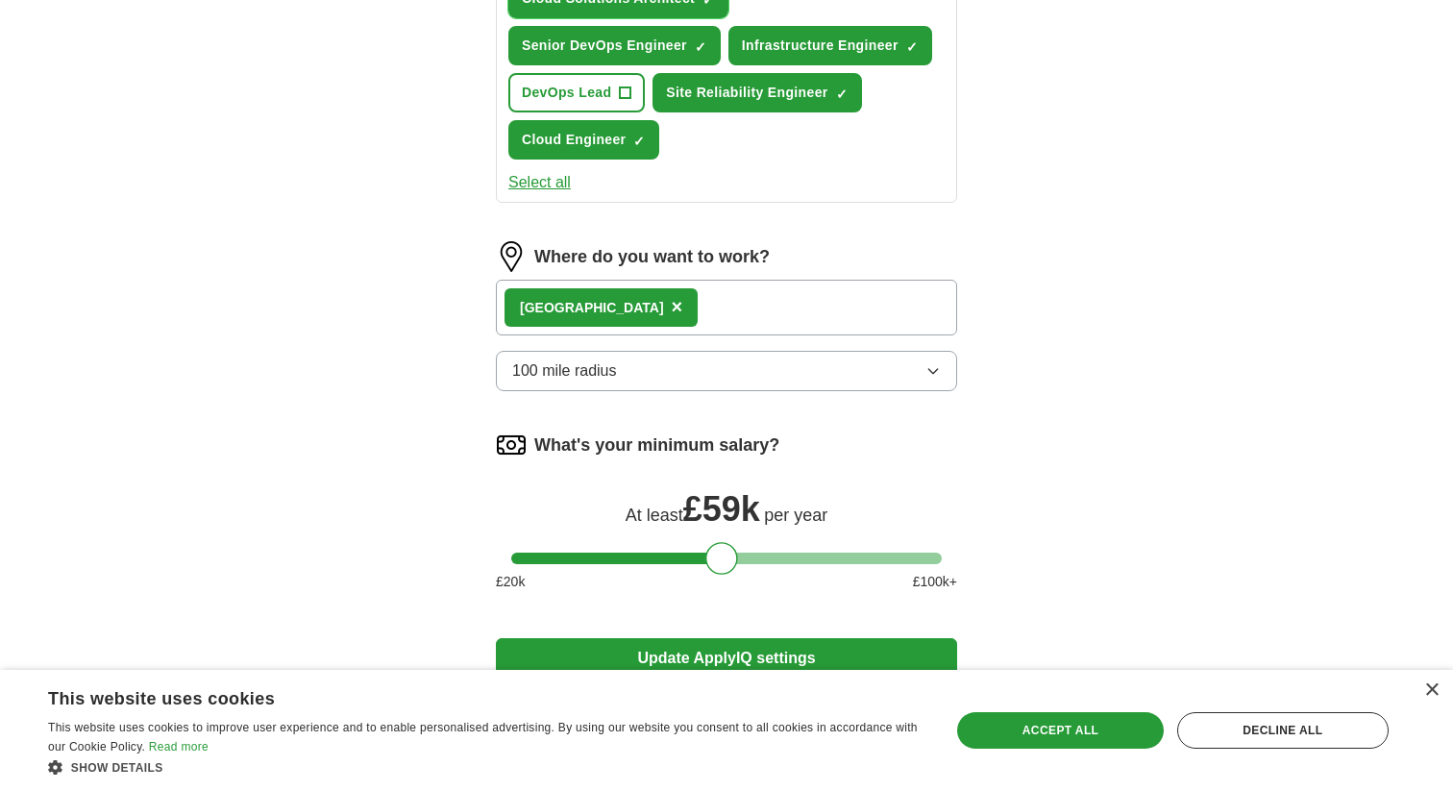
scroll to position [1126, 0]
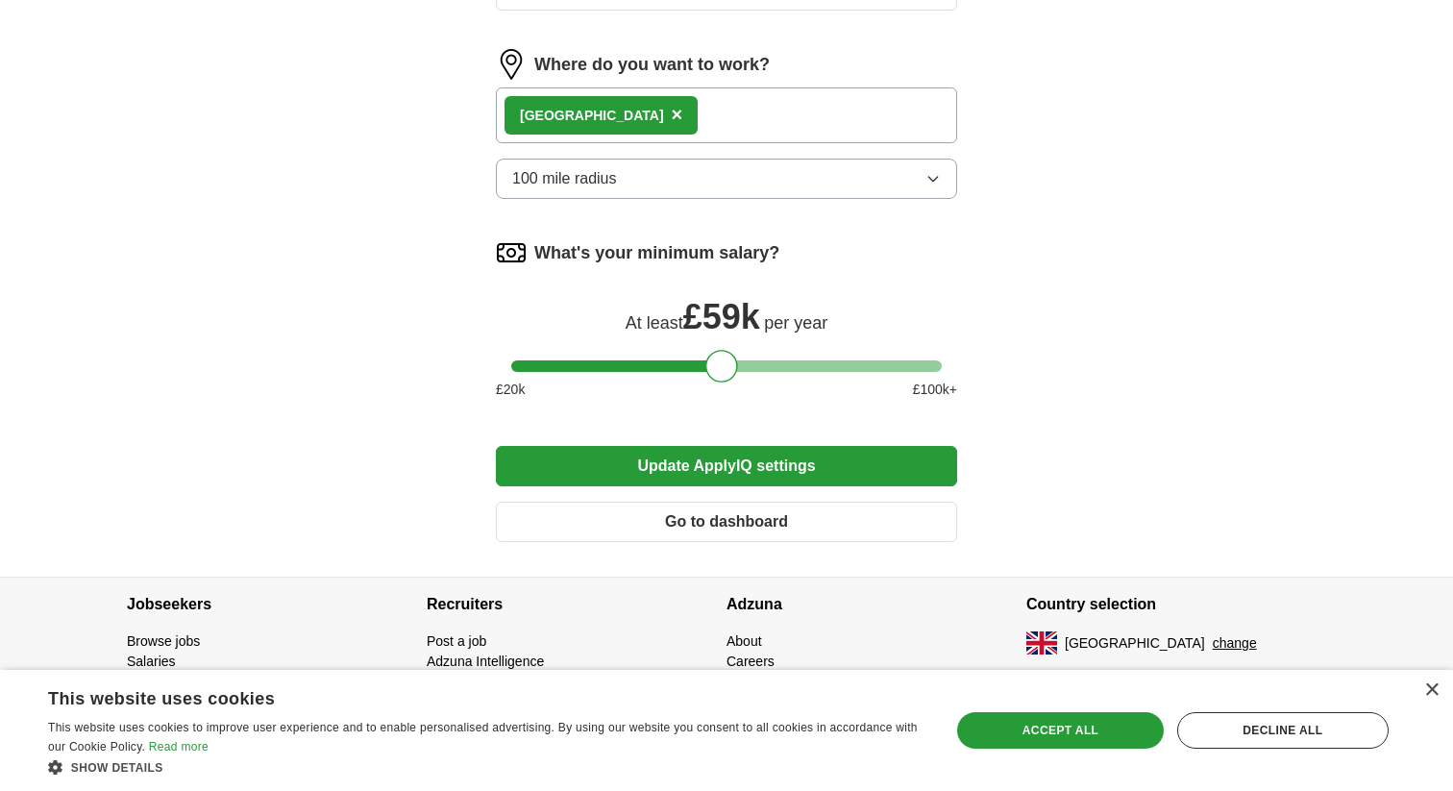
click at [782, 476] on button "Update ApplyIQ settings" at bounding box center [726, 466] width 461 height 40
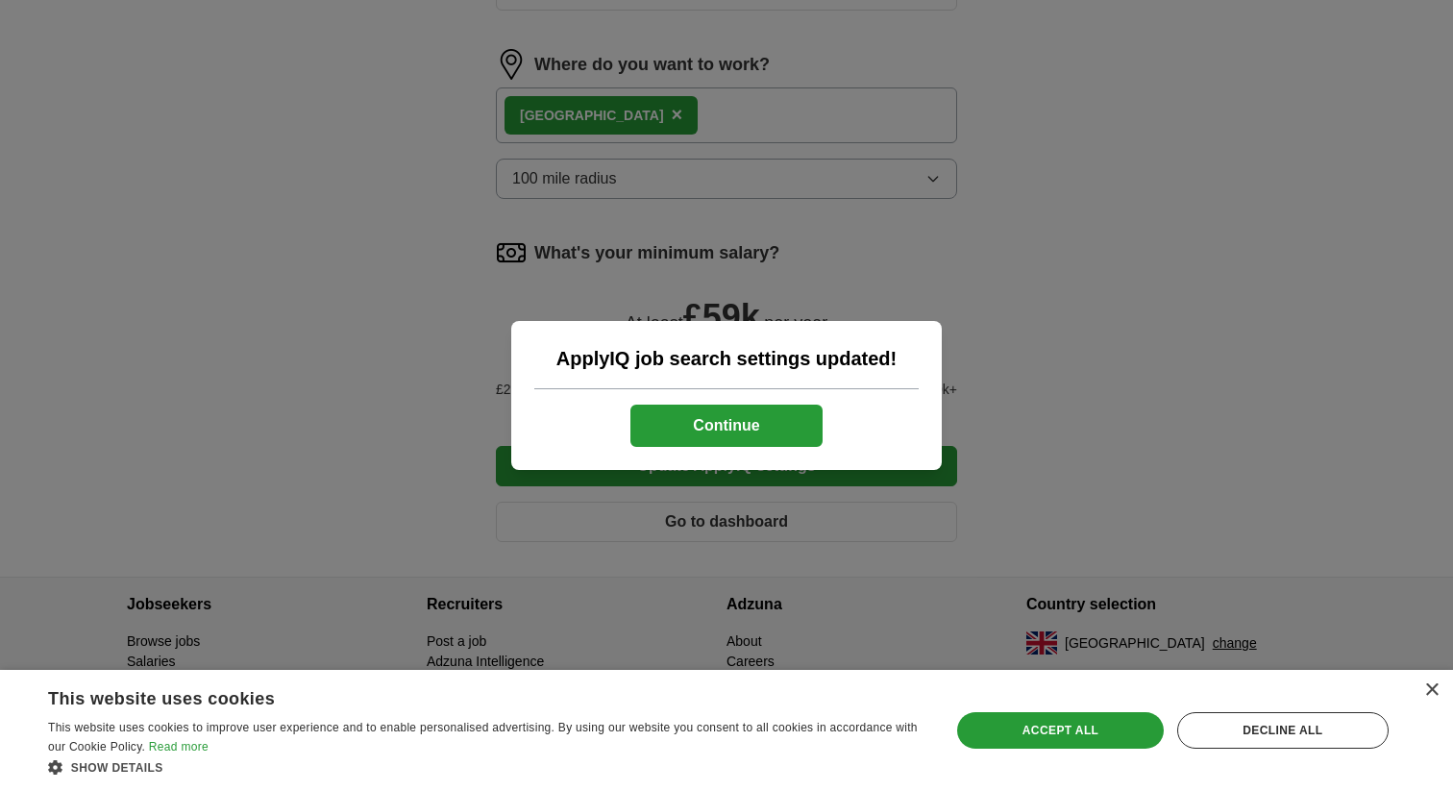
click at [745, 429] on button "Continue" at bounding box center [726, 425] width 192 height 42
